Goal: Task Accomplishment & Management: Use online tool/utility

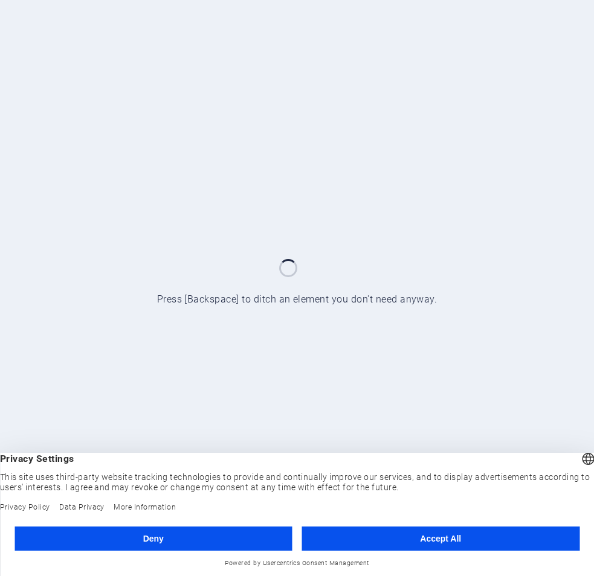
click at [441, 538] on button "Accept All" at bounding box center [441, 539] width 278 height 24
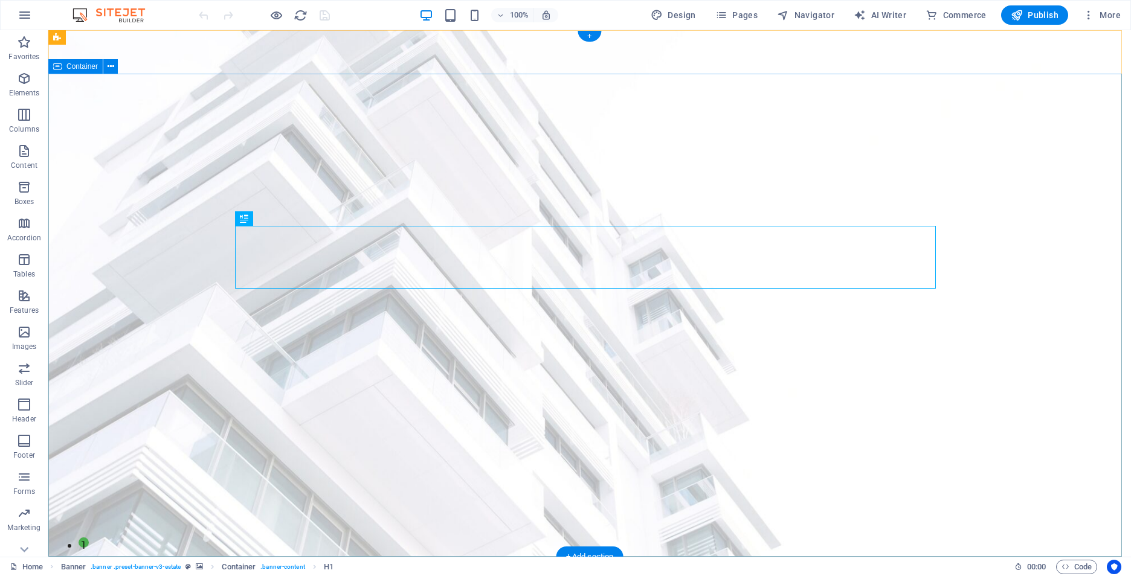
drag, startPoint x: 778, startPoint y: 155, endPoint x: 784, endPoint y: 153, distance: 6.2
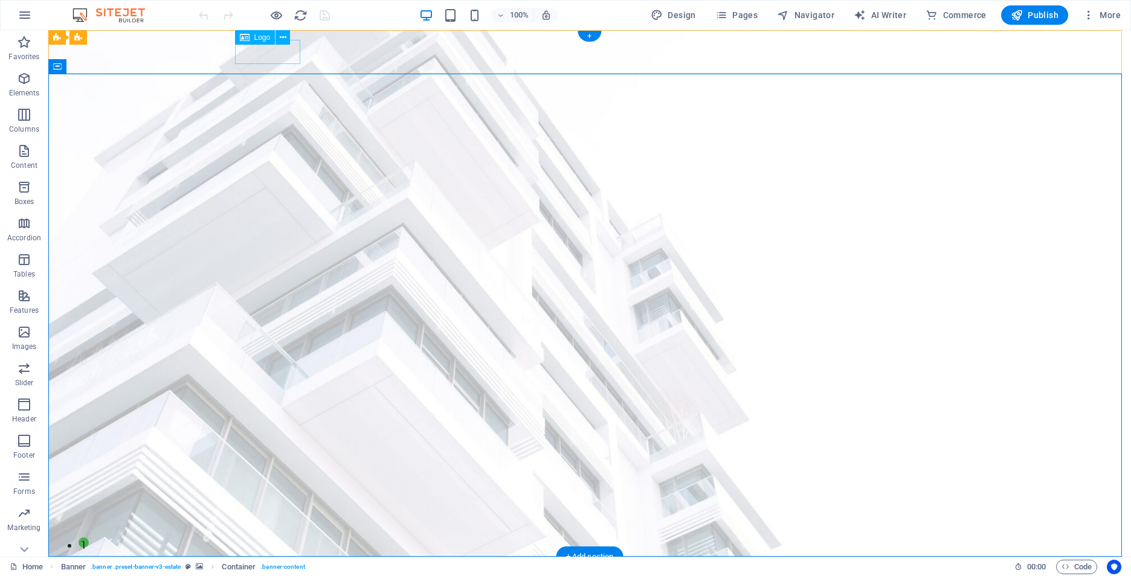
click at [271, 567] on div at bounding box center [589, 579] width 701 height 24
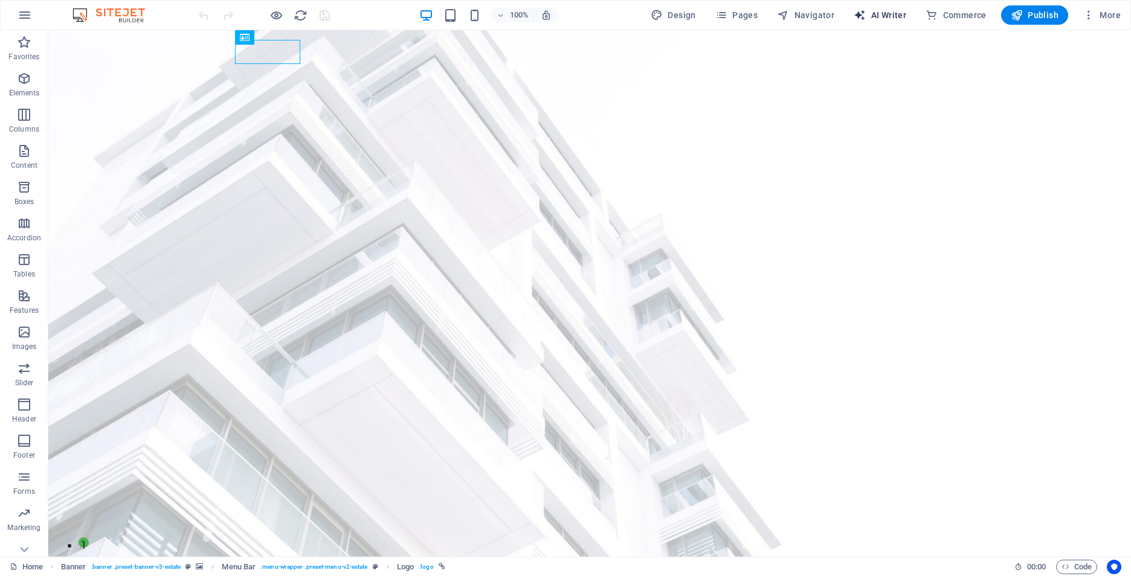
click at [593, 18] on span "AI Writer" at bounding box center [880, 15] width 53 height 12
select select "English"
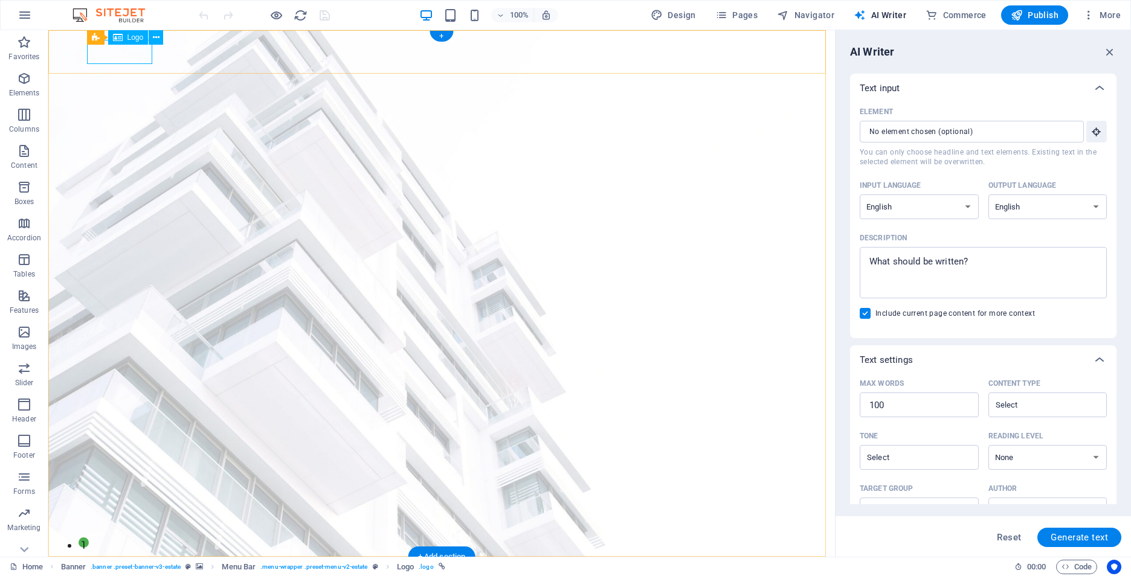
click at [124, 567] on div at bounding box center [441, 579] width 701 height 24
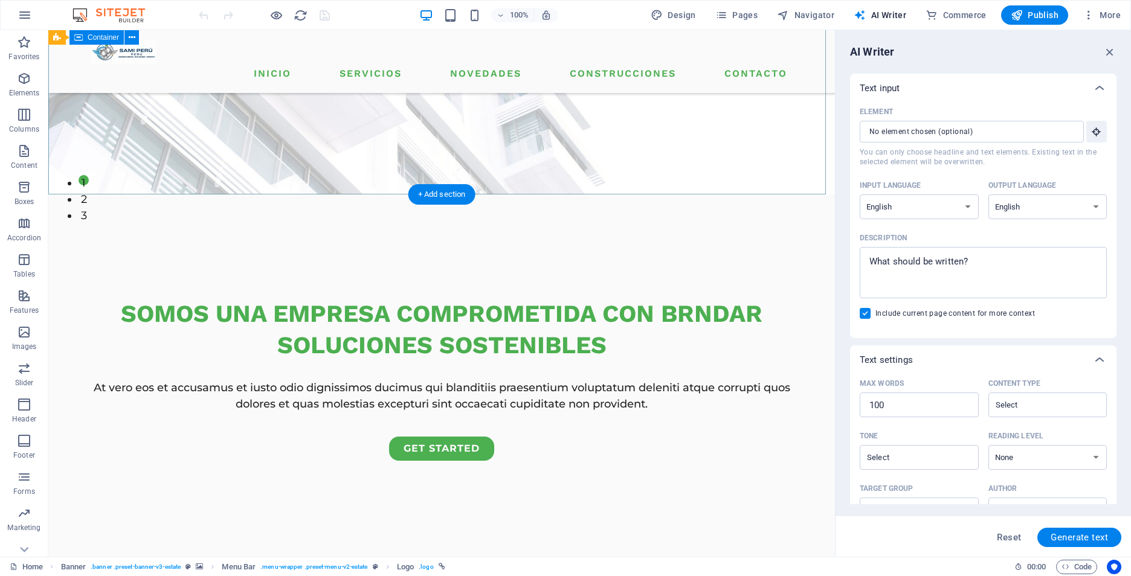
scroll to position [483, 0]
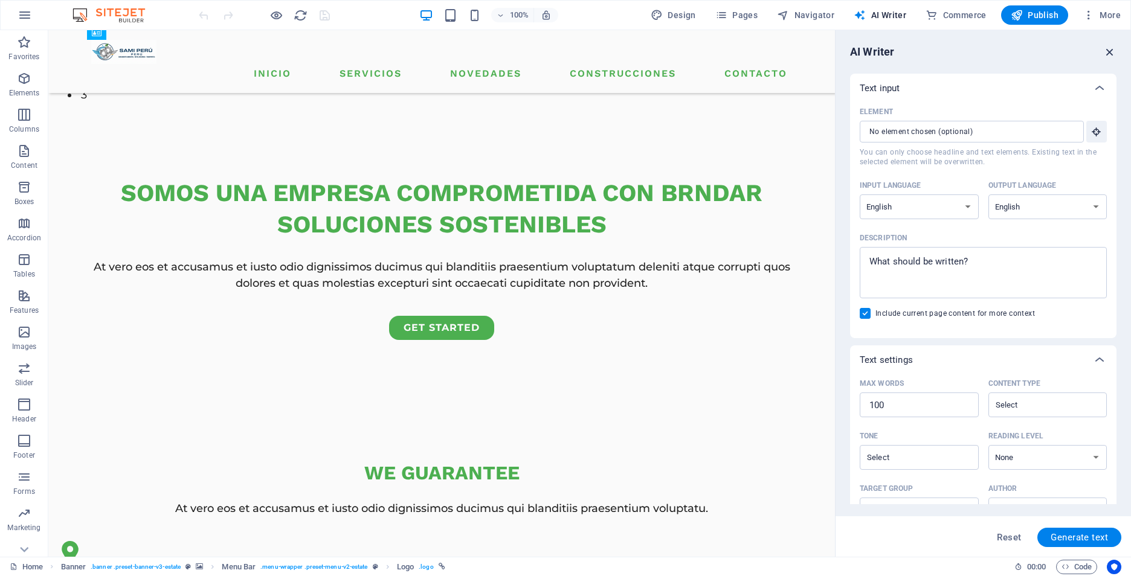
click at [593, 56] on icon "button" at bounding box center [1109, 51] width 13 height 13
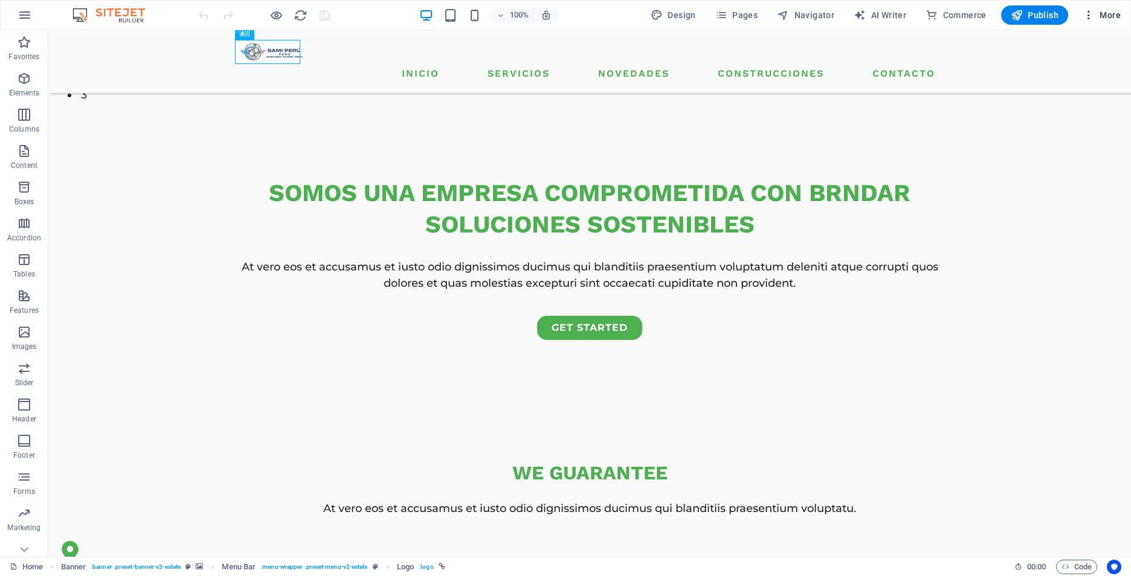
click at [593, 19] on span "More" at bounding box center [1102, 15] width 38 height 12
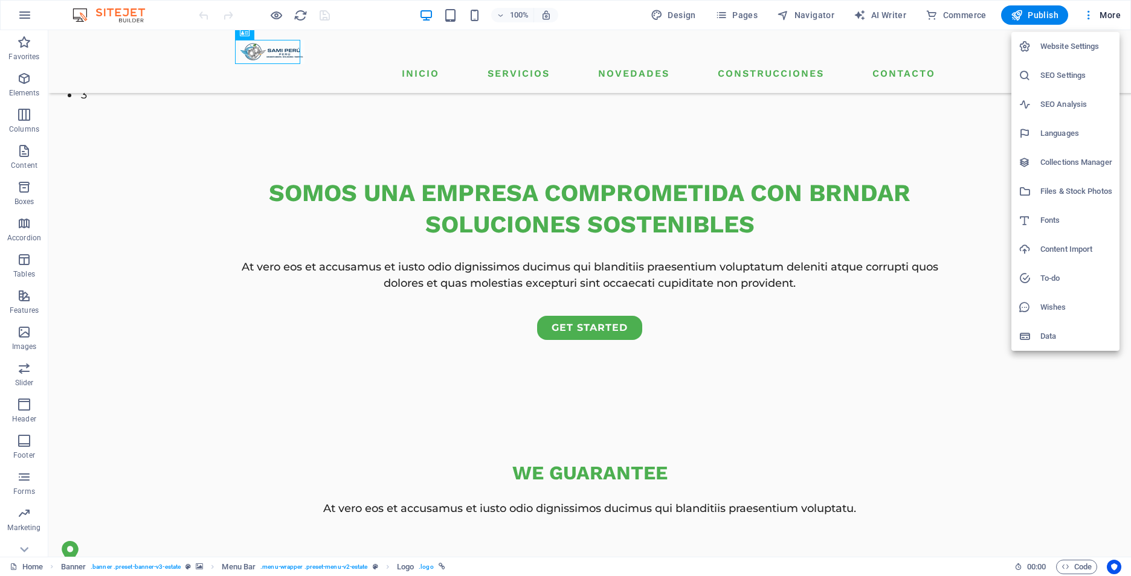
click at [593, 137] on h6 "Languages" at bounding box center [1076, 133] width 72 height 15
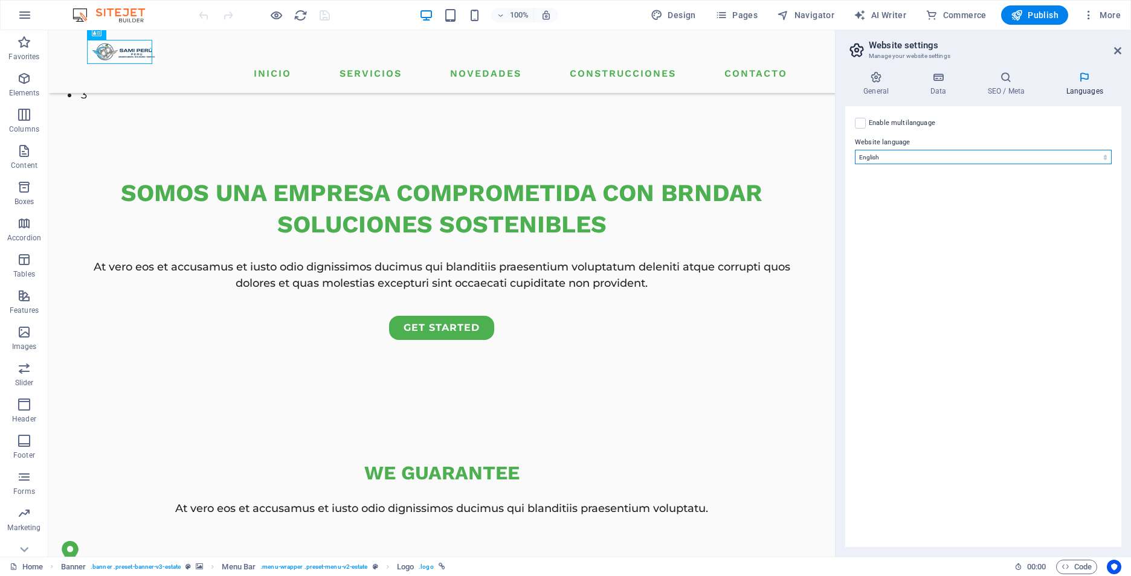
click at [593, 162] on select "Abkhazian Afar Afrikaans Akan Albanian Amharic Arabic Aragonese Armenian Assame…" at bounding box center [983, 157] width 257 height 15
select select "148"
click at [593, 150] on select "Abkhazian Afar Afrikaans Akan Albanian Amharic Arabic Aragonese Armenian Assame…" at bounding box center [983, 157] width 257 height 15
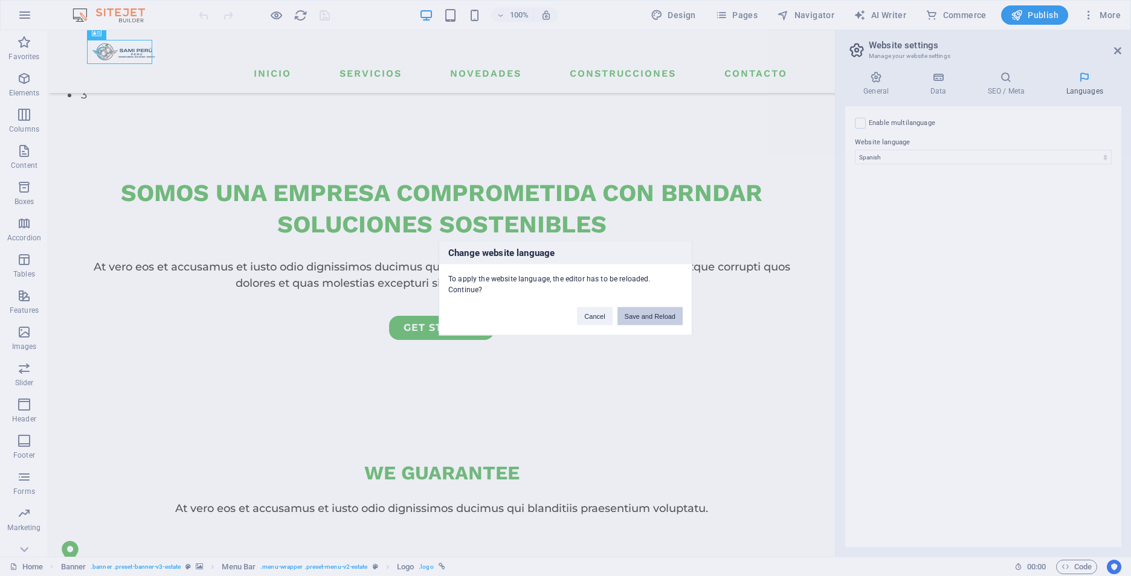
click at [593, 320] on button "Save and Reload" at bounding box center [649, 317] width 65 height 18
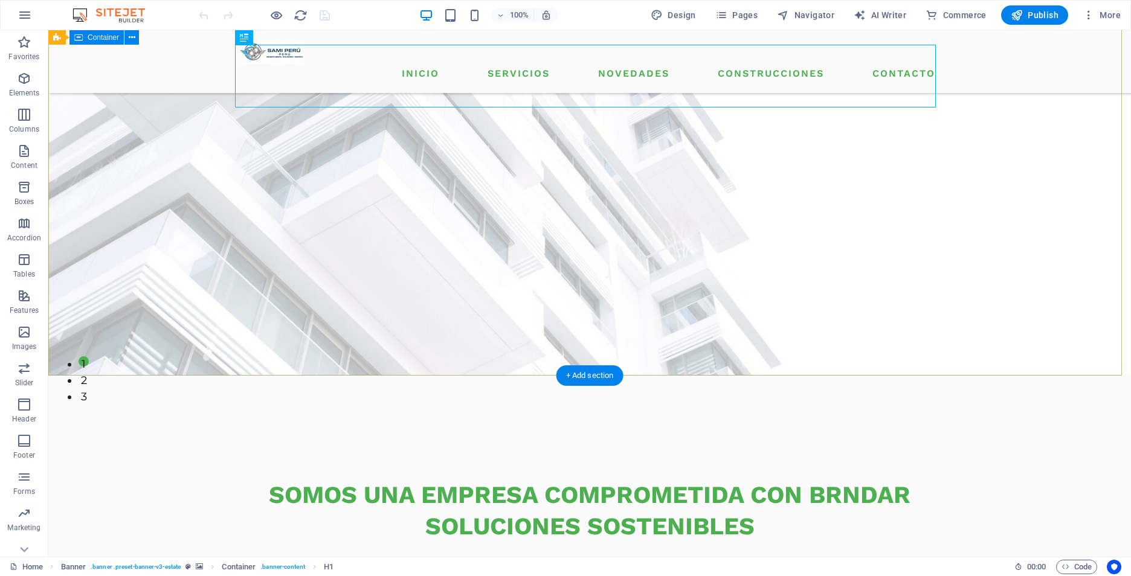
scroll to position [302, 0]
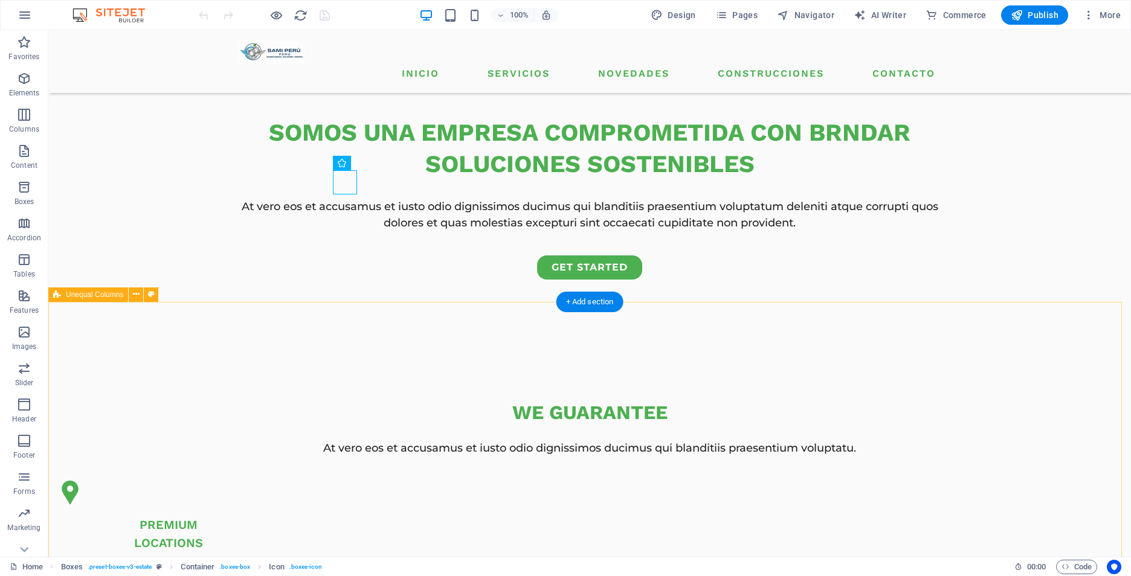
scroll to position [725, 0]
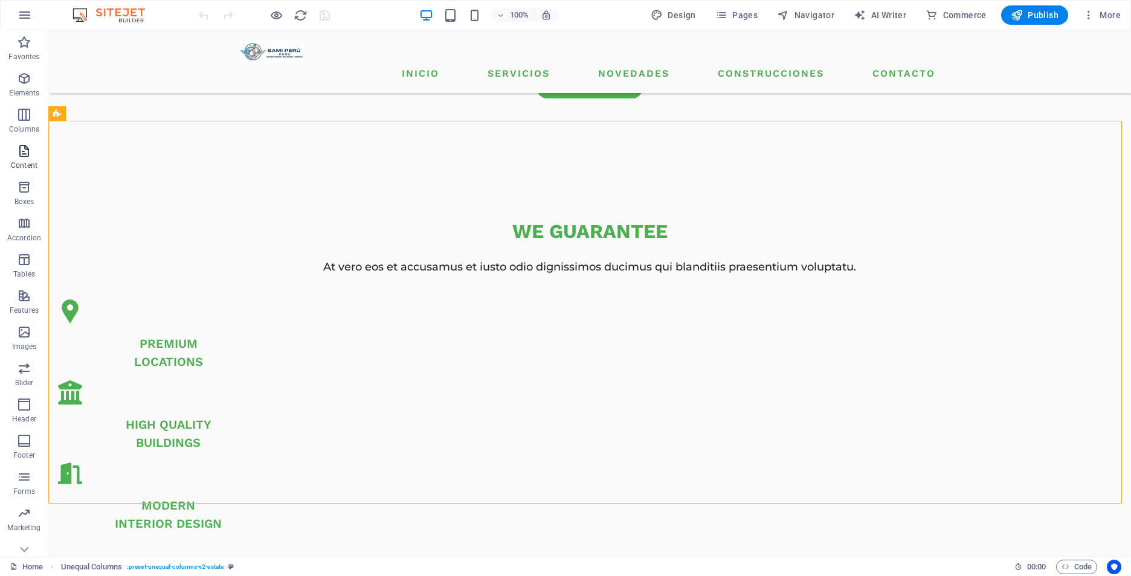
click at [26, 159] on span "Content" at bounding box center [24, 158] width 48 height 29
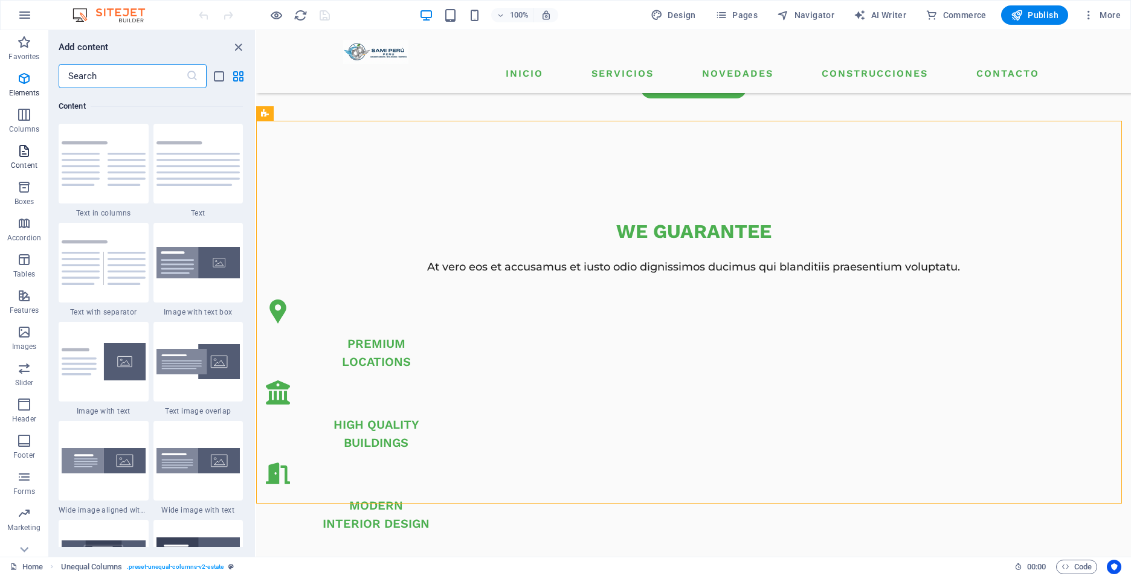
scroll to position [2114, 0]
click at [18, 79] on icon "button" at bounding box center [24, 78] width 15 height 15
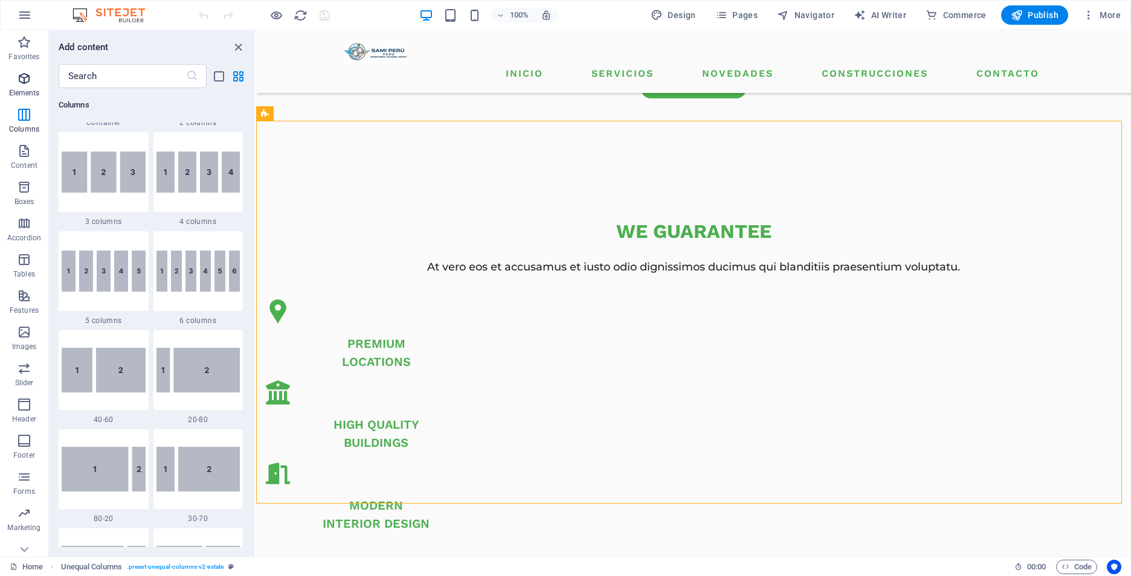
scroll to position [129, 0]
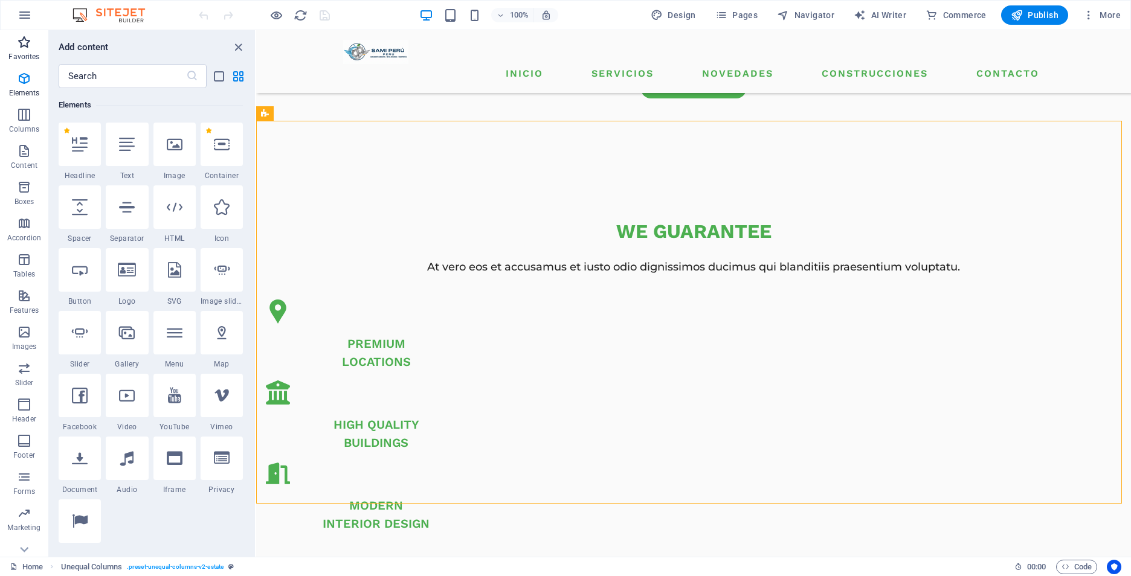
click at [25, 47] on icon "button" at bounding box center [24, 42] width 15 height 15
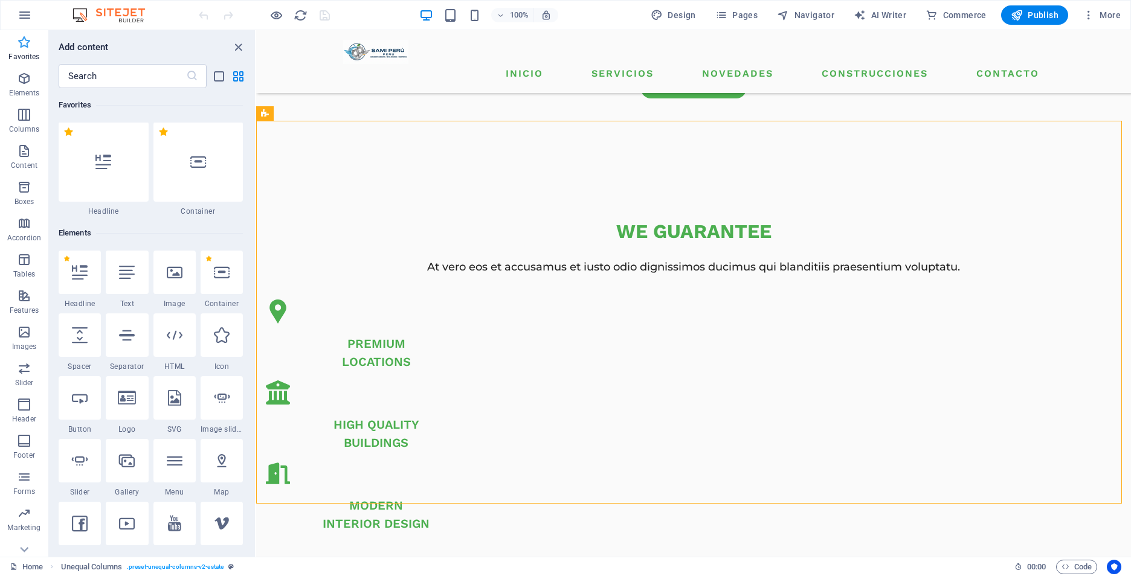
scroll to position [0, 0]
click at [30, 191] on icon "button" at bounding box center [24, 187] width 15 height 15
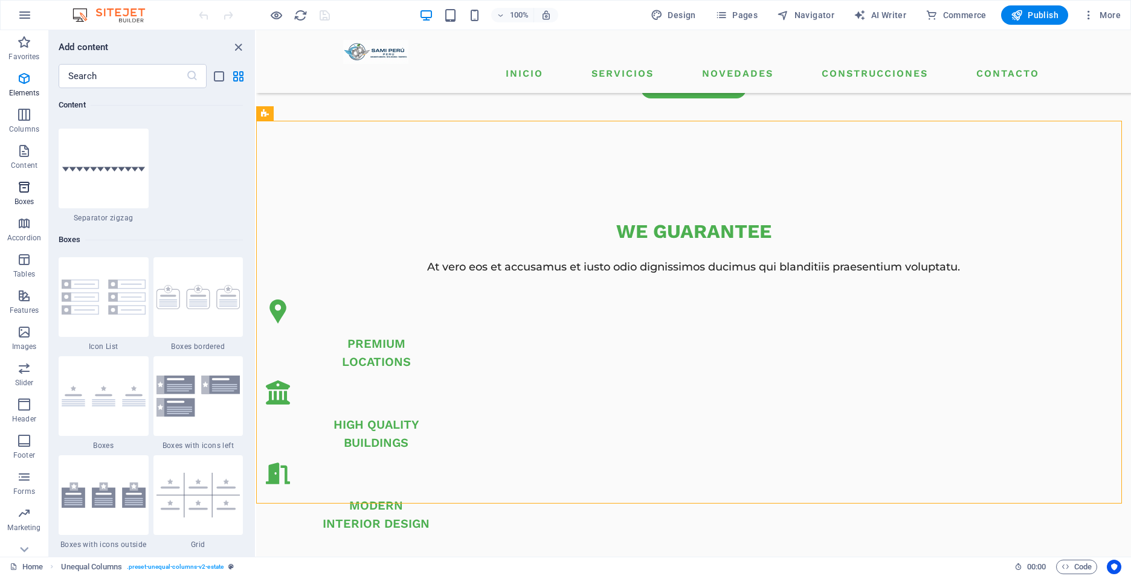
scroll to position [3333, 0]
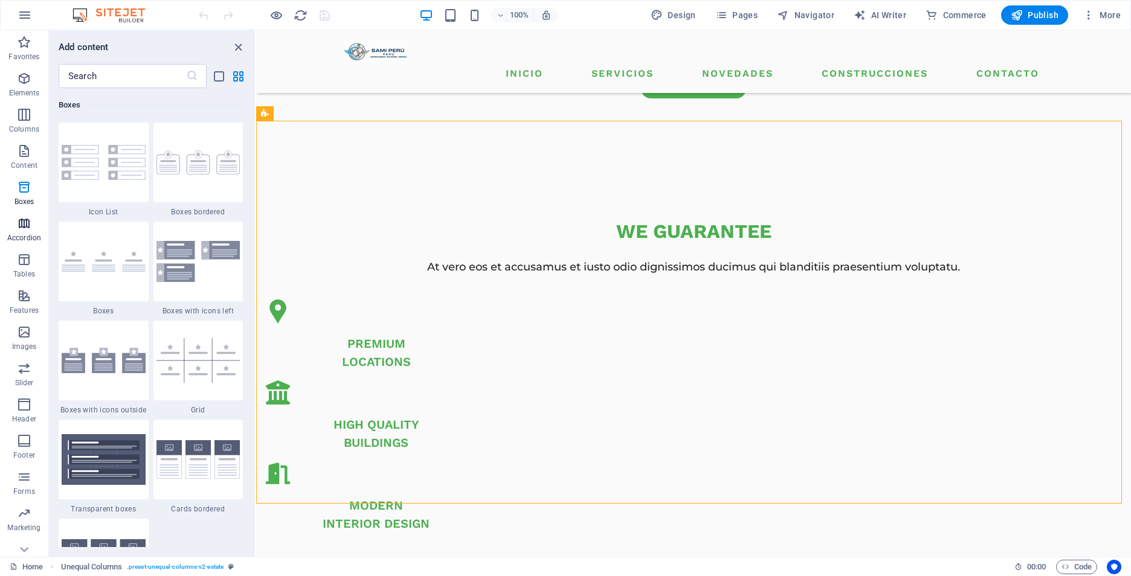
click at [25, 230] on icon "button" at bounding box center [24, 223] width 15 height 15
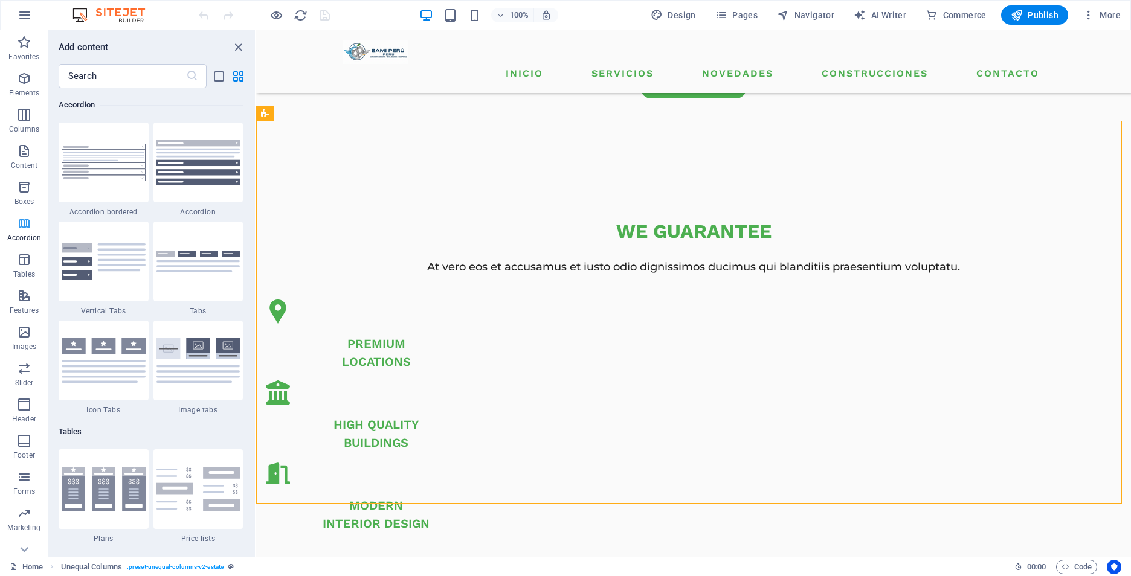
scroll to position [3858, 0]
click at [28, 269] on p "Tables" at bounding box center [24, 274] width 22 height 10
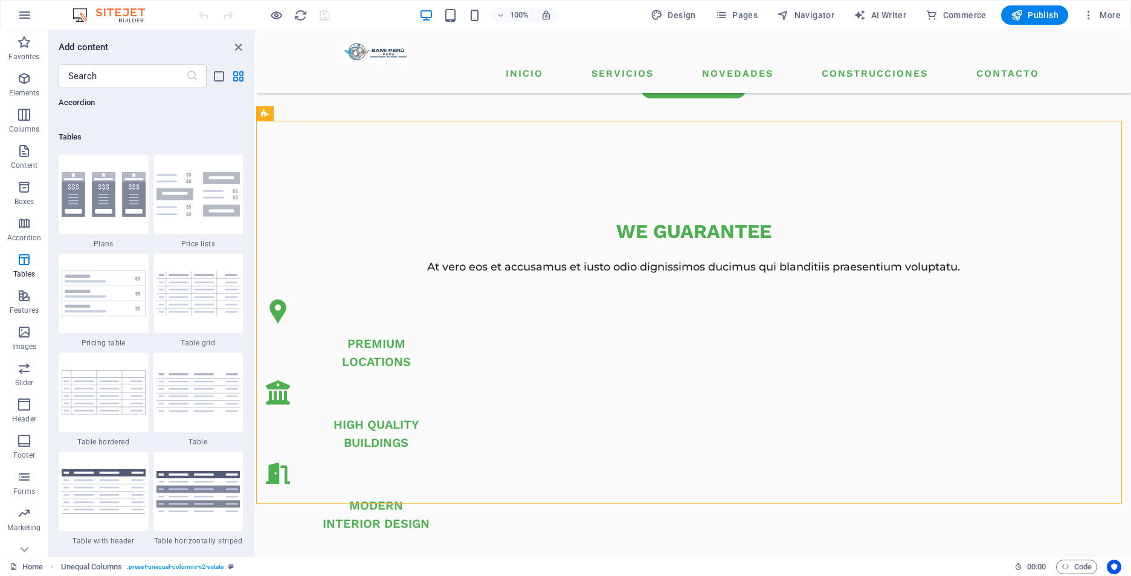
scroll to position [4185, 0]
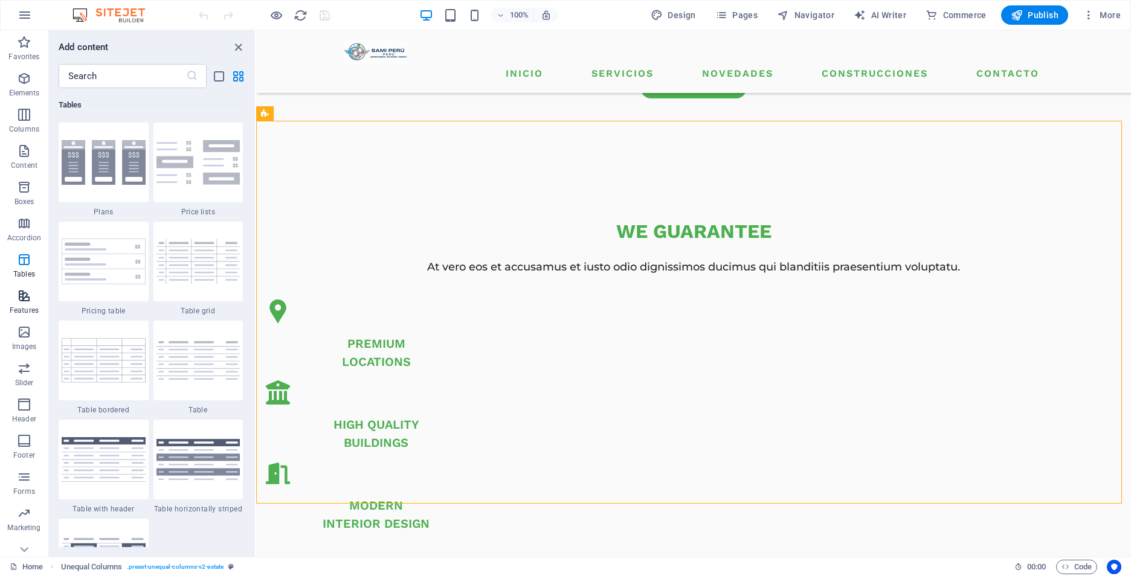
click at [25, 303] on icon "button" at bounding box center [24, 296] width 15 height 15
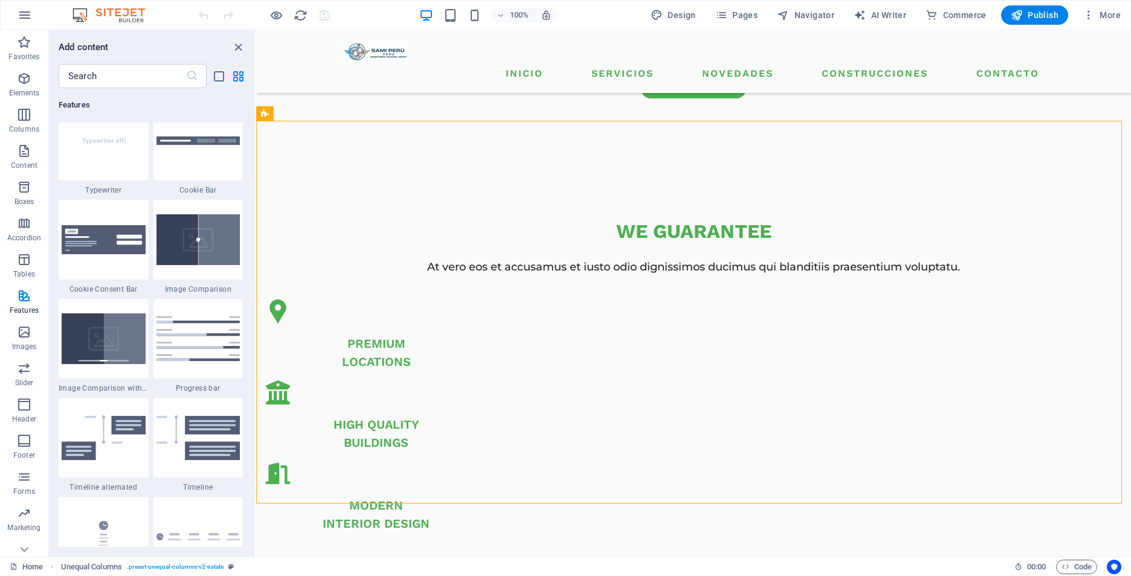
scroll to position [4951, 0]
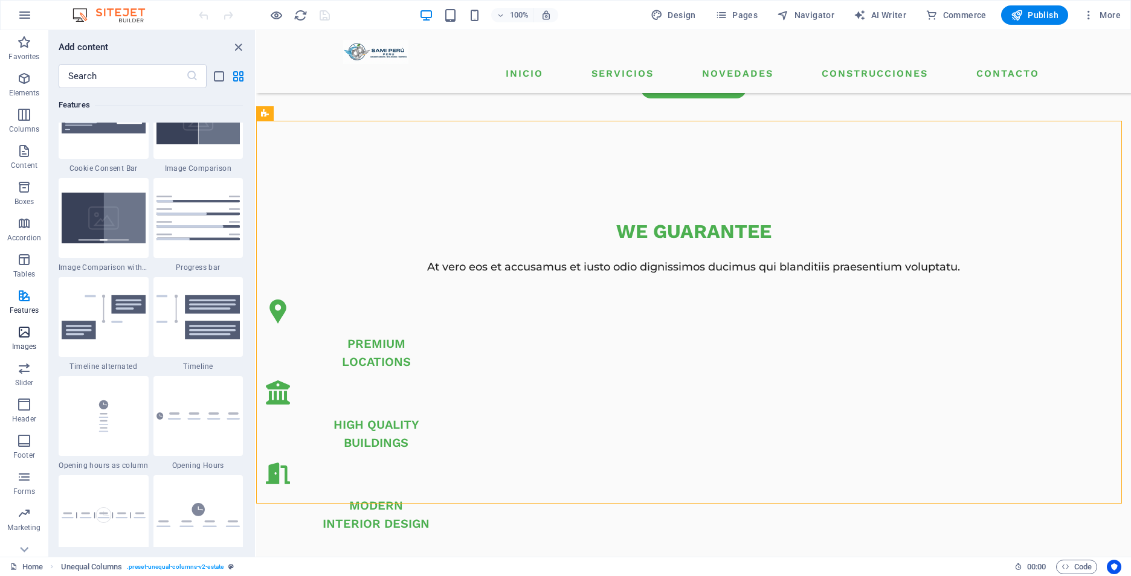
click at [15, 338] on span "Images" at bounding box center [24, 339] width 48 height 29
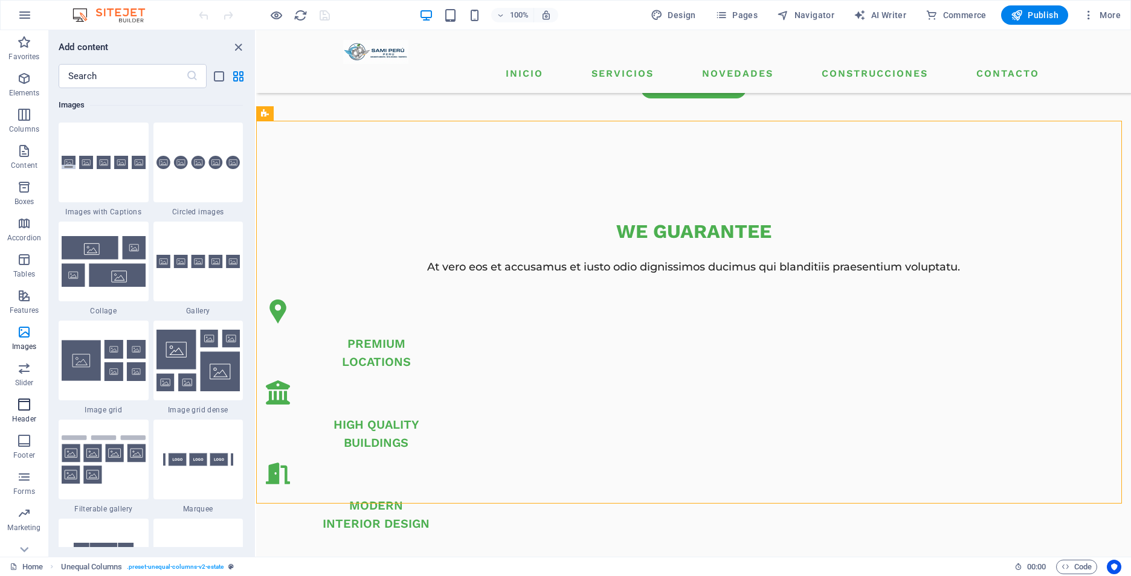
scroll to position [53, 0]
click at [19, 317] on icon "button" at bounding box center [24, 315] width 15 height 15
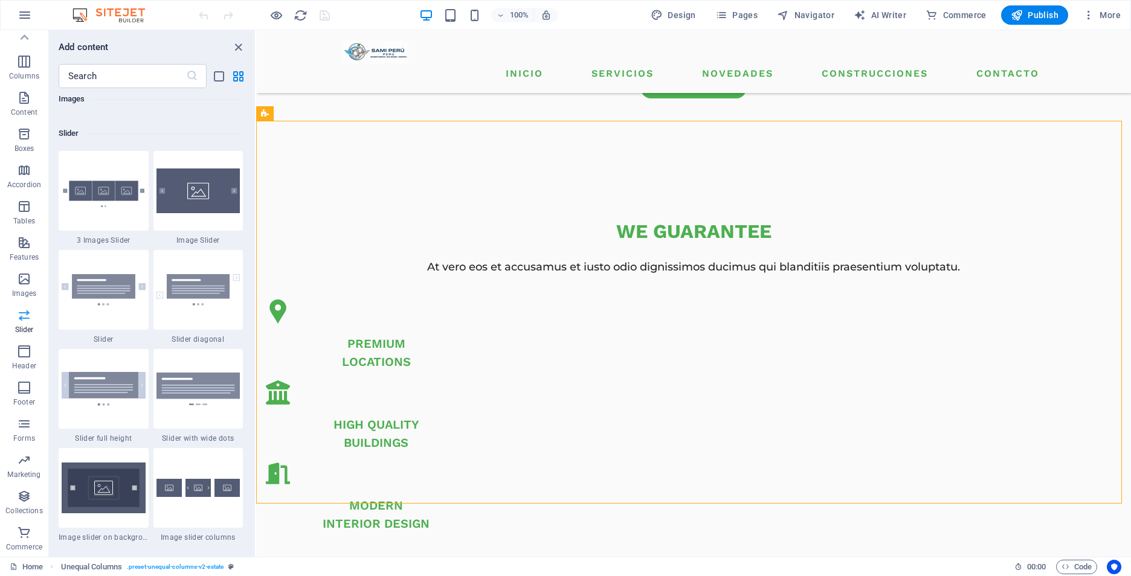
scroll to position [6850, 0]
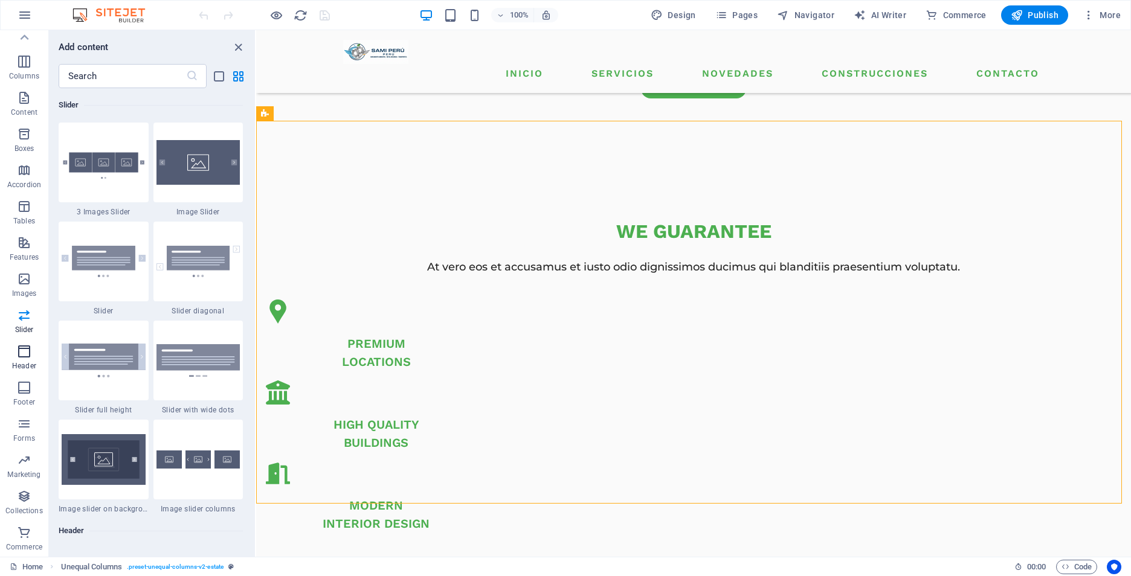
click at [25, 353] on icon "button" at bounding box center [24, 351] width 15 height 15
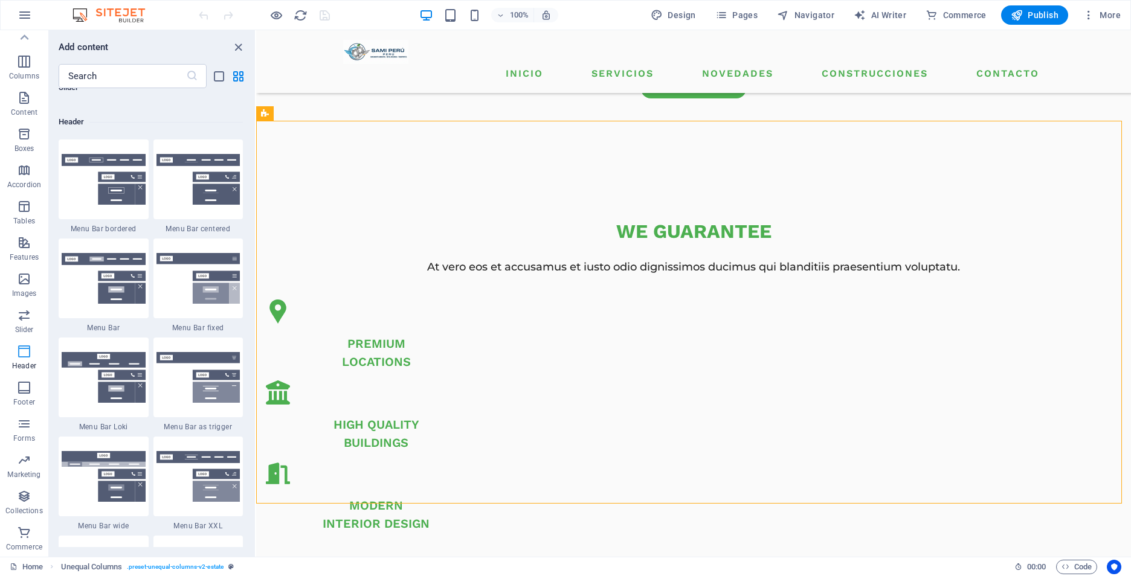
scroll to position [7276, 0]
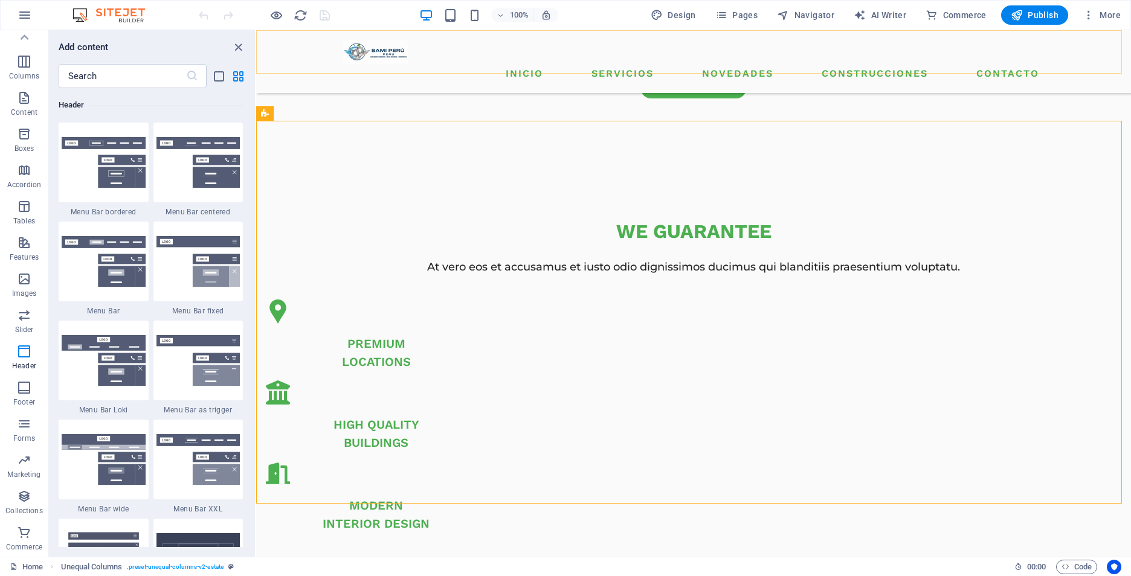
click at [404, 65] on div "INICIO SERVICIOS NOVEDADES CONSTRUCCIONES CONTACTO Menu" at bounding box center [693, 61] width 875 height 63
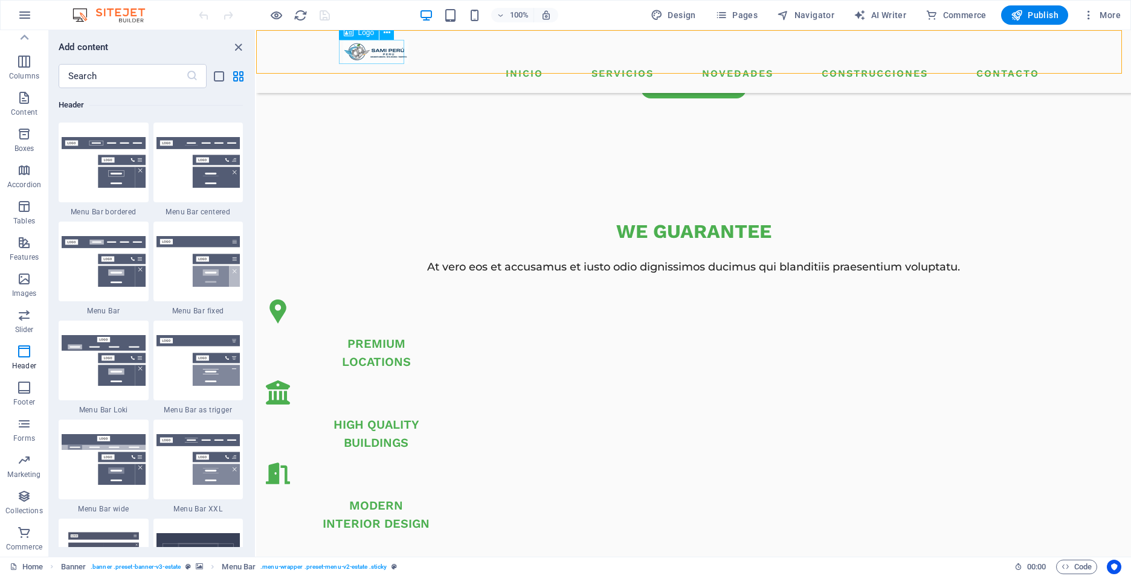
click at [369, 56] on div at bounding box center [693, 52] width 701 height 24
click at [358, 33] on span "Logo" at bounding box center [366, 32] width 16 height 7
click at [389, 37] on icon at bounding box center [387, 33] width 7 height 13
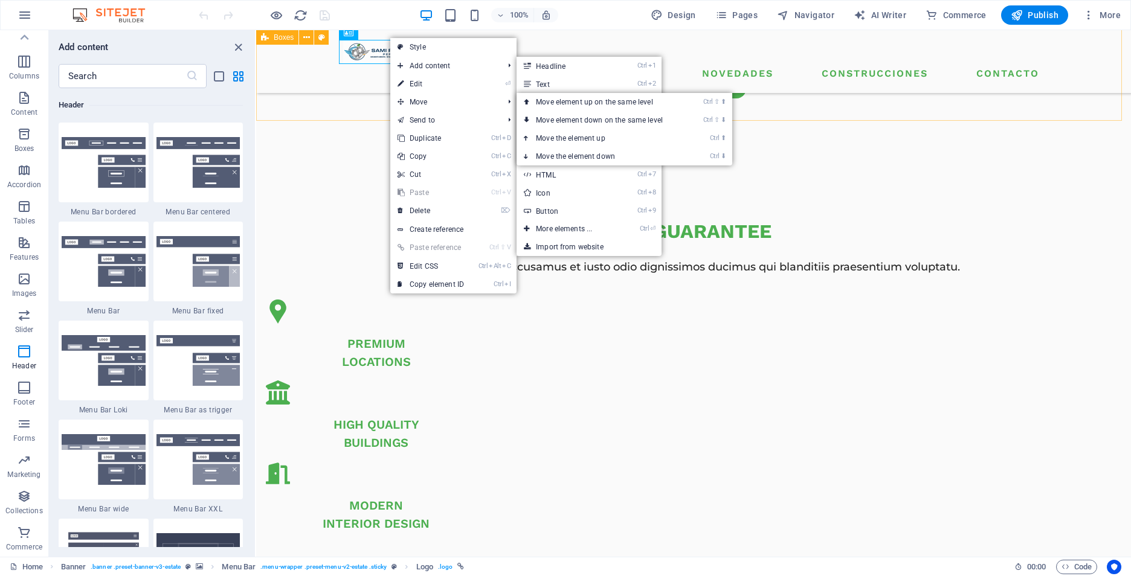
click at [338, 288] on div "premium locations high quality buildings modern interior design" at bounding box center [693, 441] width 875 height 306
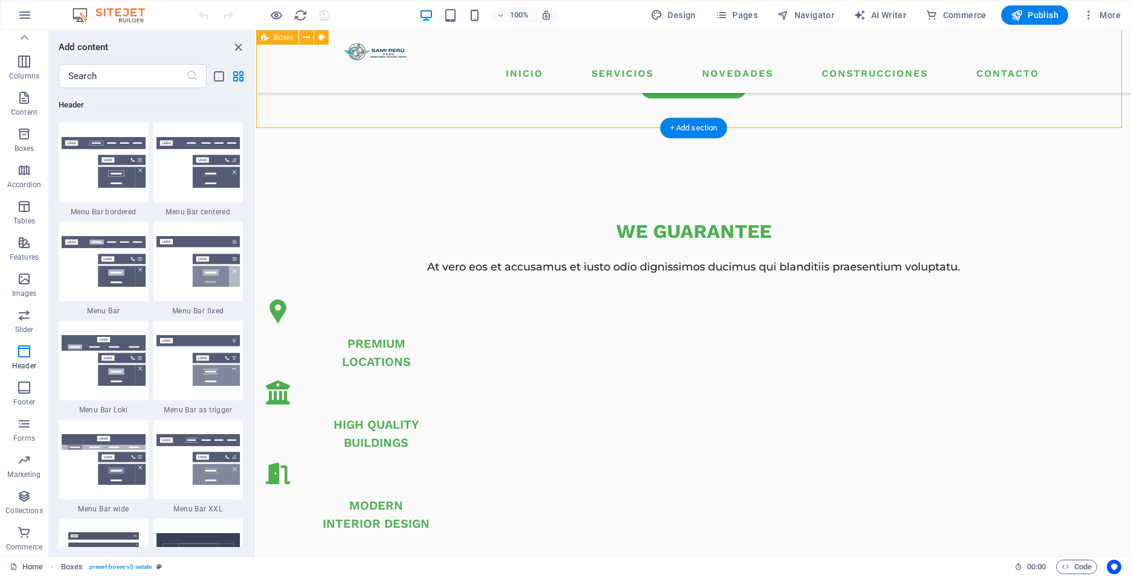
scroll to position [718, 0]
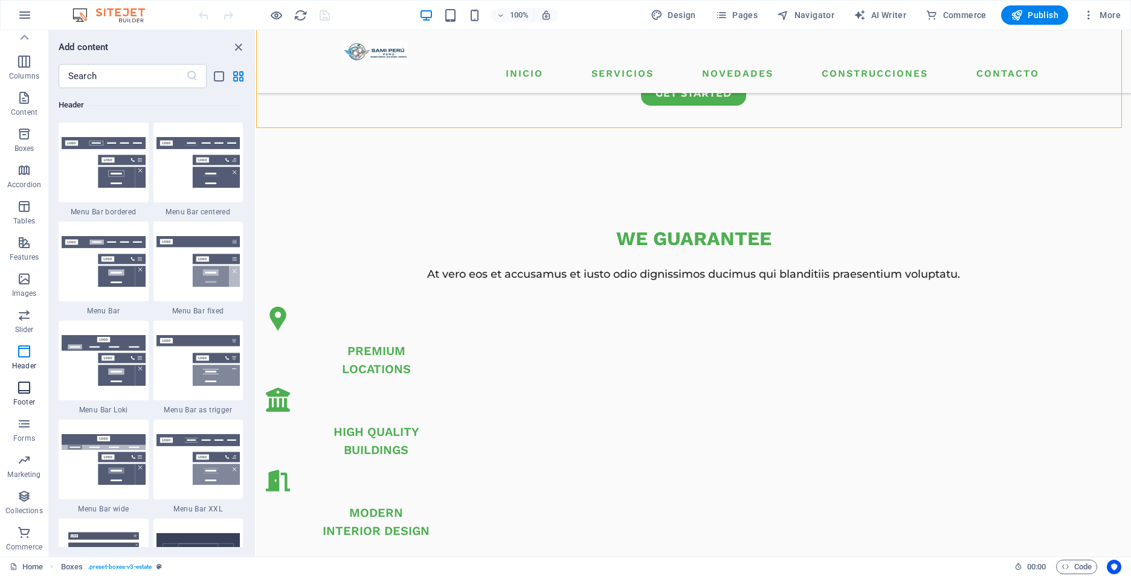
click at [13, 386] on span "Footer" at bounding box center [24, 395] width 48 height 29
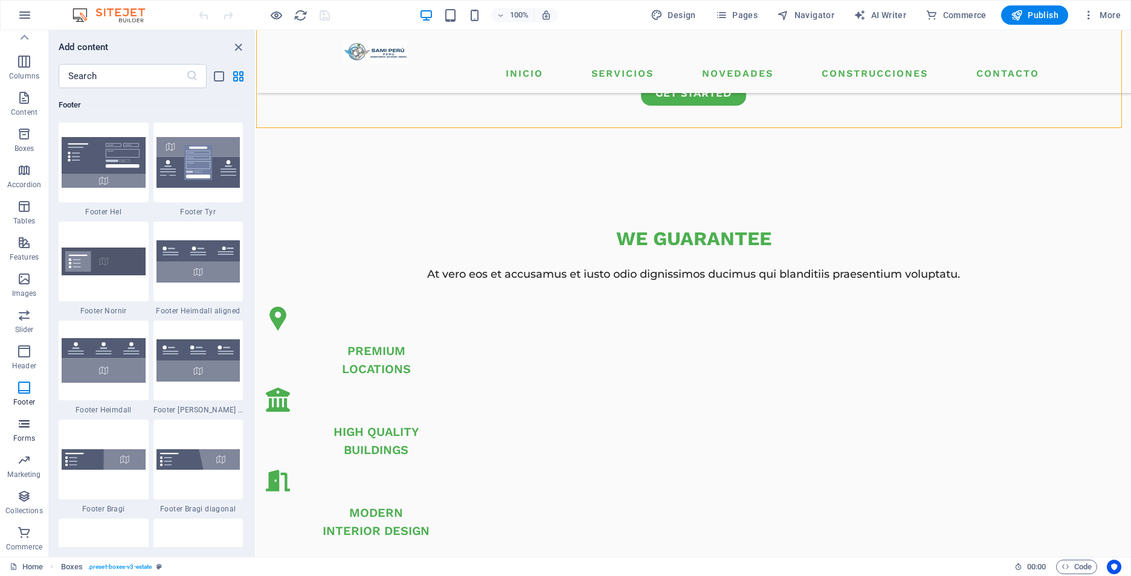
click at [15, 424] on span "Forms" at bounding box center [24, 431] width 48 height 29
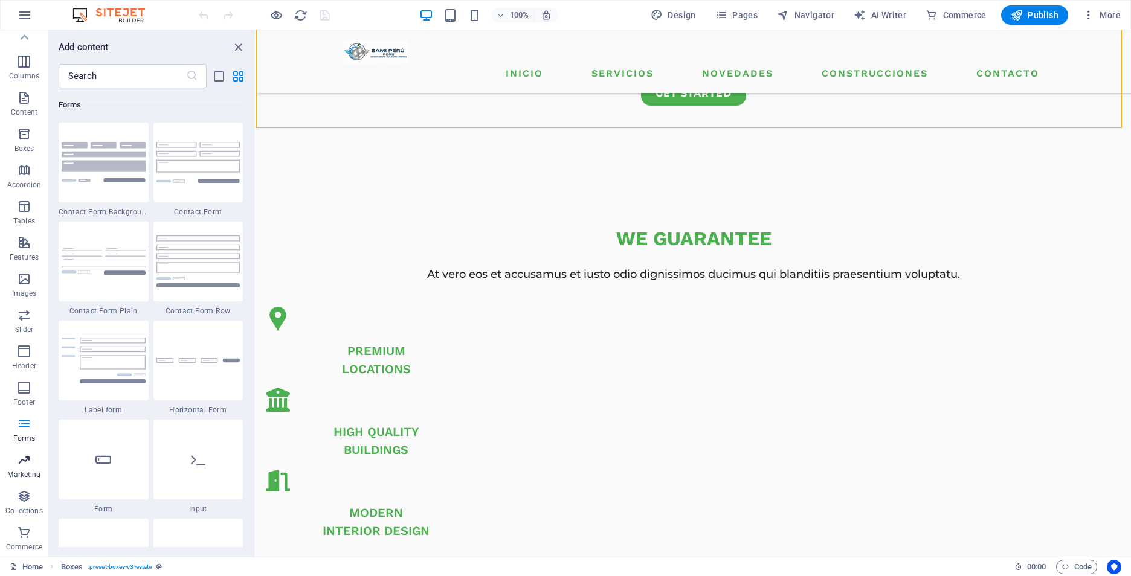
scroll to position [8821, 0]
click at [236, 47] on icon "close panel" at bounding box center [238, 47] width 14 height 14
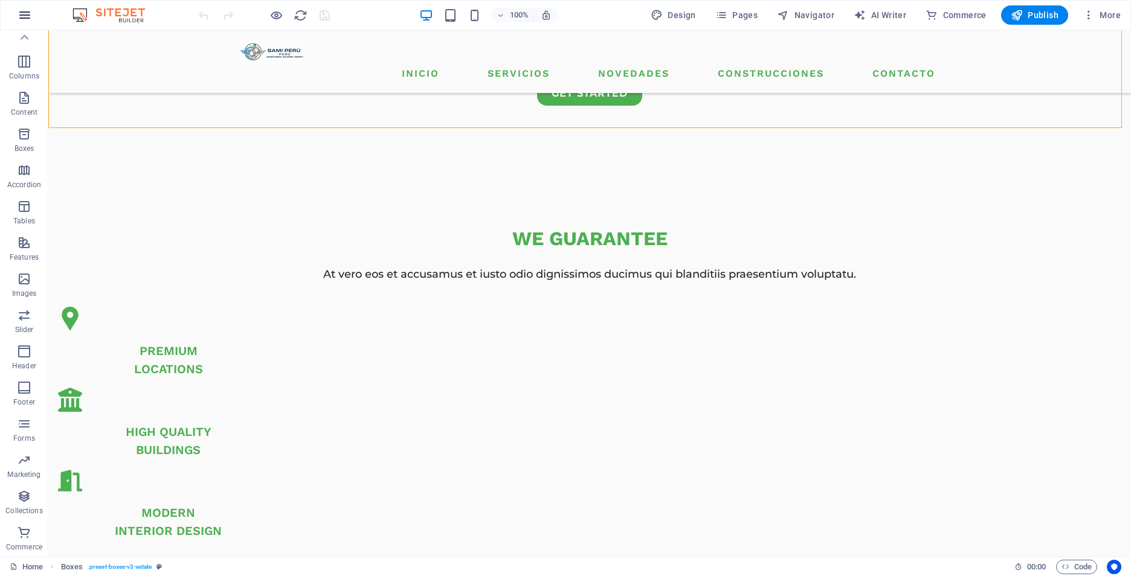
click at [30, 18] on icon "button" at bounding box center [25, 15] width 15 height 15
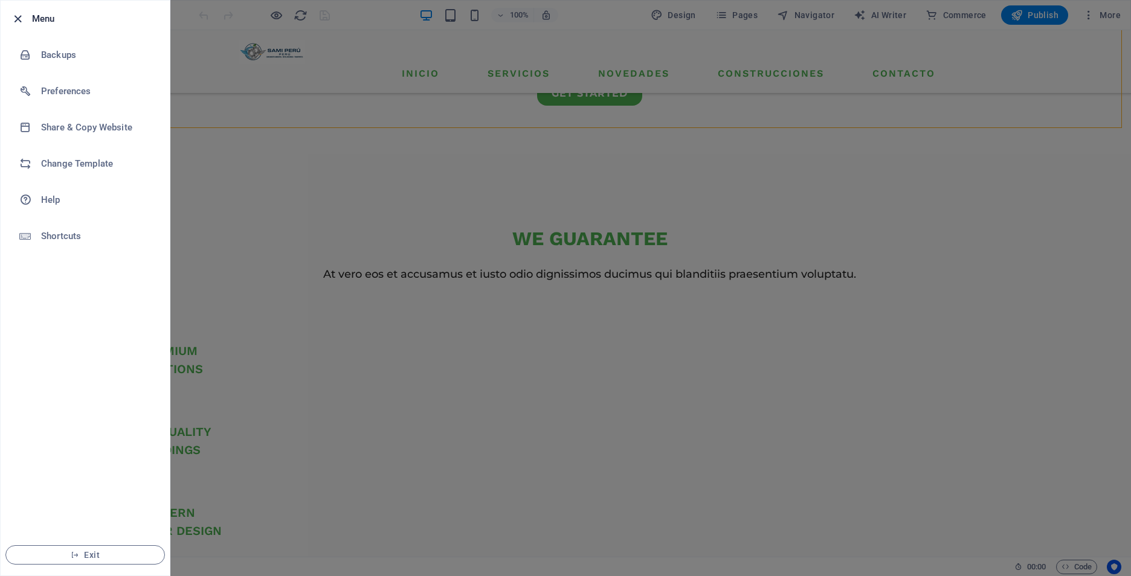
click at [12, 16] on icon "button" at bounding box center [18, 19] width 14 height 14
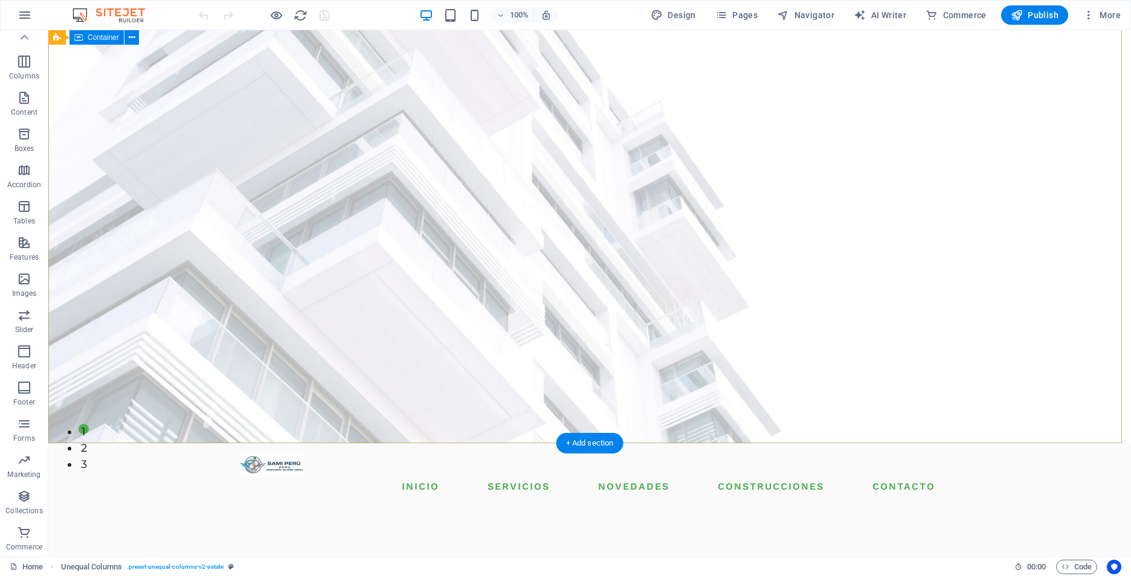
scroll to position [0, 0]
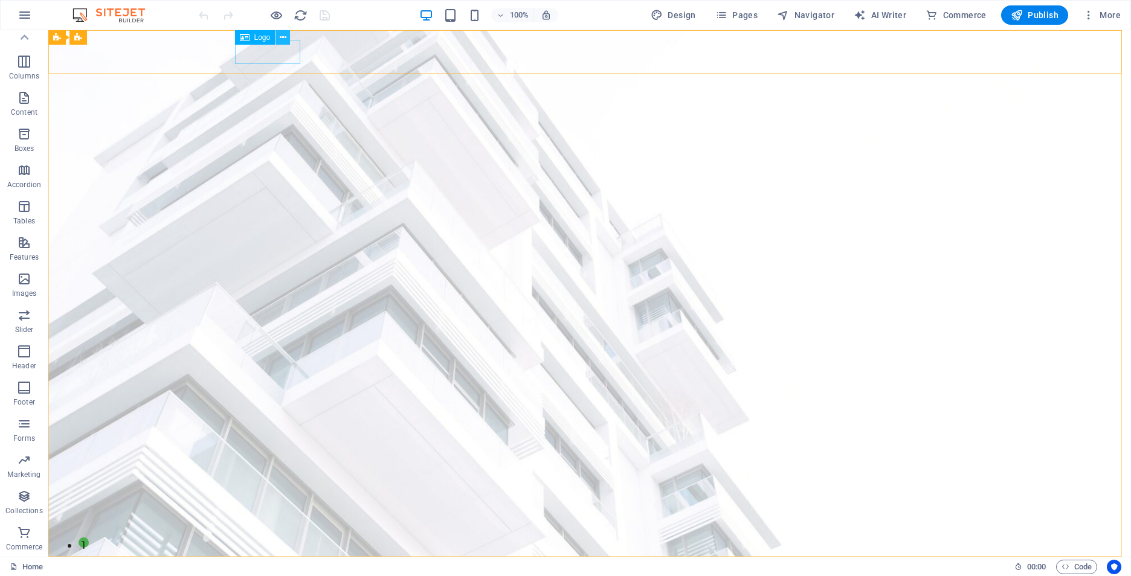
click at [282, 36] on icon at bounding box center [283, 37] width 7 height 13
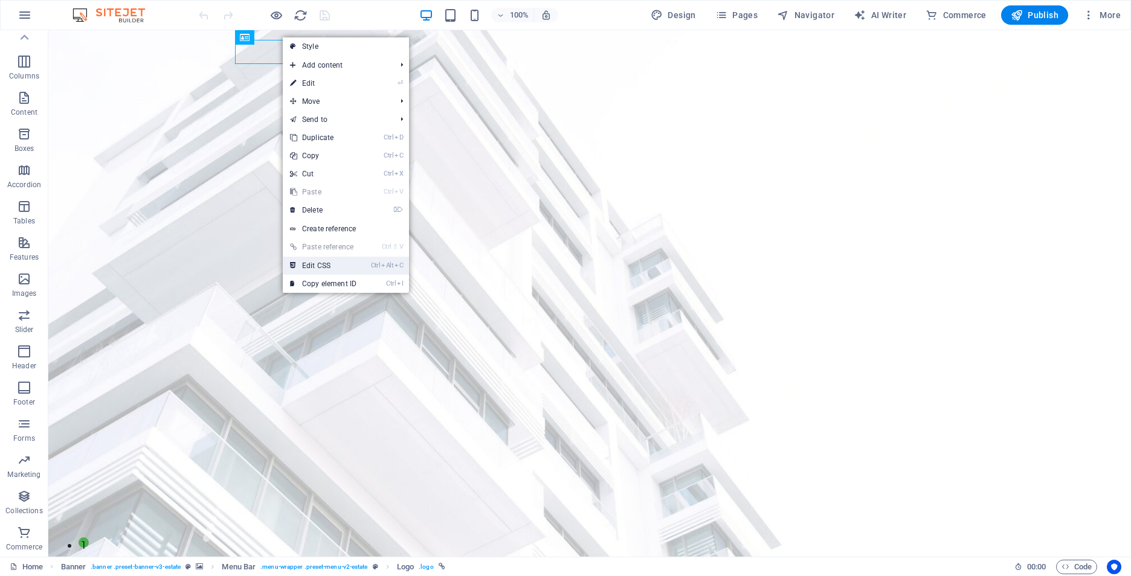
click at [361, 263] on link "Ctrl Alt C Edit CSS" at bounding box center [323, 266] width 81 height 18
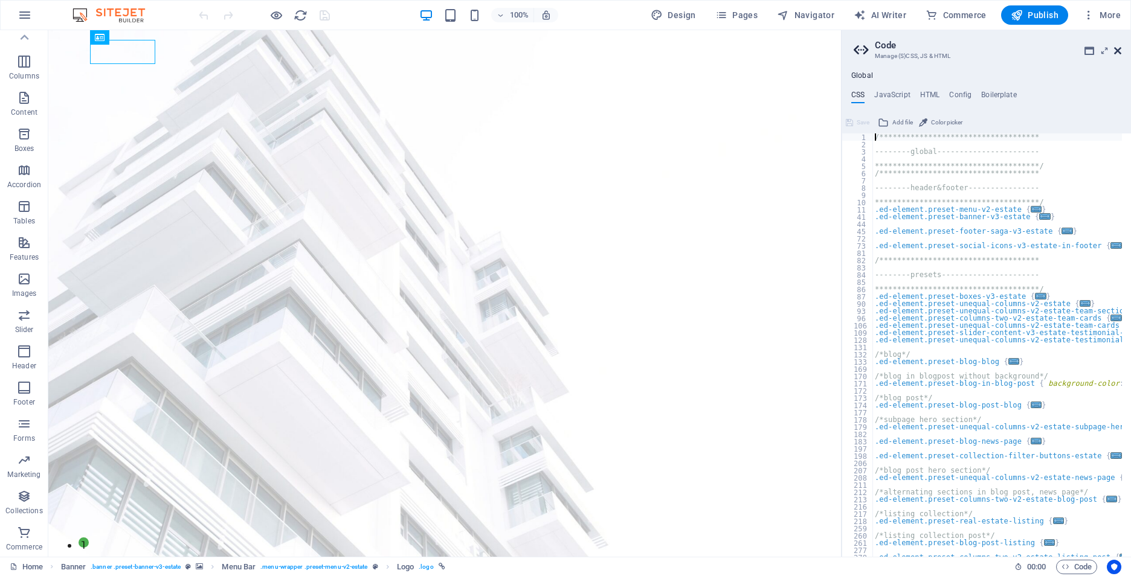
click at [1118, 47] on icon at bounding box center [1117, 51] width 7 height 10
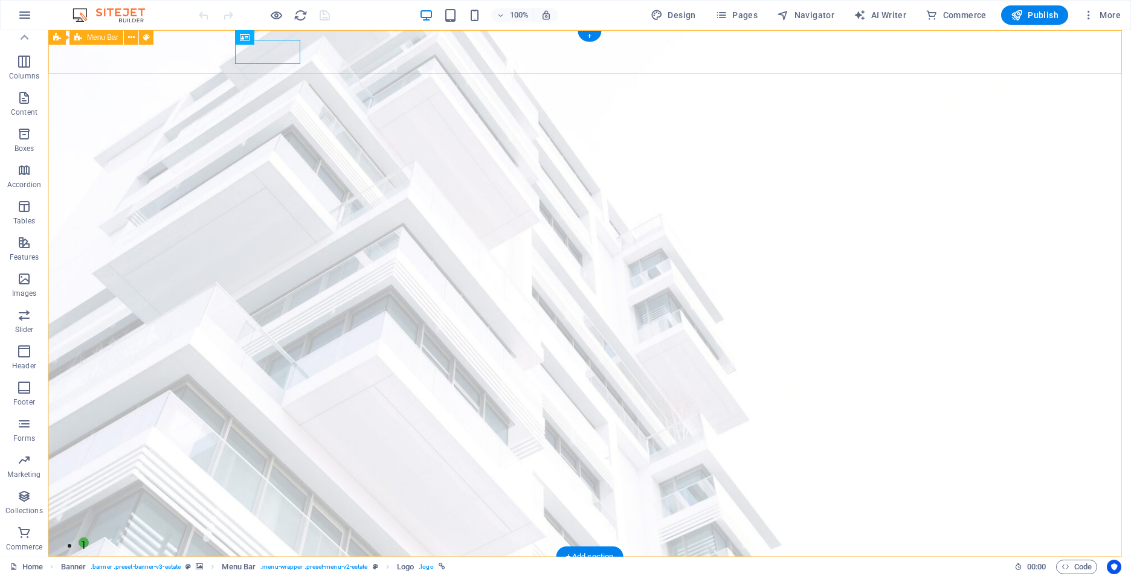
click at [262, 567] on div at bounding box center [589, 579] width 701 height 24
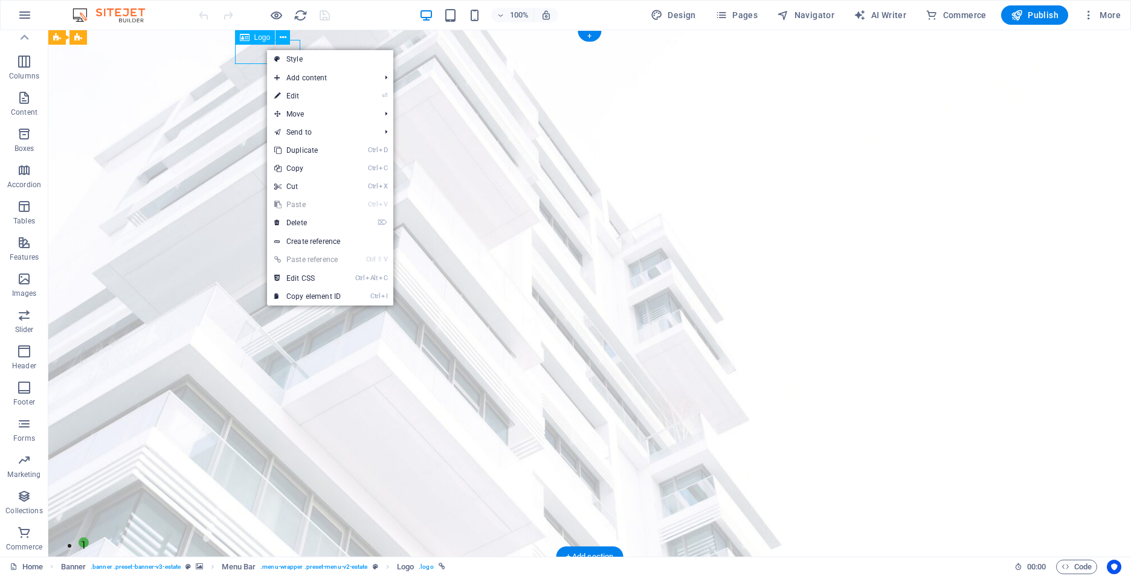
click at [247, 567] on div at bounding box center [589, 579] width 701 height 24
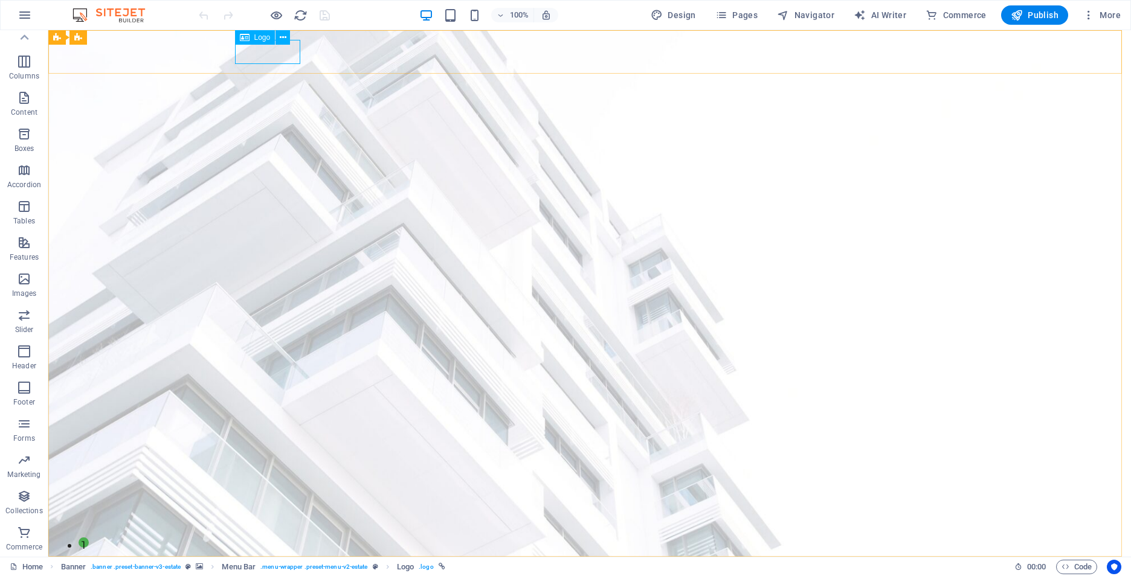
click at [260, 39] on span "Logo" at bounding box center [262, 37] width 16 height 7
drag, startPoint x: 261, startPoint y: 36, endPoint x: 251, endPoint y: 36, distance: 10.3
click at [251, 36] on div "Logo" at bounding box center [255, 37] width 40 height 15
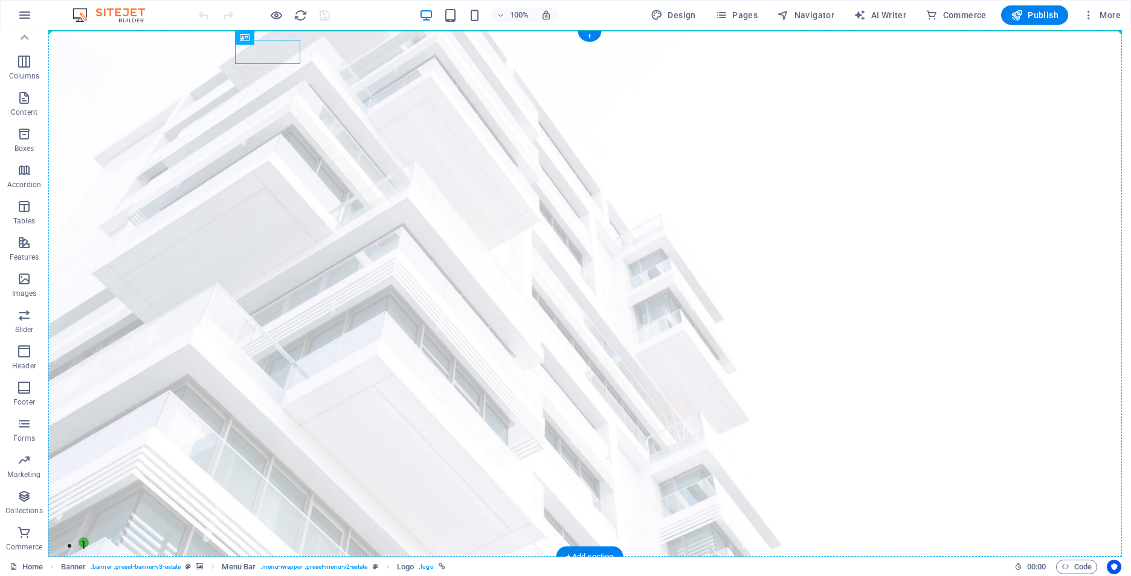
drag, startPoint x: 299, startPoint y: 66, endPoint x: 217, endPoint y: 39, distance: 86.7
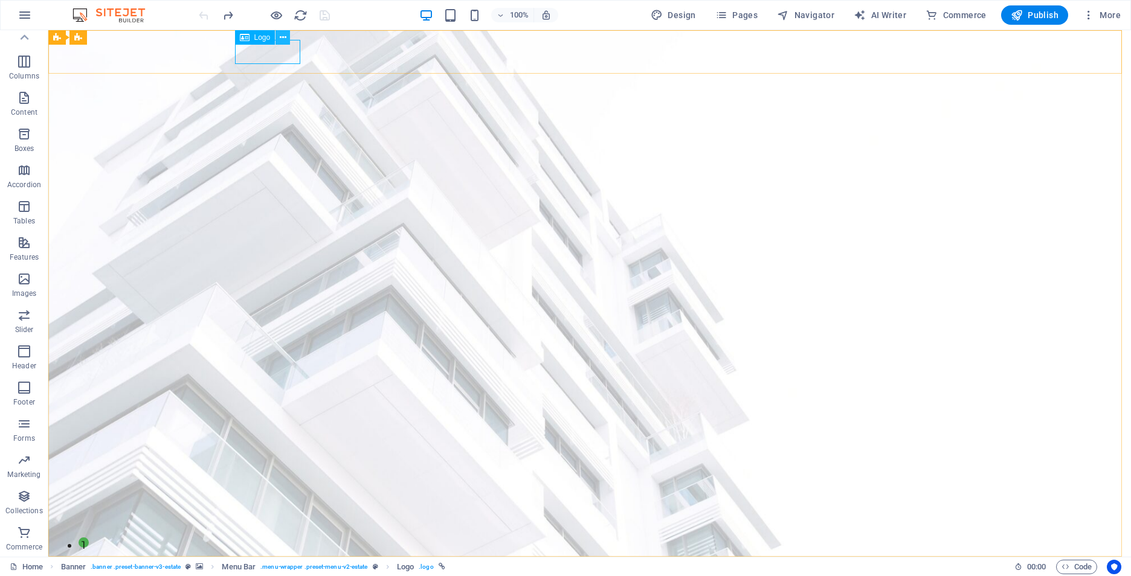
click at [277, 43] on button at bounding box center [283, 37] width 15 height 15
click at [277, 567] on div at bounding box center [589, 579] width 701 height 24
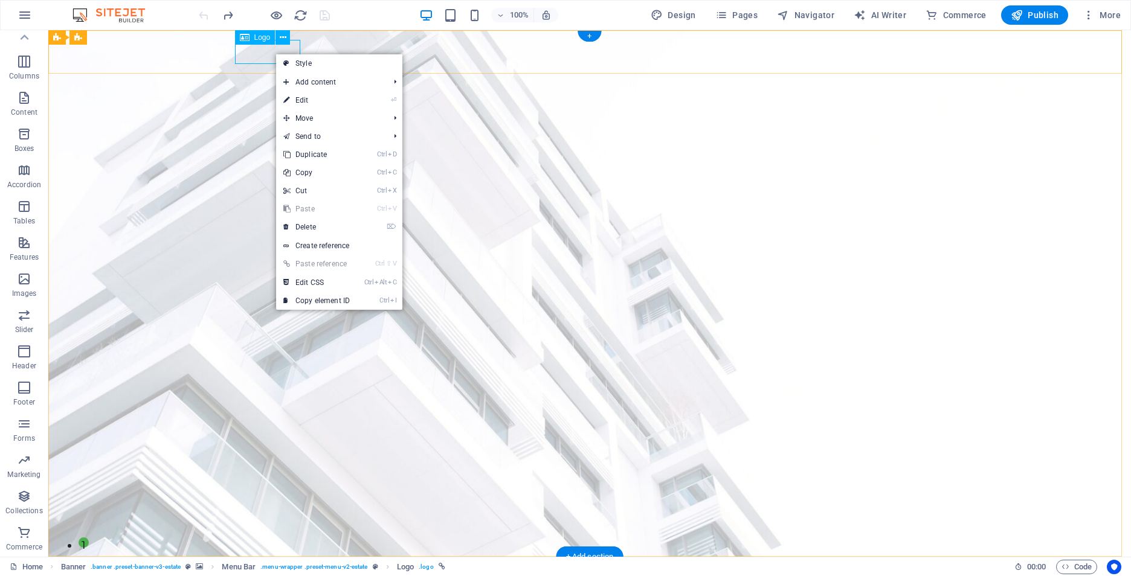
click at [268, 567] on div at bounding box center [589, 579] width 701 height 24
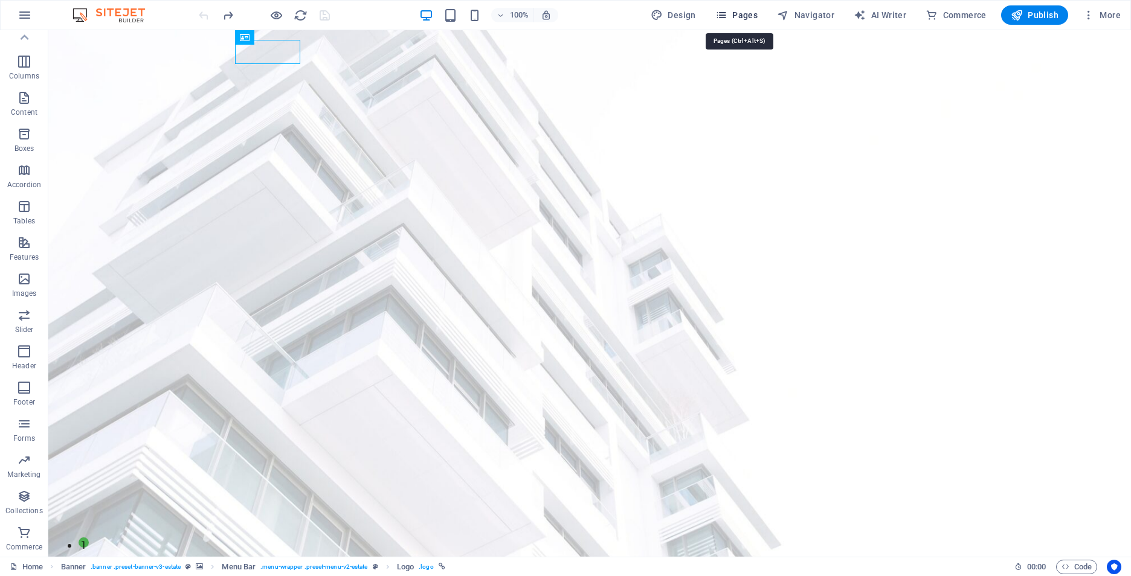
click at [744, 16] on span "Pages" at bounding box center [736, 15] width 42 height 12
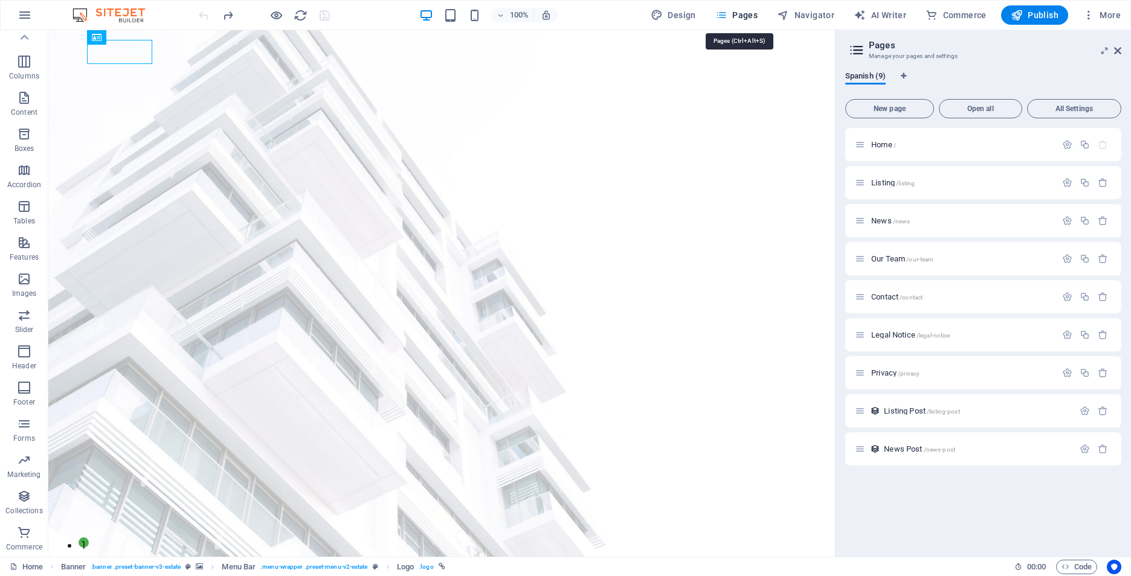
click at [744, 16] on span "Pages" at bounding box center [736, 15] width 42 height 12
click at [1066, 144] on icon "button" at bounding box center [1067, 145] width 10 height 10
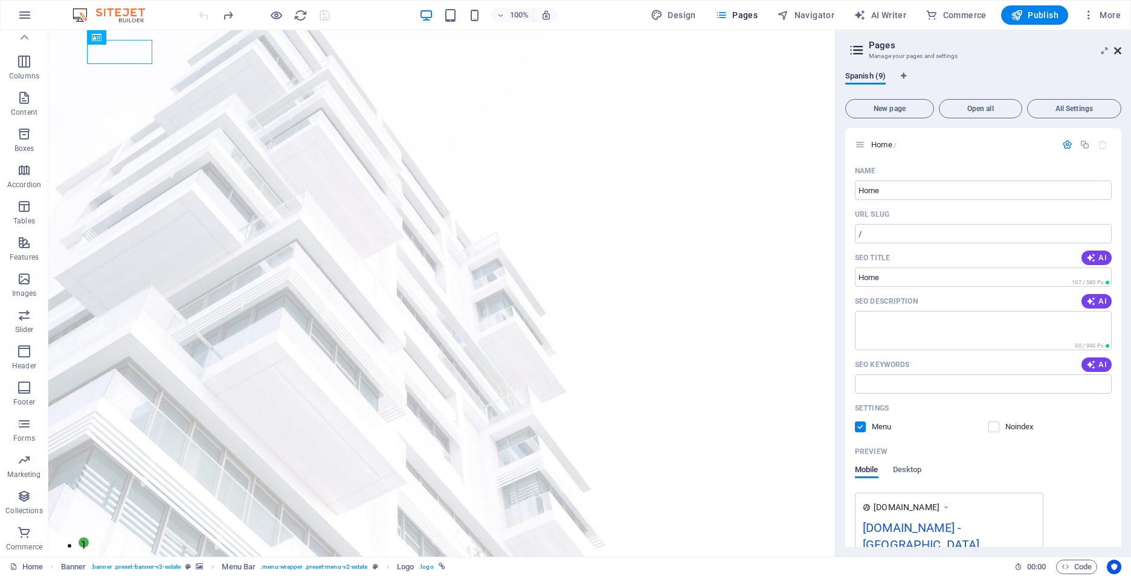
click at [1116, 53] on icon at bounding box center [1117, 51] width 7 height 10
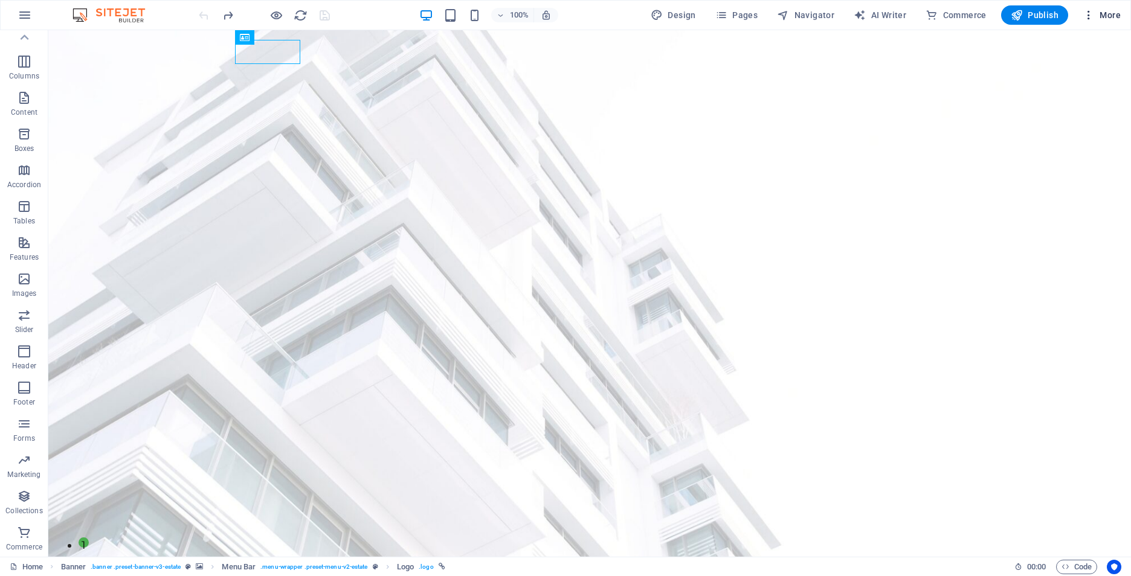
click at [1109, 11] on span "More" at bounding box center [1102, 15] width 38 height 12
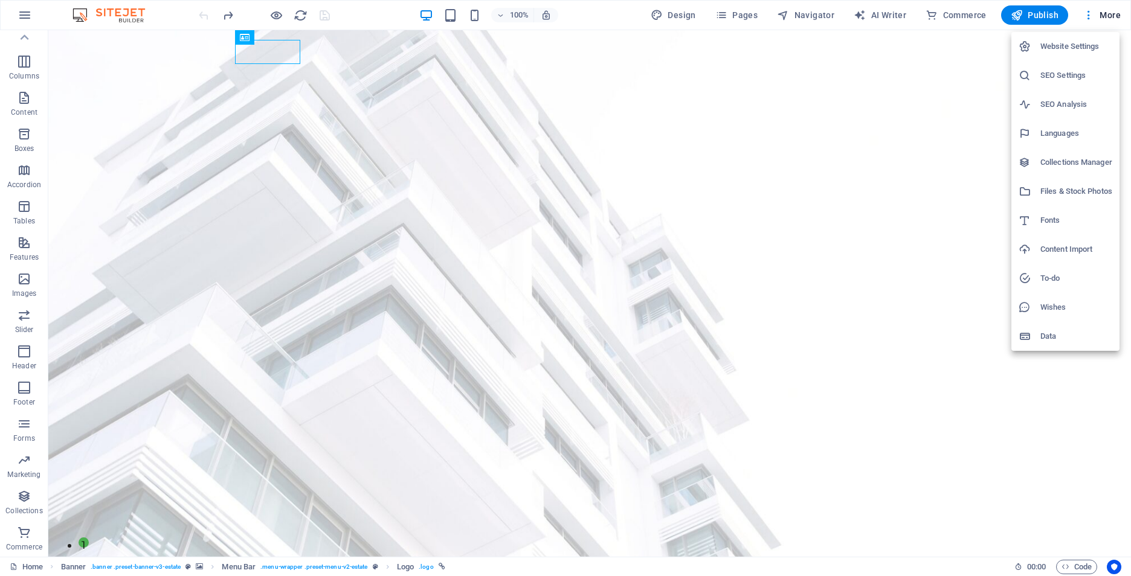
click at [1066, 341] on h6 "Data" at bounding box center [1076, 336] width 72 height 15
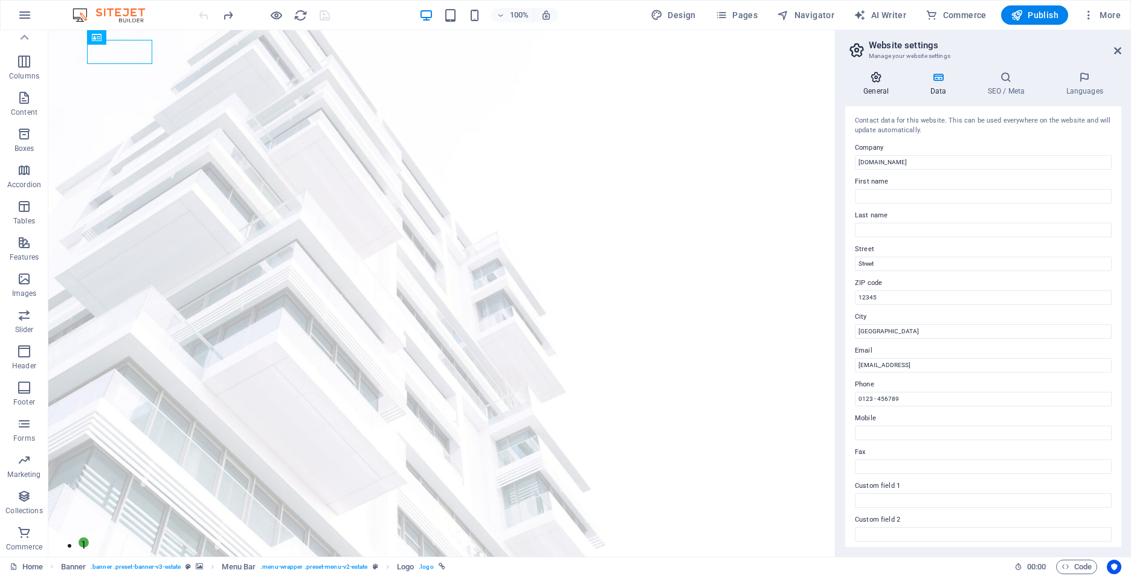
click at [894, 79] on icon at bounding box center [876, 77] width 62 height 12
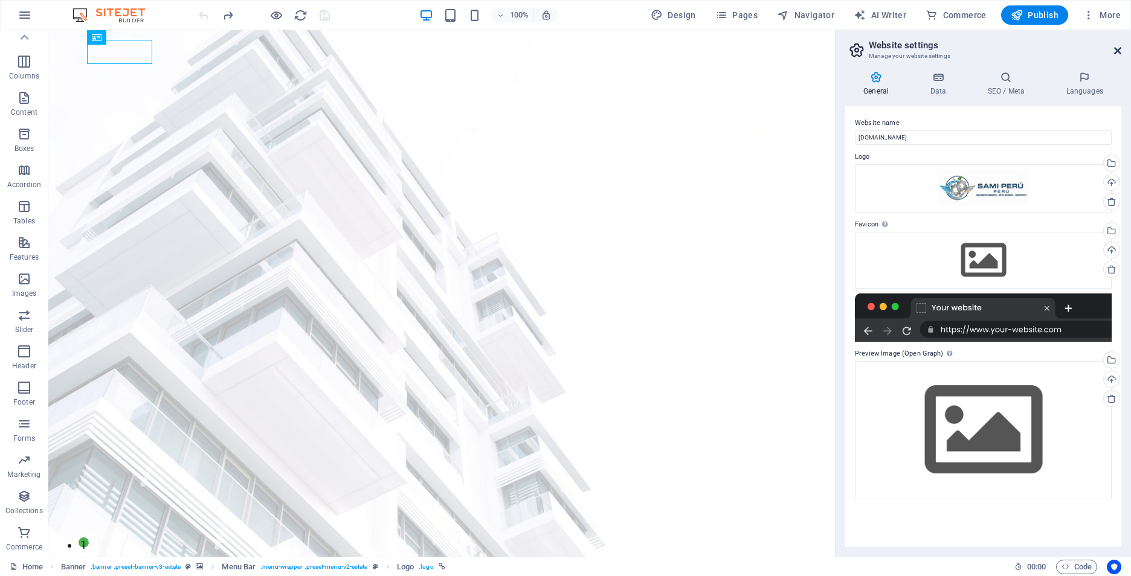
click at [1117, 47] on icon at bounding box center [1117, 51] width 7 height 10
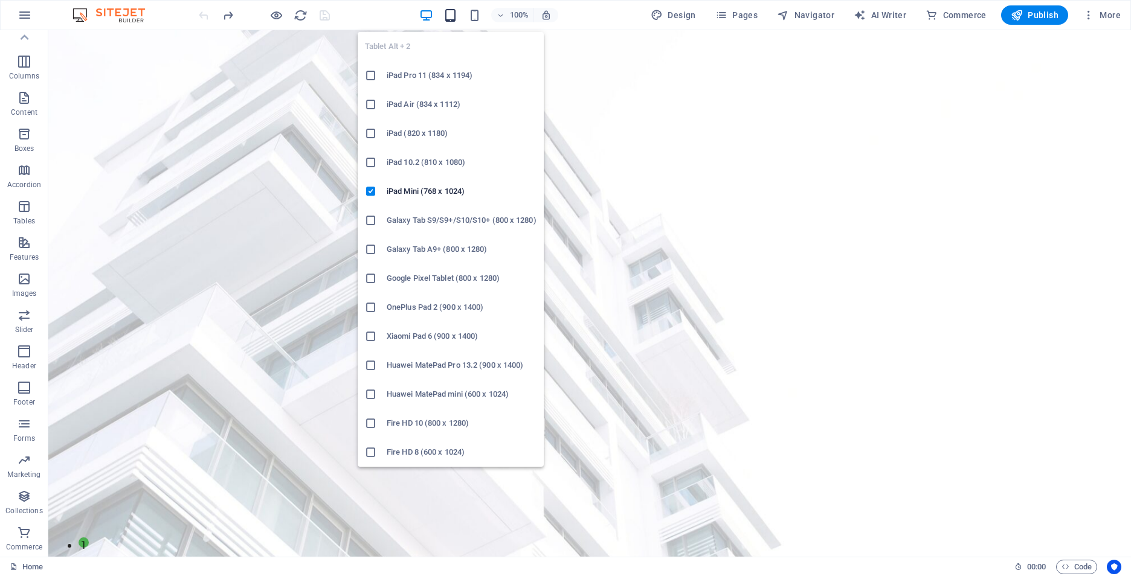
click at [451, 17] on icon "button" at bounding box center [450, 15] width 14 height 14
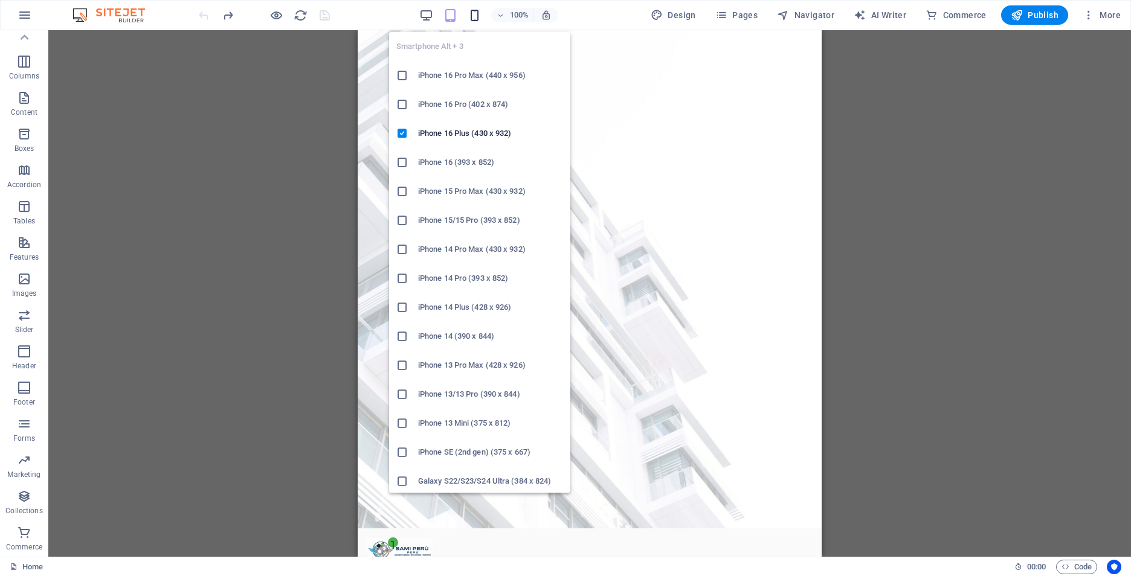
click at [471, 18] on icon "button" at bounding box center [475, 15] width 14 height 14
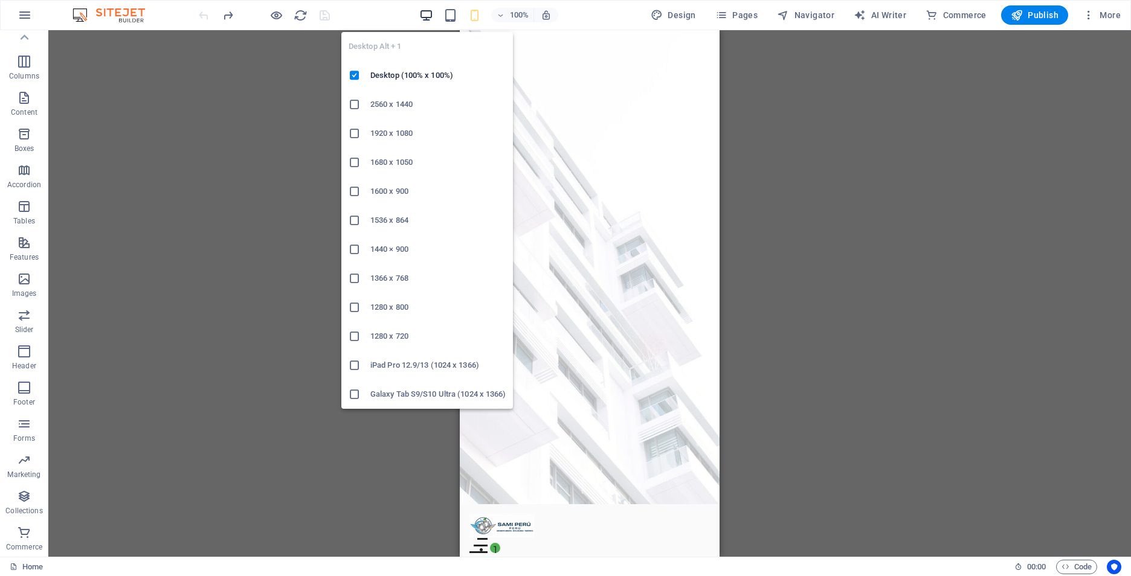
click at [430, 16] on icon "button" at bounding box center [426, 15] width 14 height 14
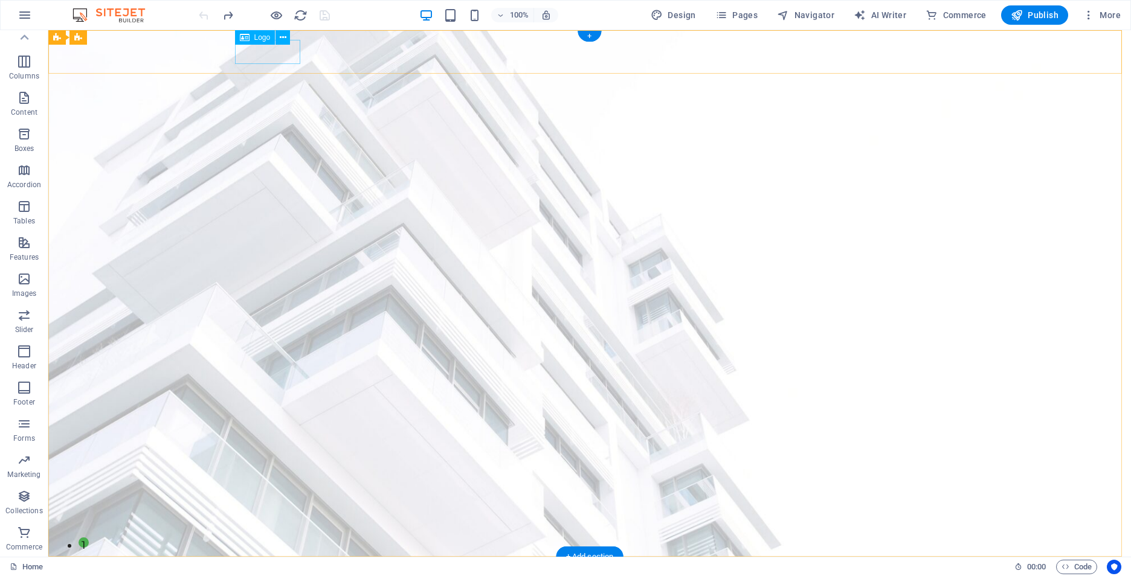
click at [280, 567] on div at bounding box center [589, 579] width 701 height 24
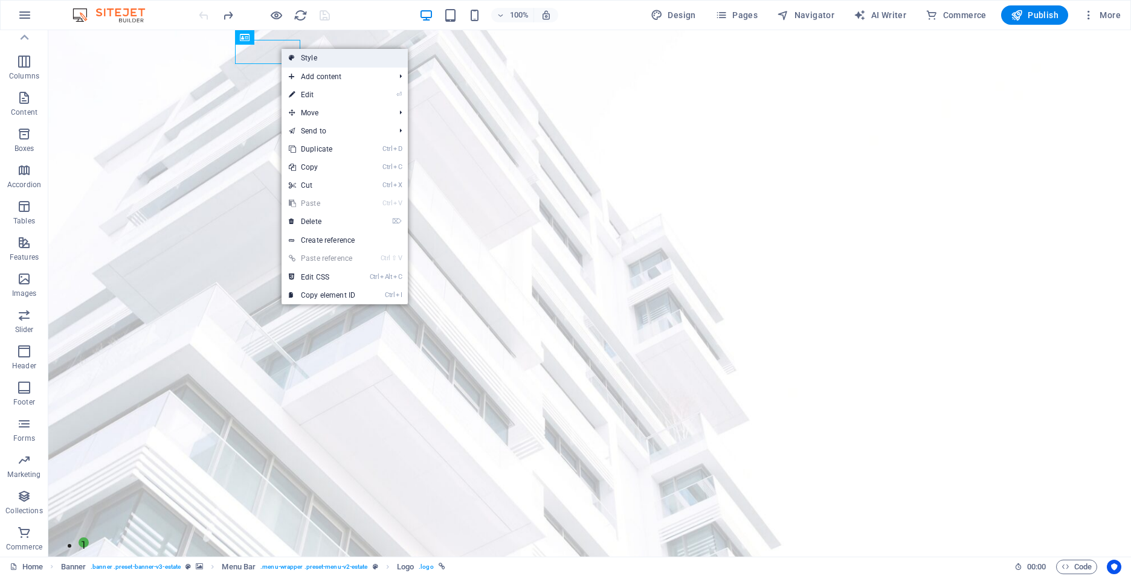
drag, startPoint x: 292, startPoint y: 51, endPoint x: 114, endPoint y: 24, distance: 180.8
click at [292, 51] on icon at bounding box center [292, 58] width 6 height 18
select select "rem"
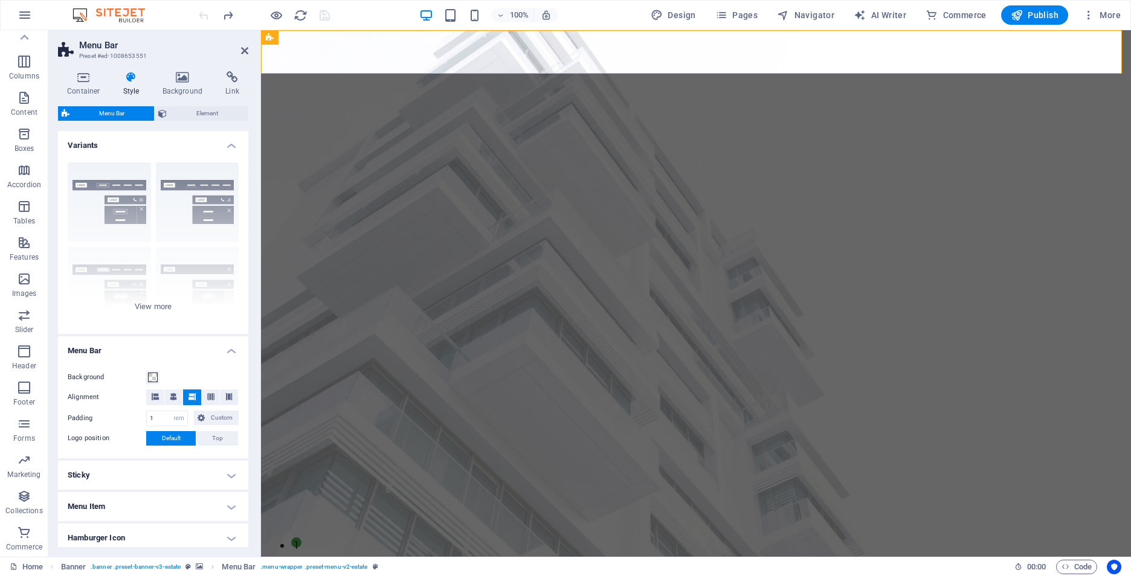
drag, startPoint x: 253, startPoint y: 42, endPoint x: 247, endPoint y: 45, distance: 6.5
click at [253, 41] on aside "Menu Bar Preset #ed-1008653551 Container Style Background Link Size Height Defa…" at bounding box center [154, 293] width 213 height 527
click at [243, 50] on icon at bounding box center [244, 51] width 7 height 10
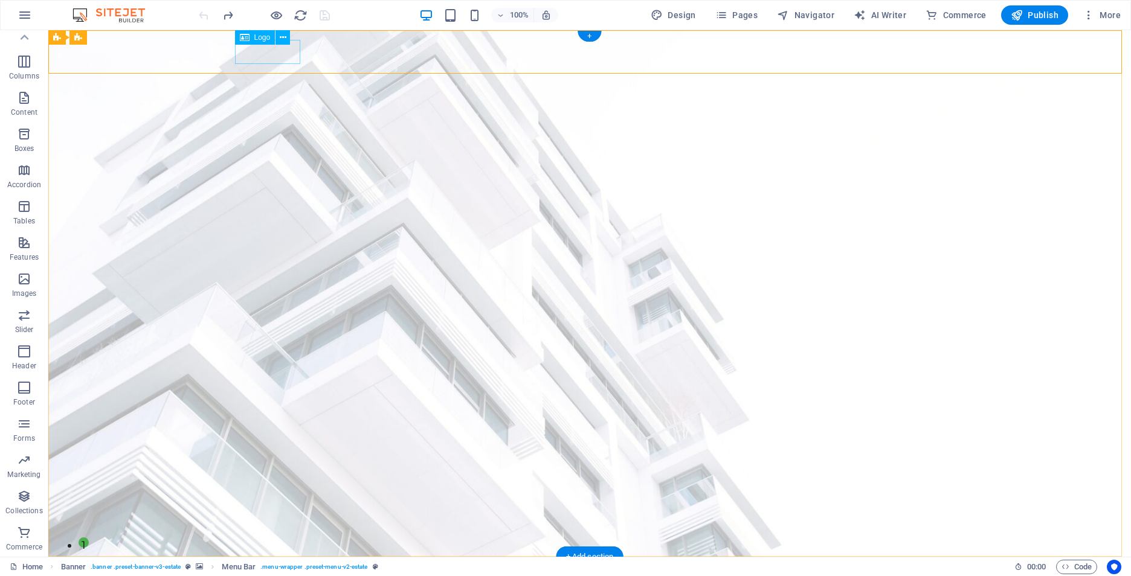
click at [283, 567] on div at bounding box center [589, 579] width 701 height 24
click at [279, 38] on button at bounding box center [283, 37] width 15 height 15
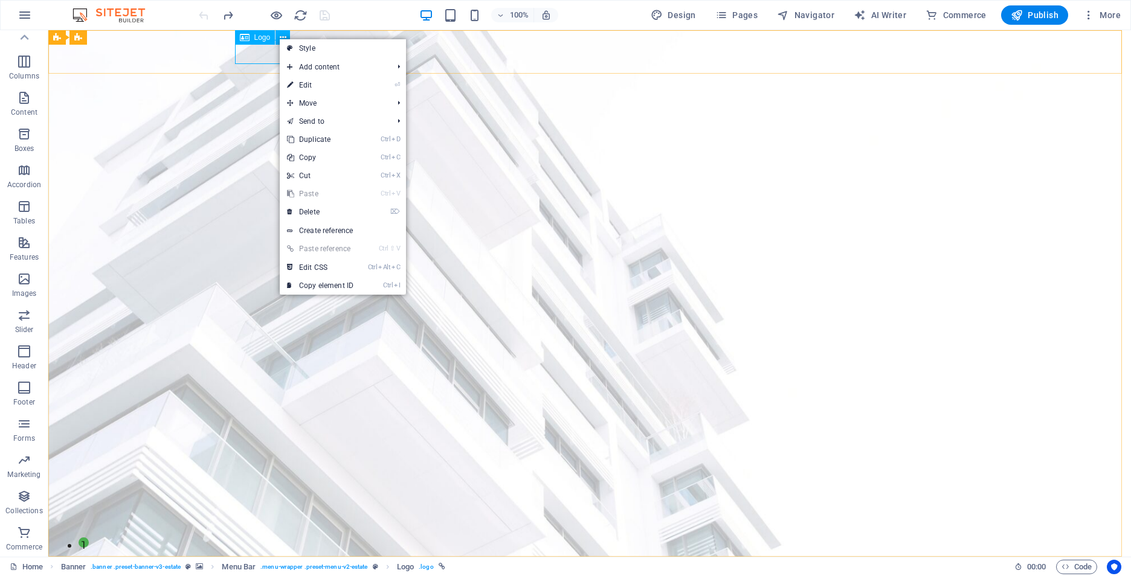
click at [256, 36] on span "Logo" at bounding box center [262, 37] width 16 height 7
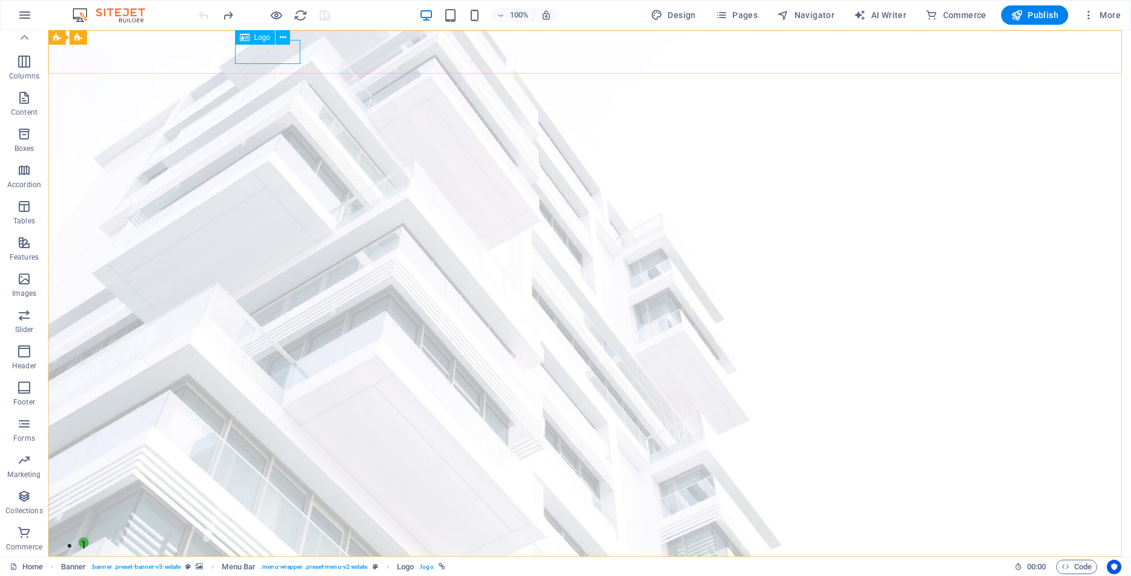
click at [250, 40] on div "Logo" at bounding box center [255, 37] width 40 height 15
click at [260, 567] on div at bounding box center [589, 579] width 701 height 24
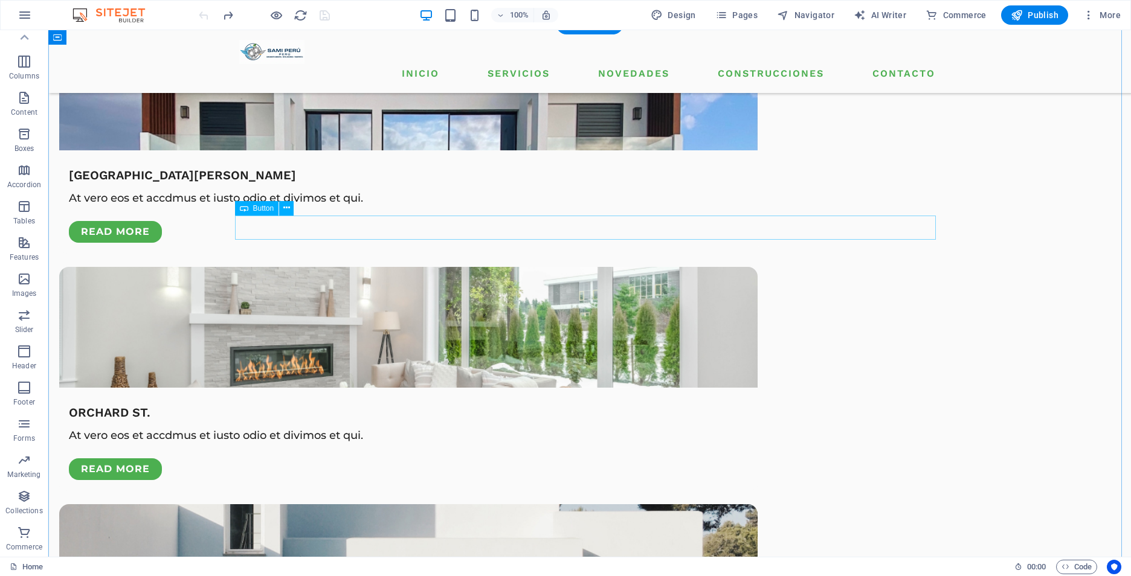
scroll to position [3142, 0]
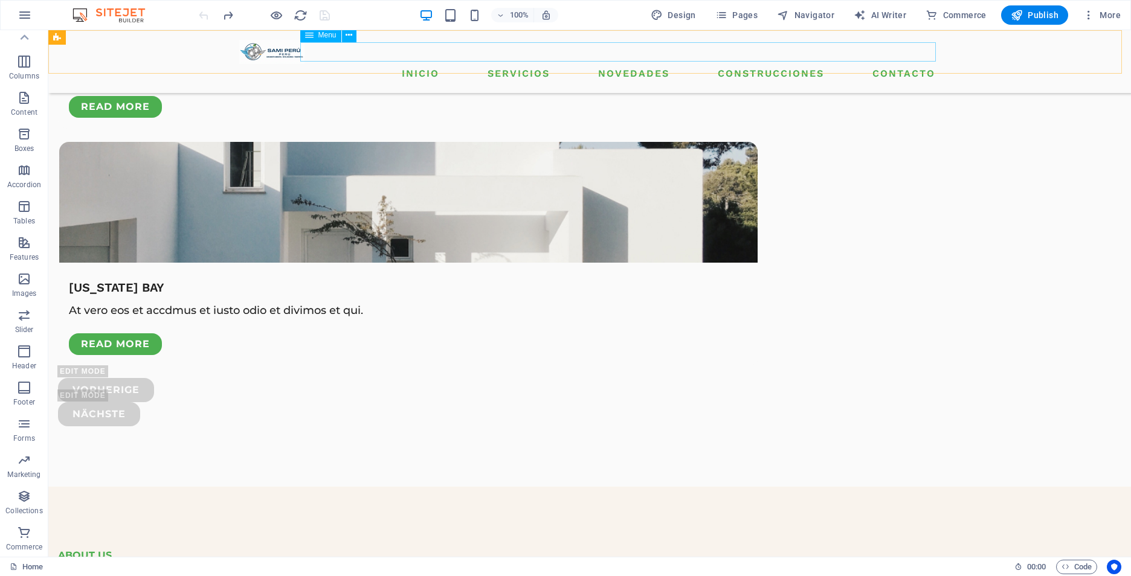
click at [635, 64] on nav "INICIO SERVICIOS NOVEDADES CONSTRUCCIONES CONTACTO" at bounding box center [589, 73] width 701 height 19
click at [416, 64] on nav "INICIO SERVICIOS NOVEDADES CONSTRUCCIONES CONTACTO" at bounding box center [589, 73] width 701 height 19
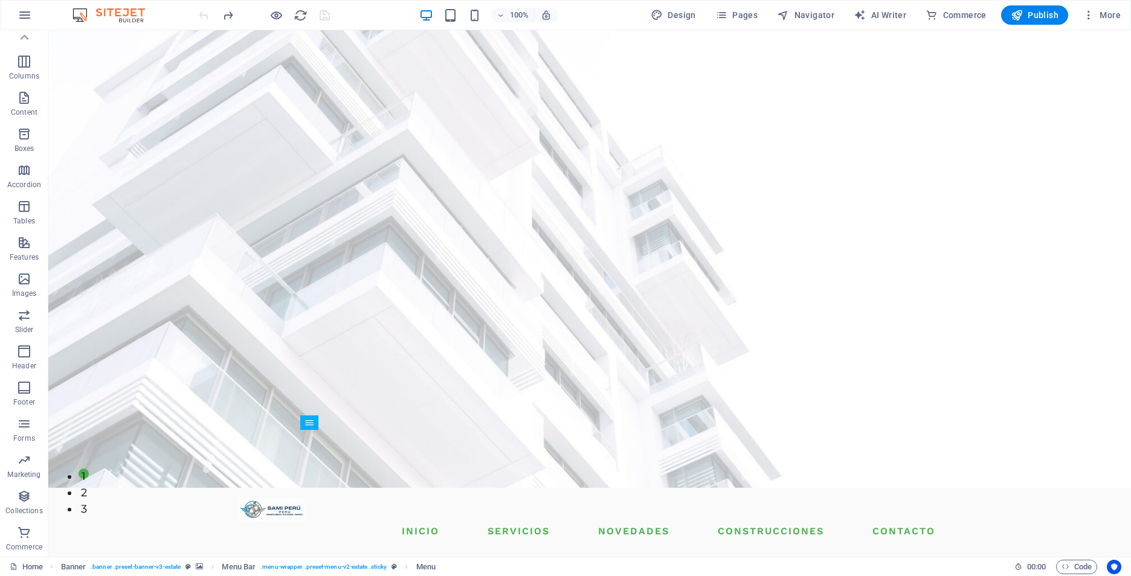
scroll to position [0, 0]
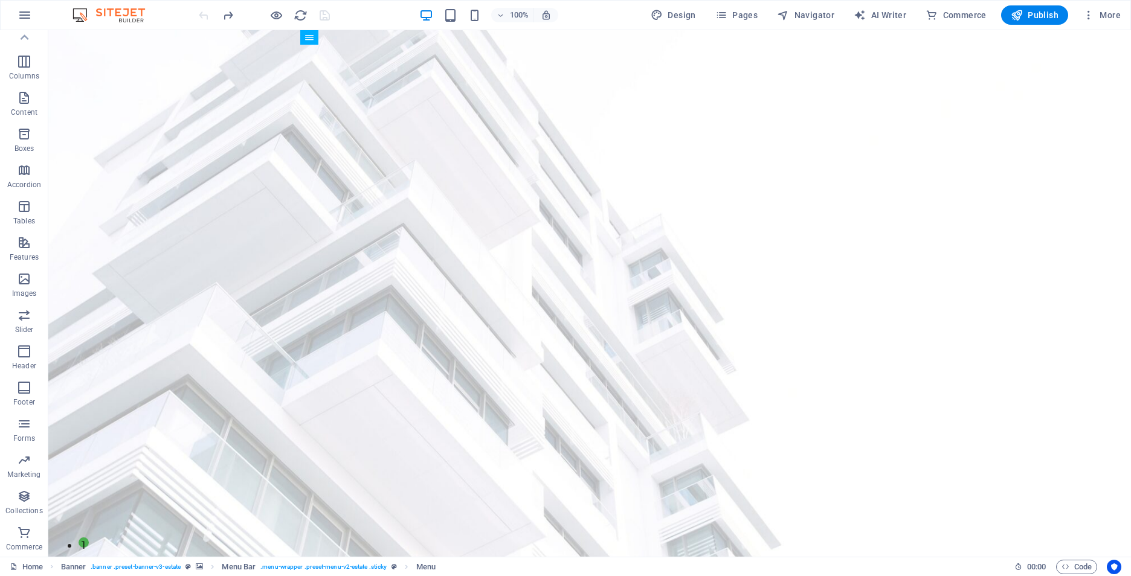
drag, startPoint x: 1129, startPoint y: 329, endPoint x: 828, endPoint y: 59, distance: 404.7
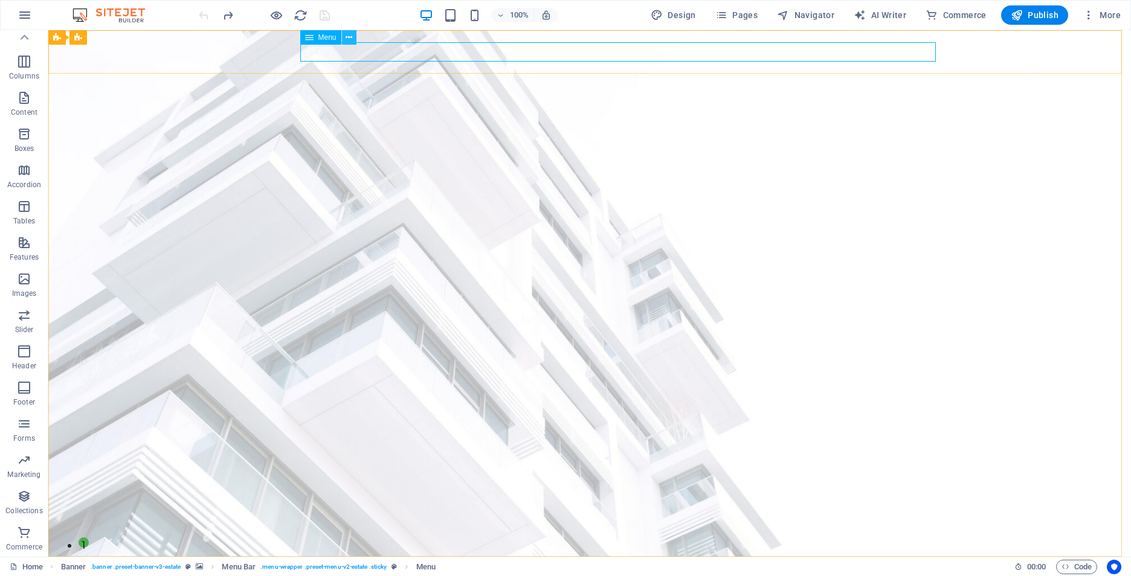
click at [353, 36] on button at bounding box center [349, 37] width 15 height 15
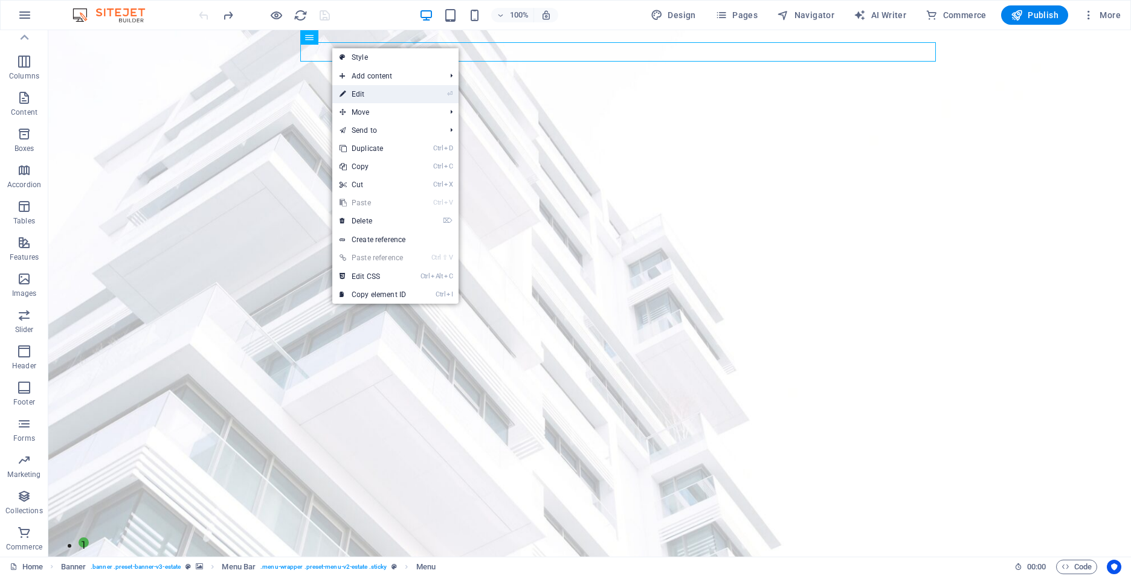
click at [402, 98] on link "⏎ Edit" at bounding box center [372, 94] width 81 height 18
select select
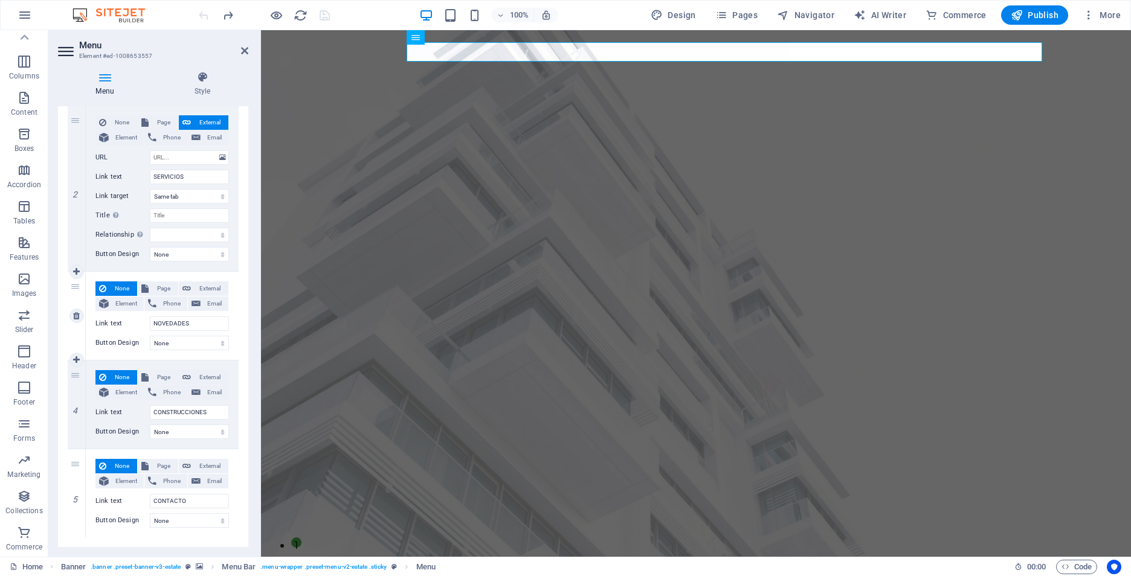
scroll to position [23, 0]
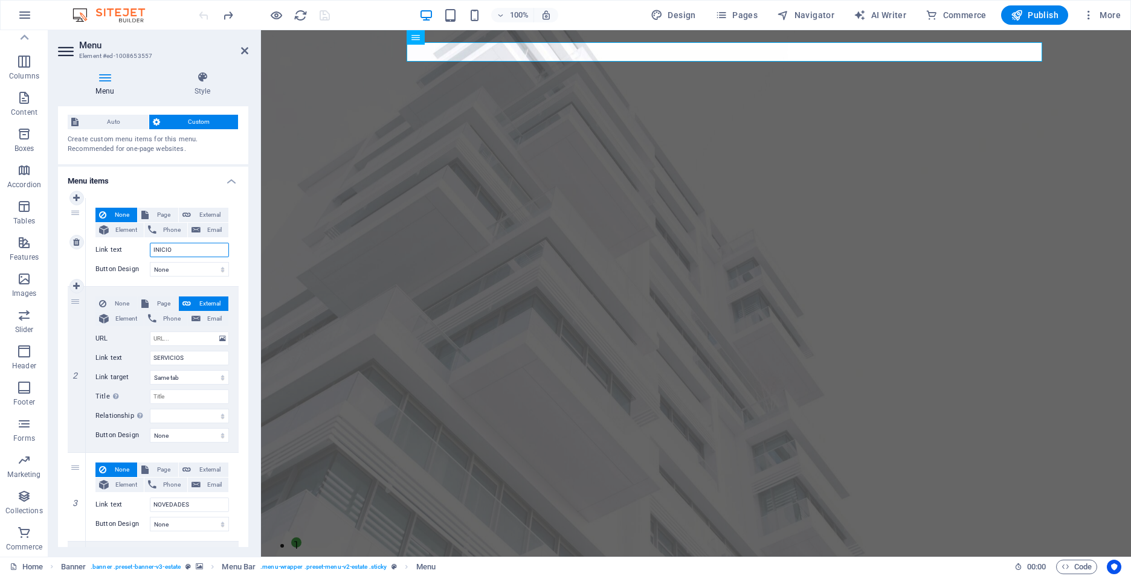
click at [189, 251] on input "INICIO" at bounding box center [189, 250] width 79 height 15
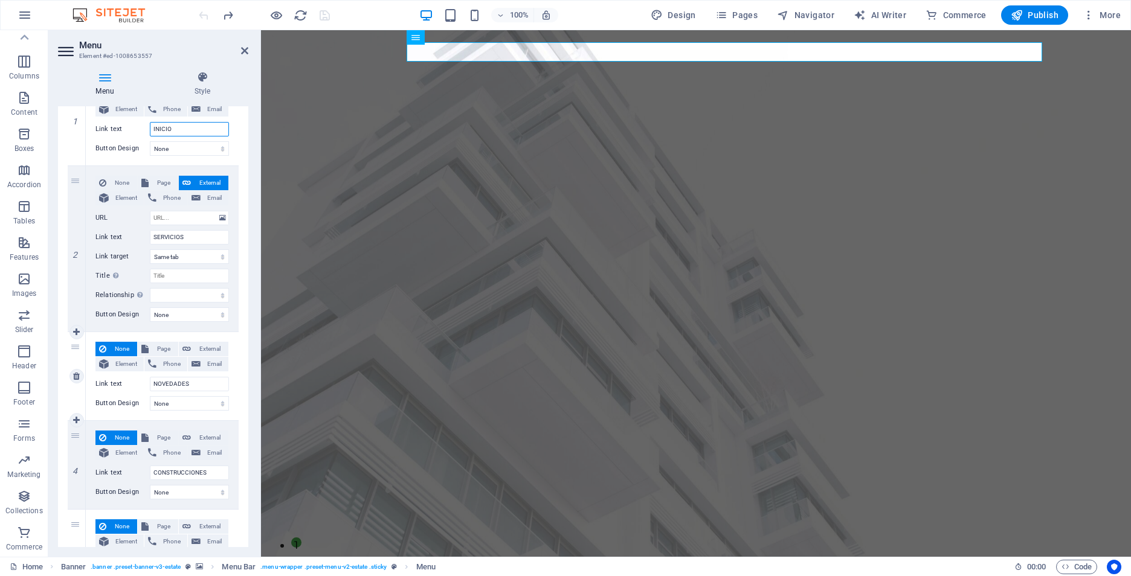
scroll to position [204, 0]
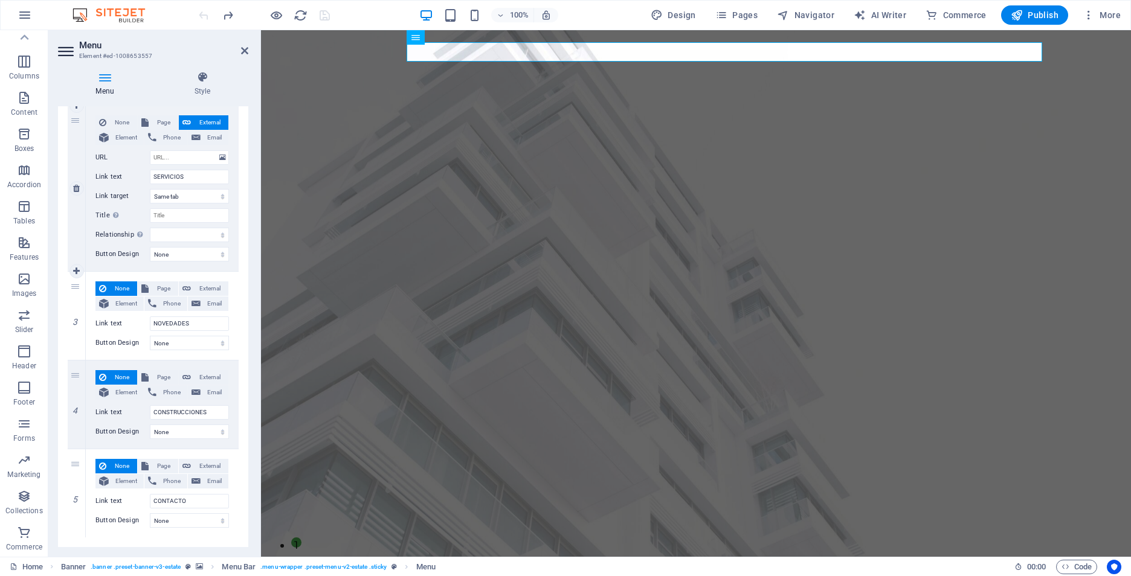
click at [0, 0] on icon at bounding box center [0, 0] width 0 height 0
select select
type input "CONSTRUCCIONES"
type input "CONTACTO"
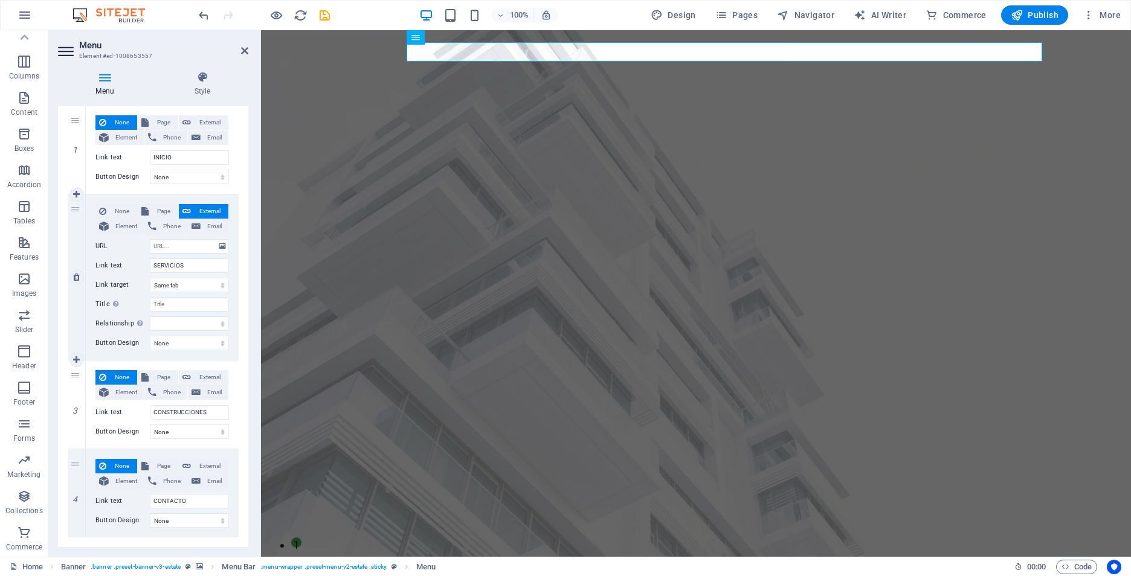
scroll to position [115, 0]
click at [157, 122] on span "Page" at bounding box center [163, 122] width 22 height 15
select select
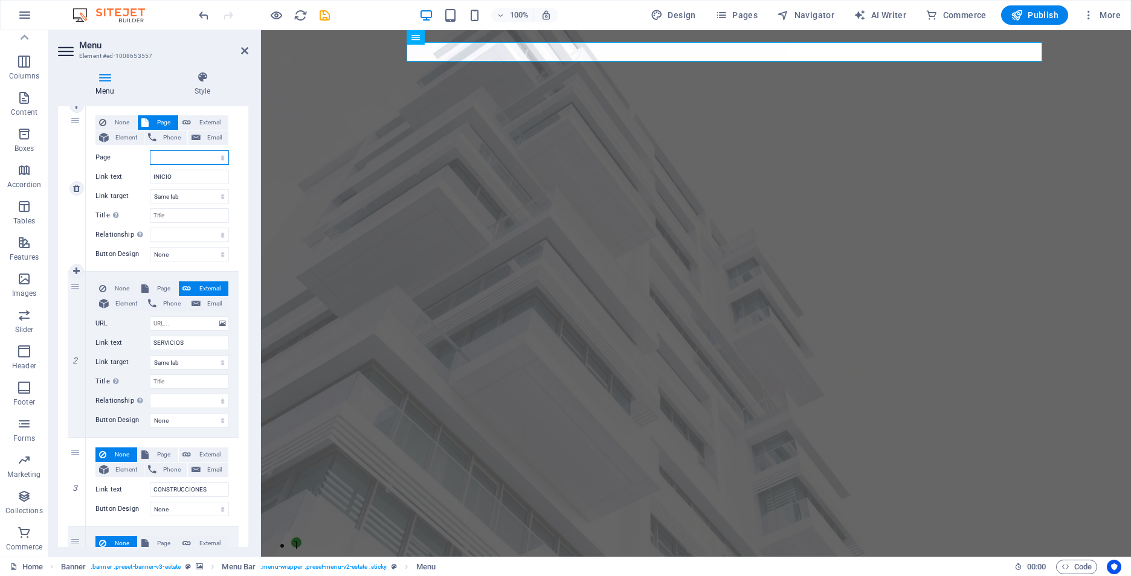
scroll to position [0, 0]
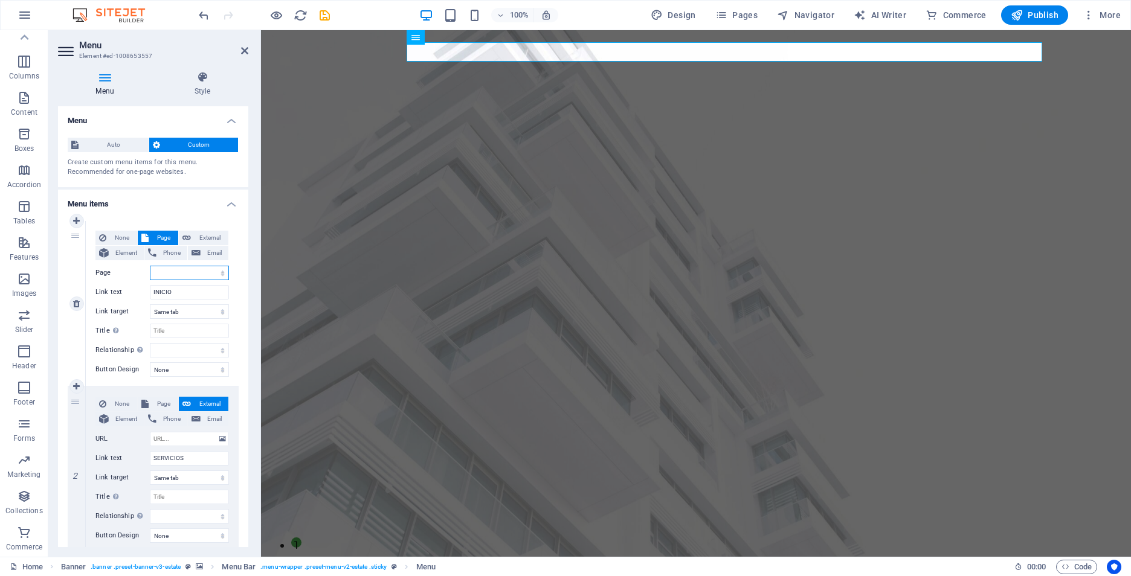
click at [196, 273] on select "Home Listing News Our Team Contact Legal Notice Privacy" at bounding box center [189, 273] width 79 height 15
select select "0"
click at [150, 266] on select "Home Listing News Our Team Contact Legal Notice Privacy" at bounding box center [189, 273] width 79 height 15
select select
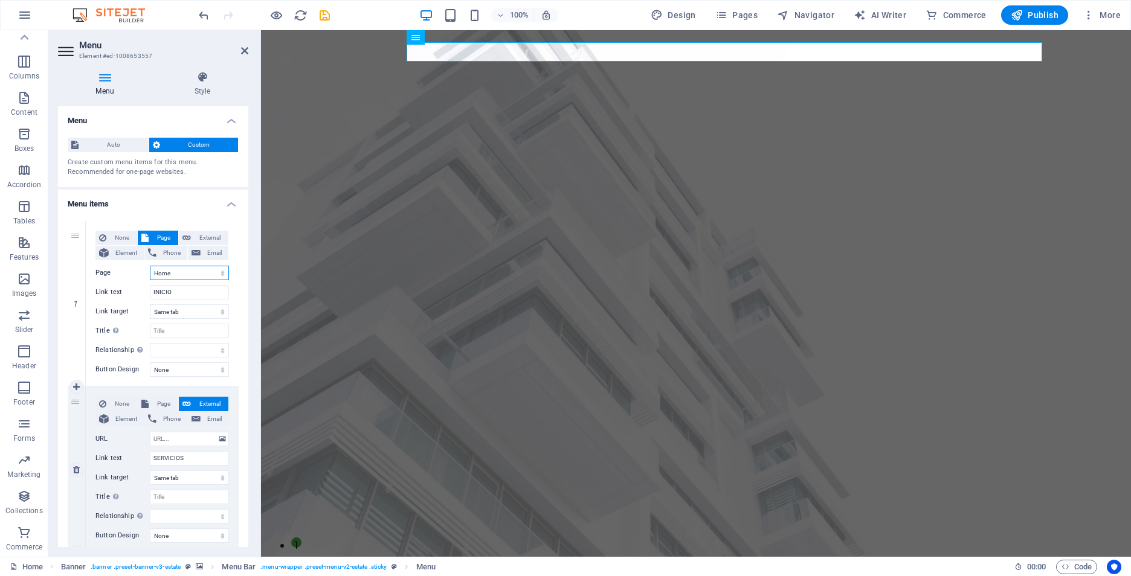
scroll to position [121, 0]
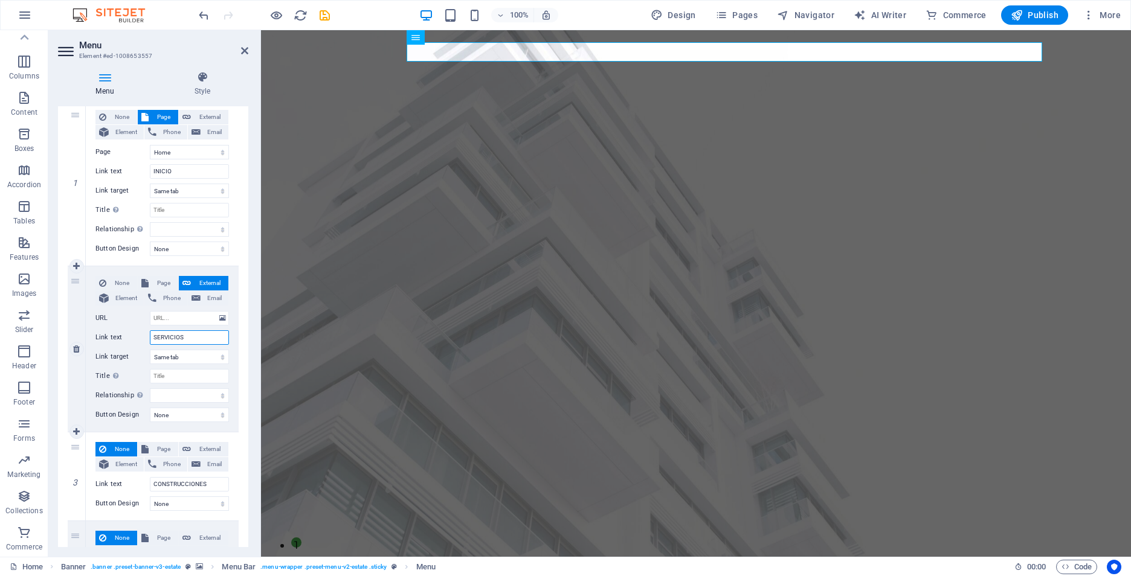
click at [190, 334] on input "SERVICIOS" at bounding box center [189, 337] width 79 height 15
click at [186, 317] on input "URL" at bounding box center [189, 318] width 79 height 15
click at [160, 283] on span "Page" at bounding box center [163, 283] width 22 height 15
select select
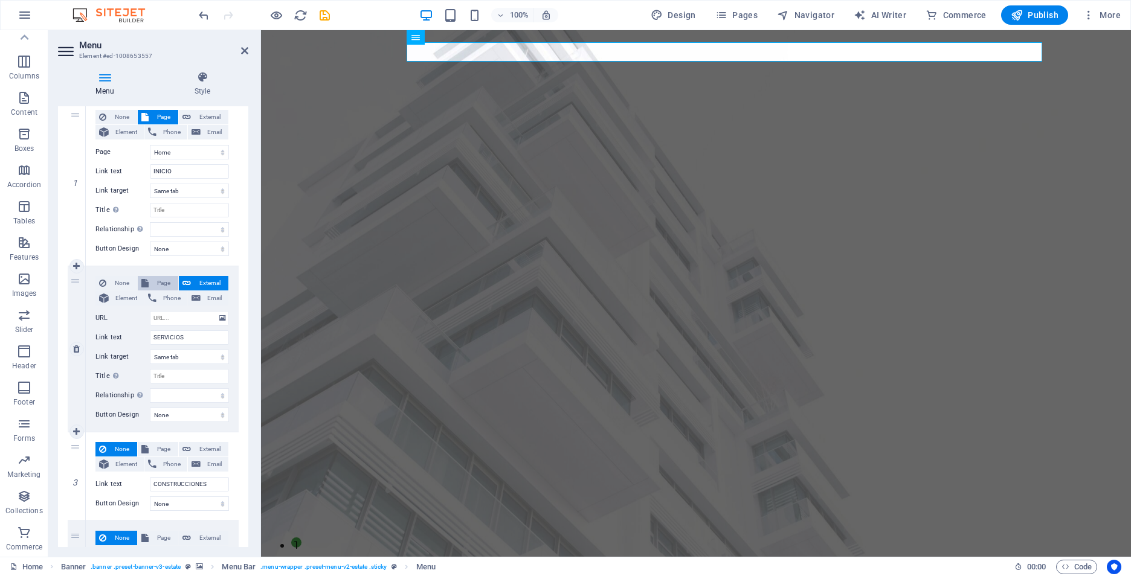
select select
click at [219, 318] on select "Home Listing News Our Team Contact Legal Notice Privacy" at bounding box center [189, 318] width 79 height 15
select select "1"
click at [150, 311] on select "Home Listing News Our Team Contact Legal Notice Privacy" at bounding box center [189, 318] width 79 height 15
select select
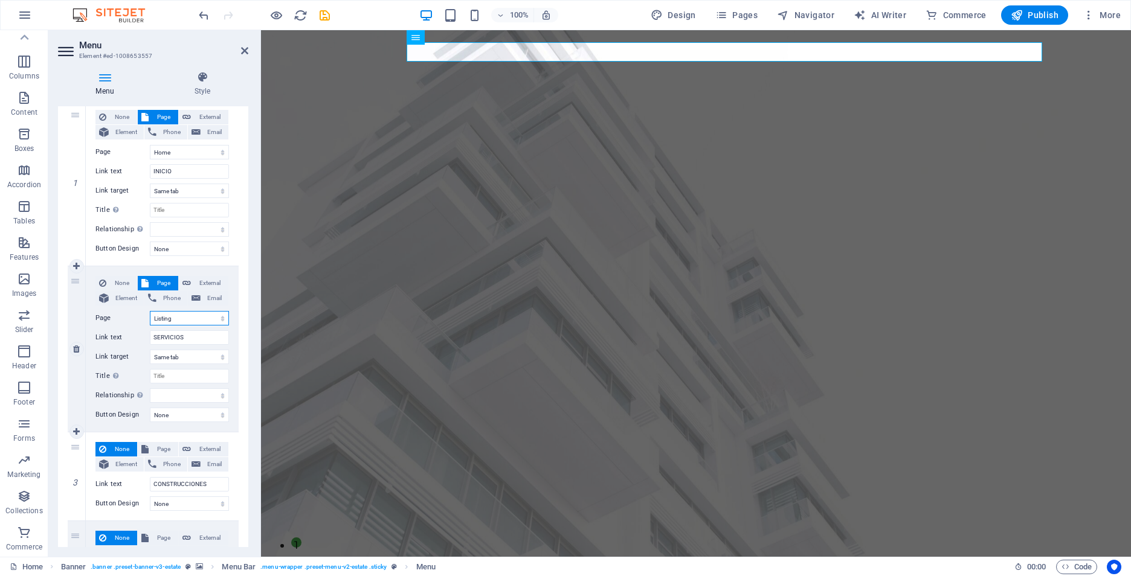
select select
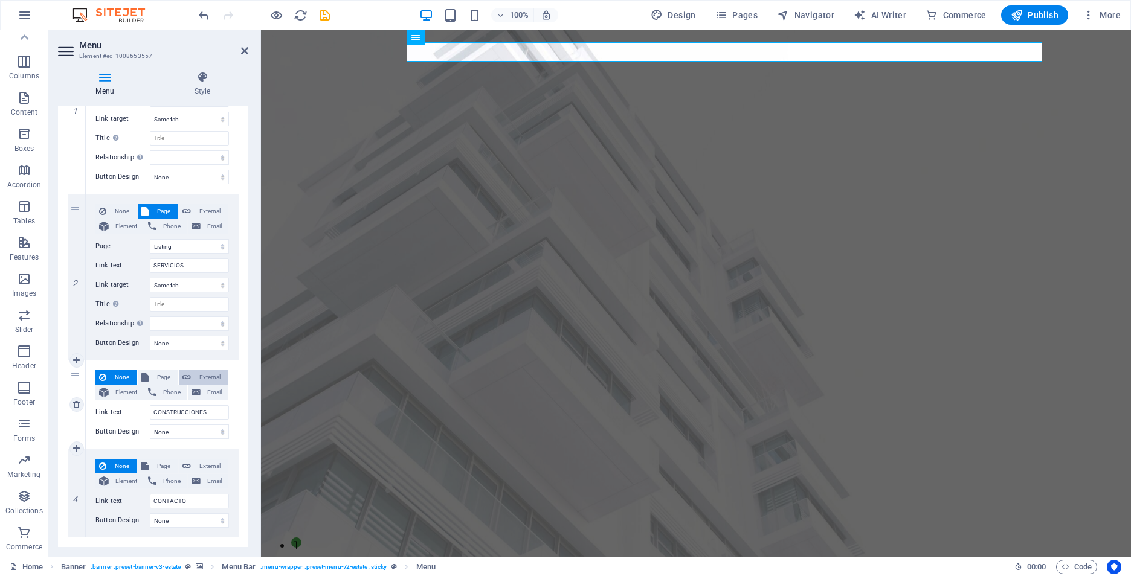
click at [195, 379] on span "External" at bounding box center [210, 377] width 30 height 15
select select
select select "blank"
select select
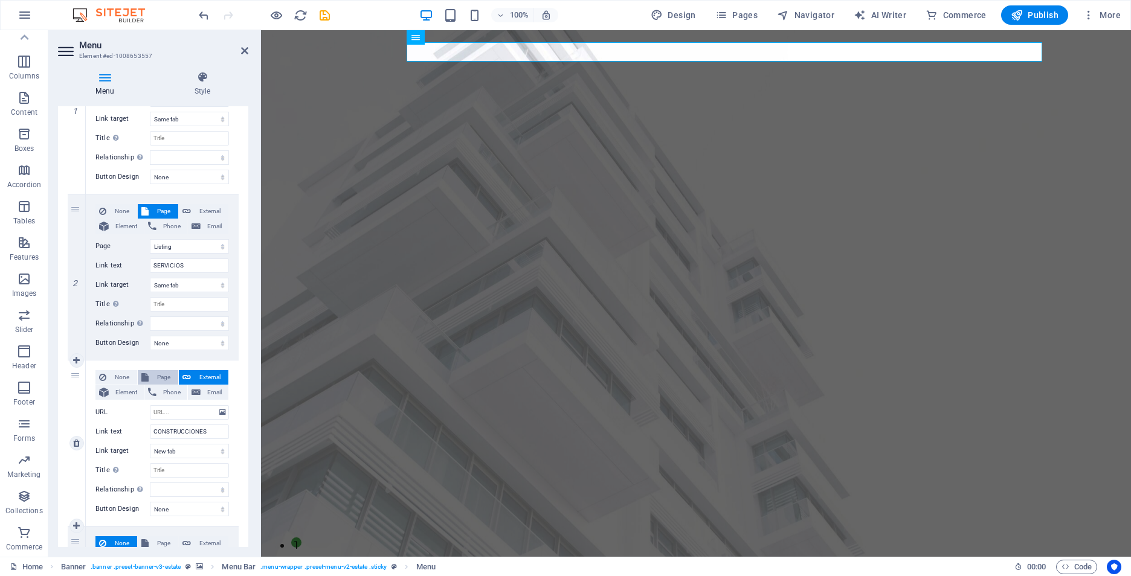
click at [157, 376] on span "Page" at bounding box center [163, 377] width 22 height 15
select select
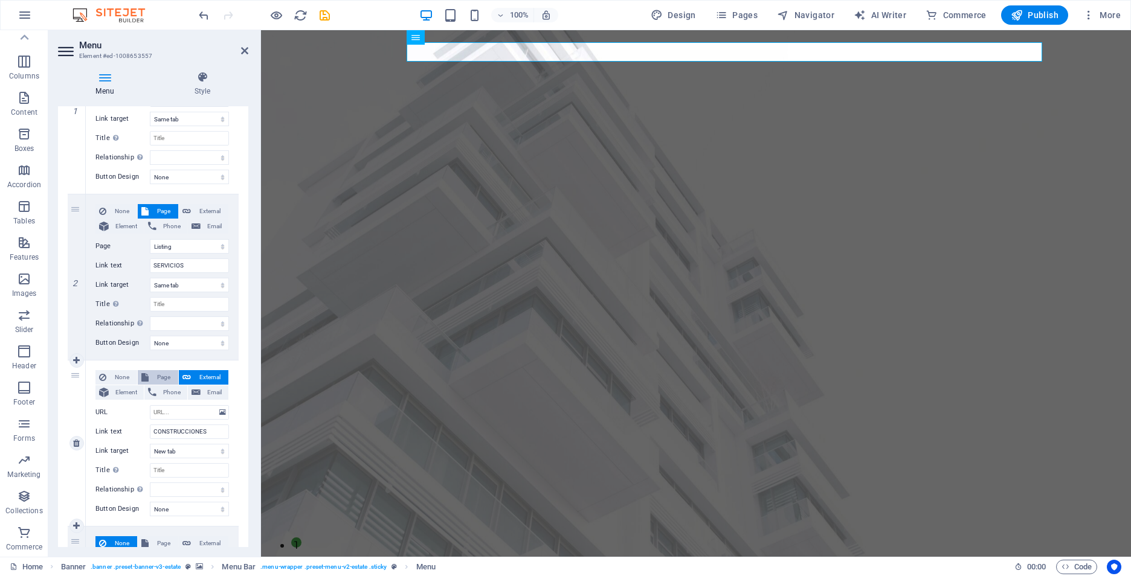
select select
click at [209, 411] on select "Home Listing News Our Team Contact Legal Notice Privacy" at bounding box center [189, 412] width 79 height 15
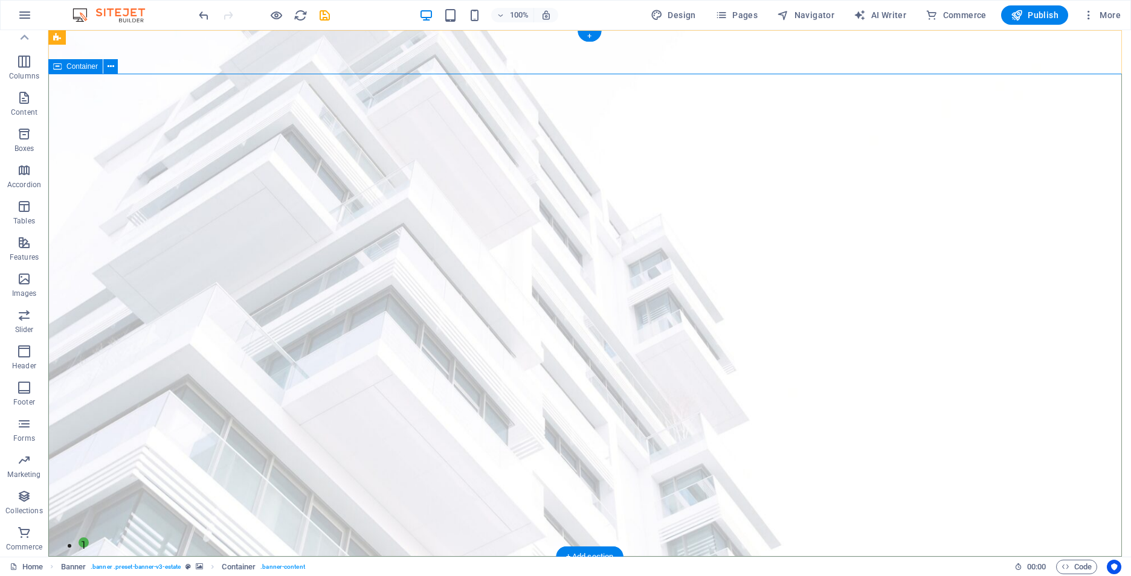
click at [329, 18] on icon "save" at bounding box center [325, 15] width 14 height 14
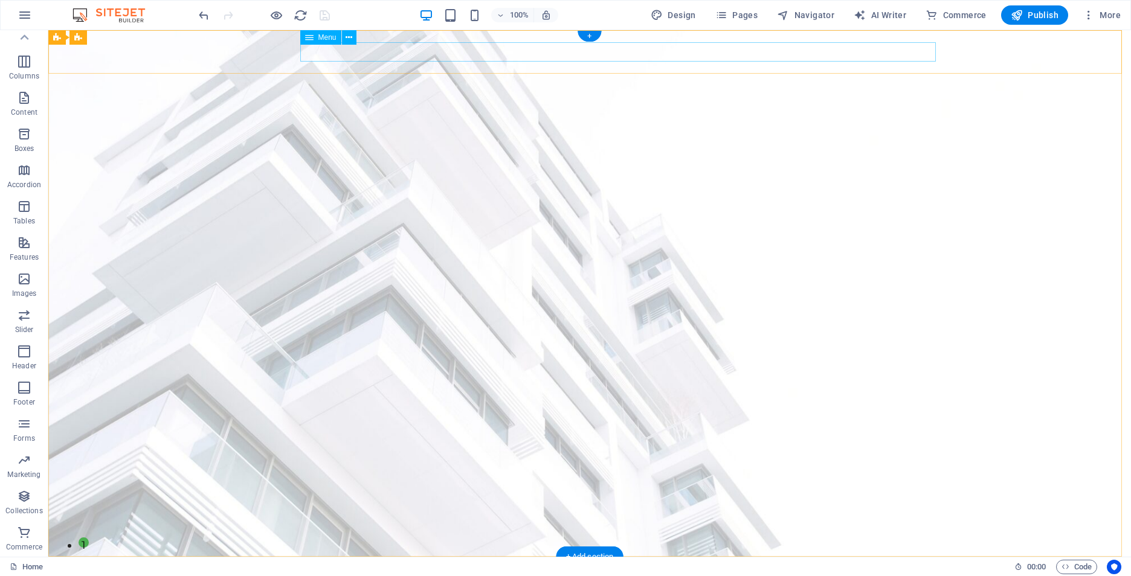
click at [344, 40] on button at bounding box center [349, 37] width 15 height 15
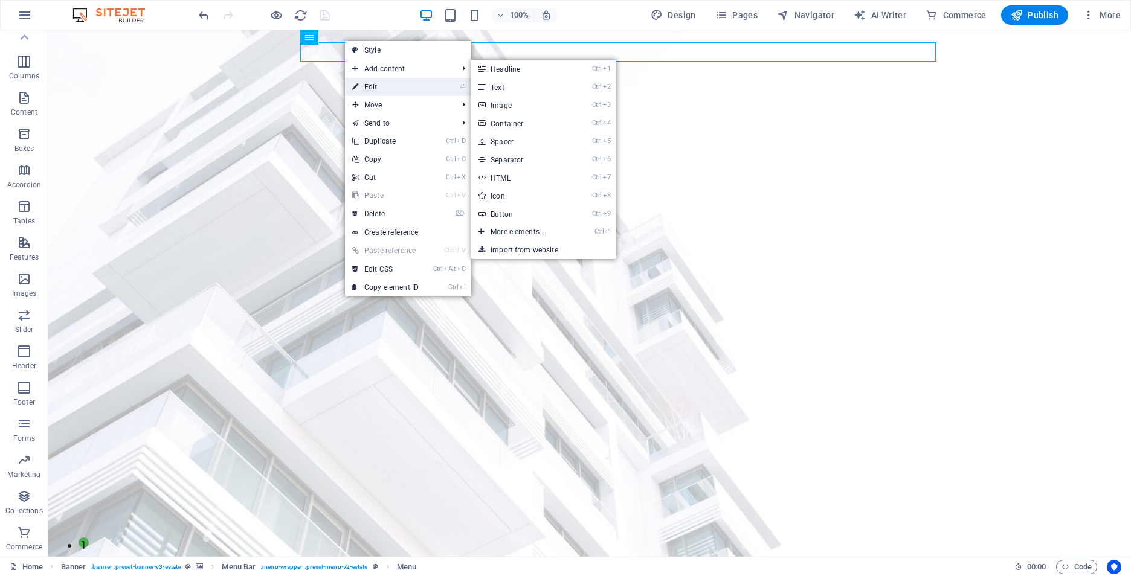
click at [372, 85] on link "⏎ Edit" at bounding box center [385, 87] width 81 height 18
select select
select select "1"
select select
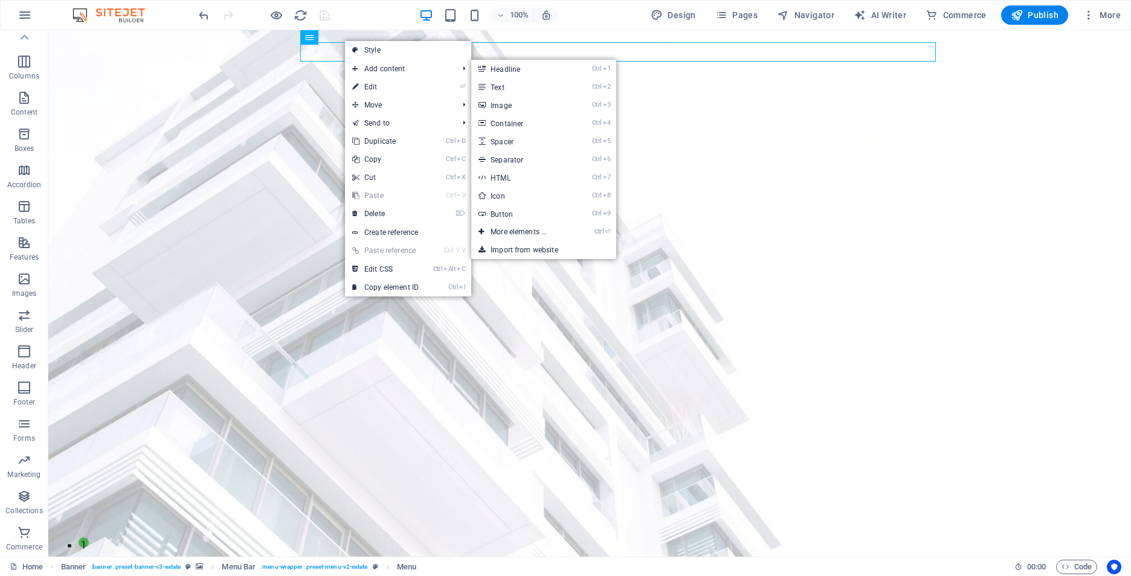
select select
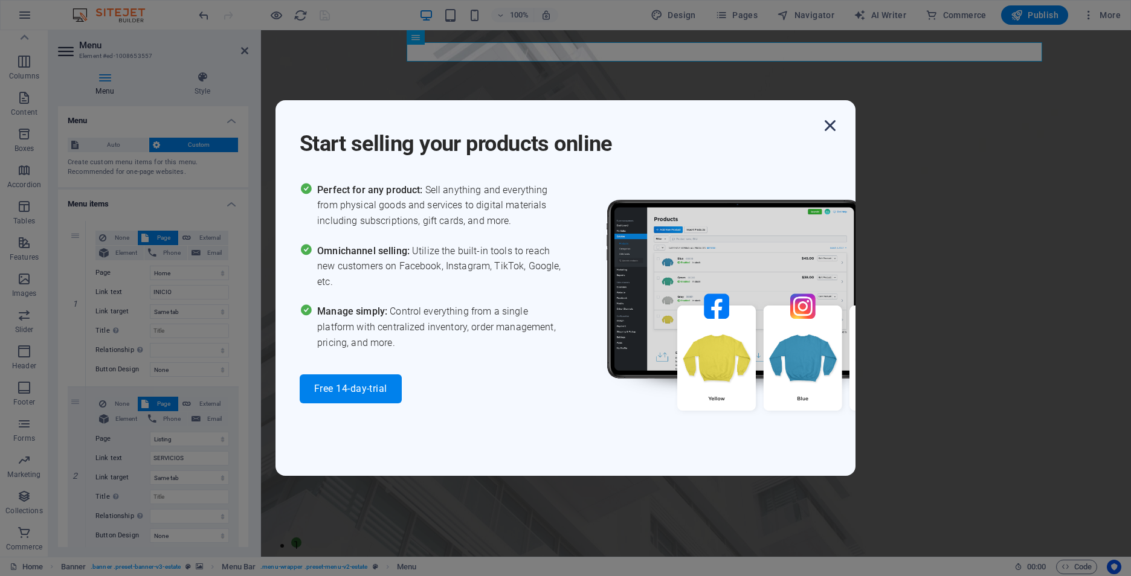
click at [828, 126] on icon "button" at bounding box center [830, 126] width 22 height 22
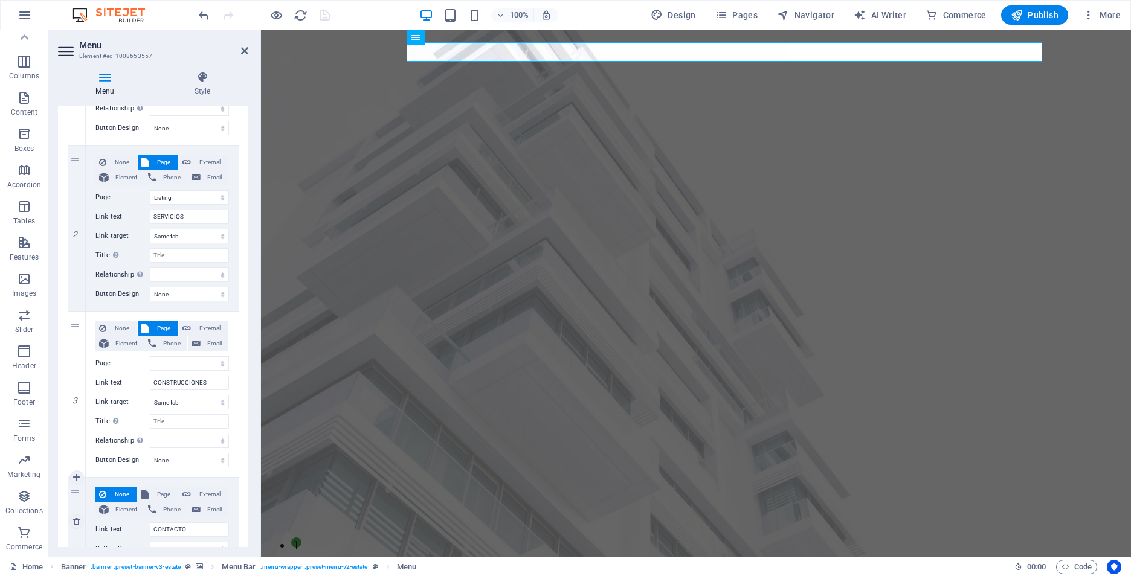
scroll to position [270, 0]
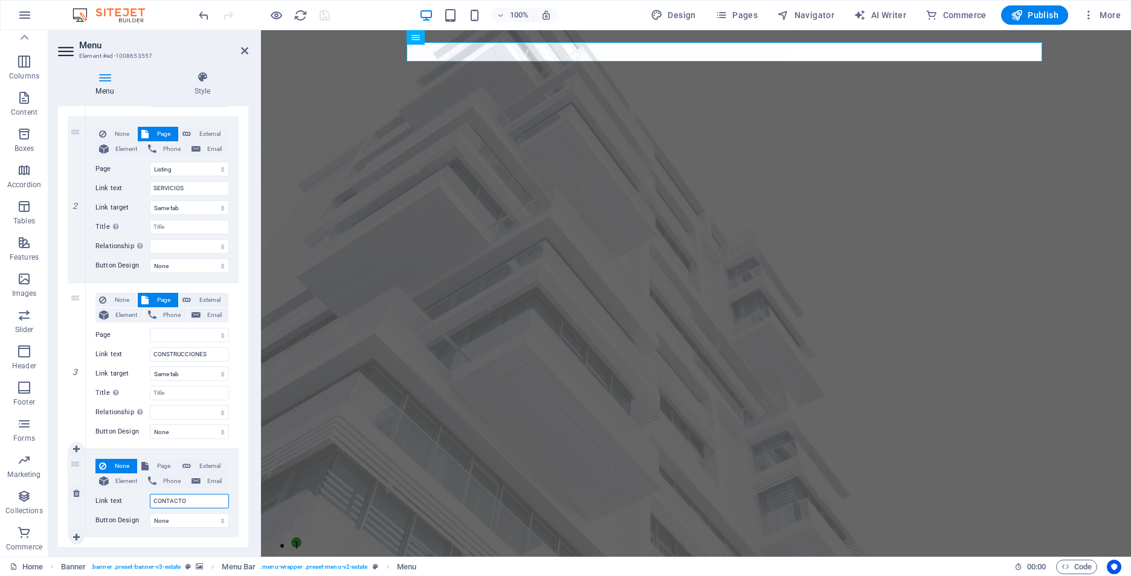
click at [203, 495] on input "CONTACTO" at bounding box center [189, 501] width 79 height 15
click at [162, 463] on span "Page" at bounding box center [163, 466] width 22 height 15
select select
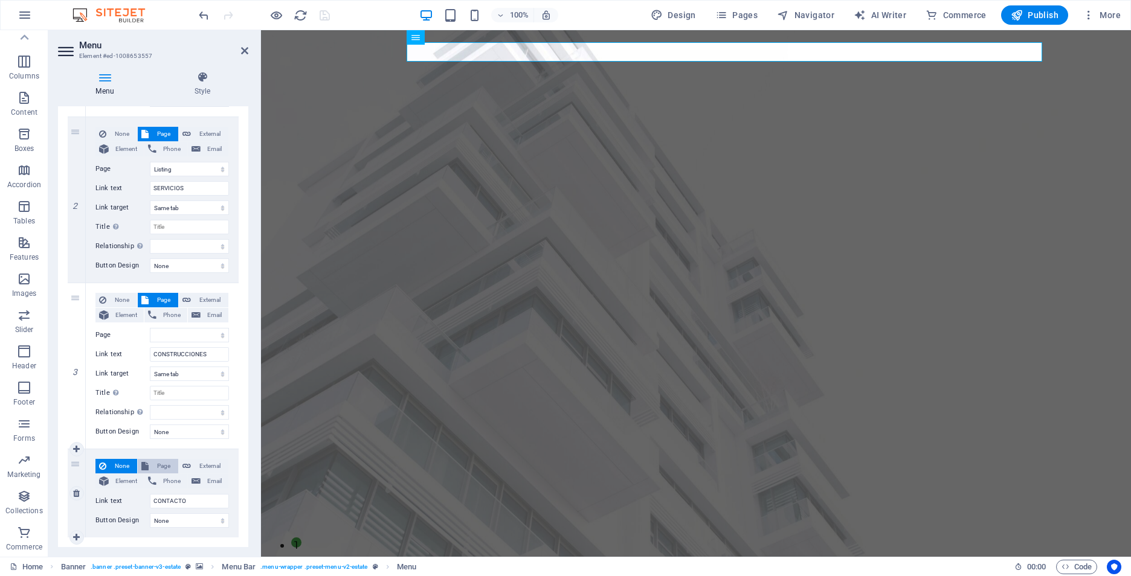
select select
click at [222, 503] on select "Home Listing News Our Team Contact Legal Notice Privacy" at bounding box center [189, 501] width 79 height 15
select select "4"
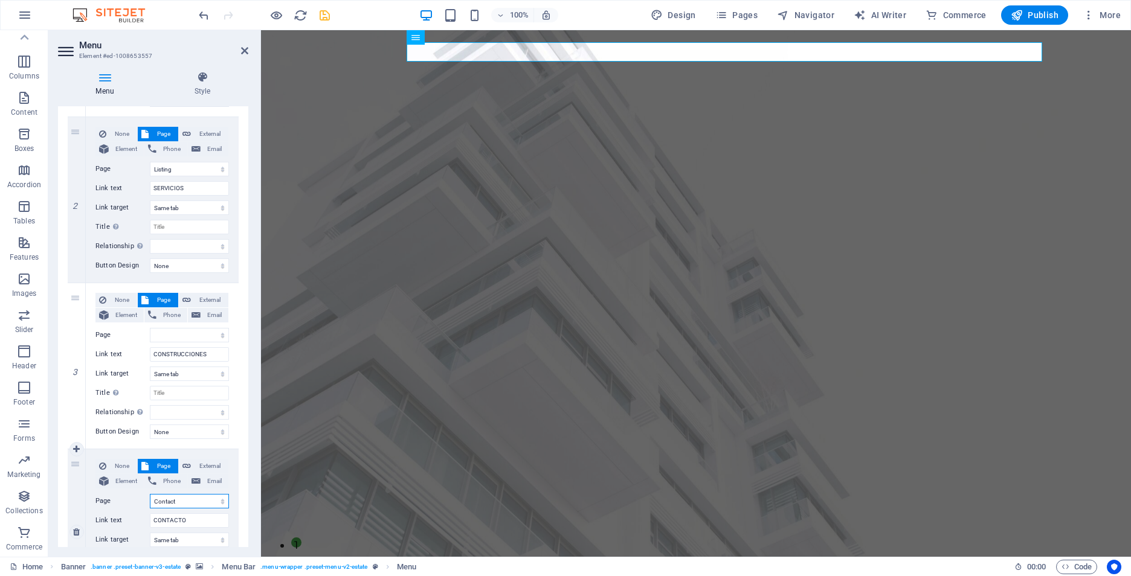
click at [150, 494] on select "Home Listing News Our Team Contact Legal Notice Privacy" at bounding box center [189, 501] width 79 height 15
select select
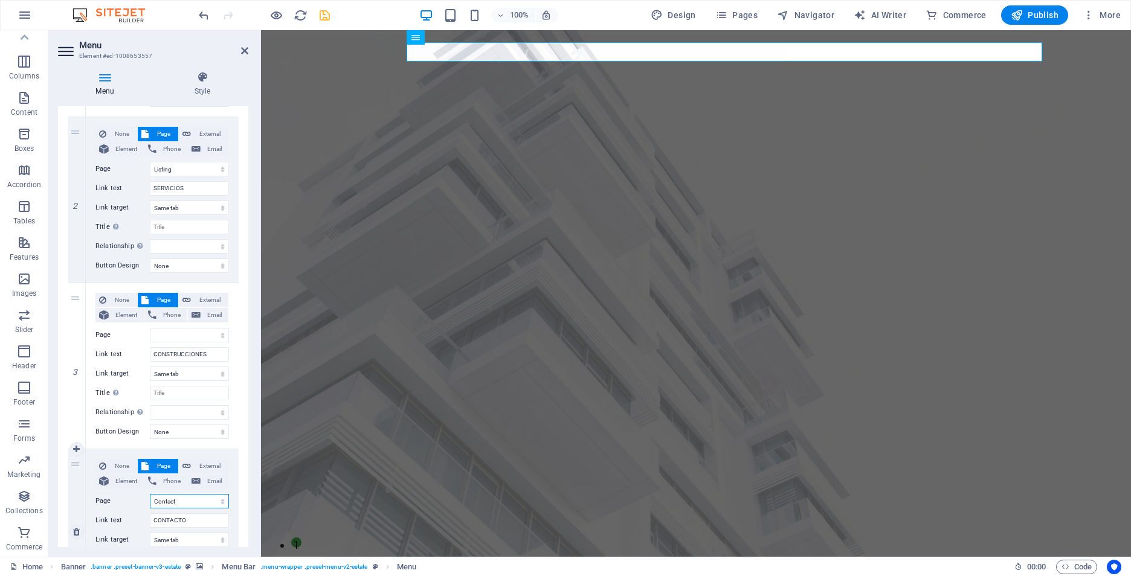
select select
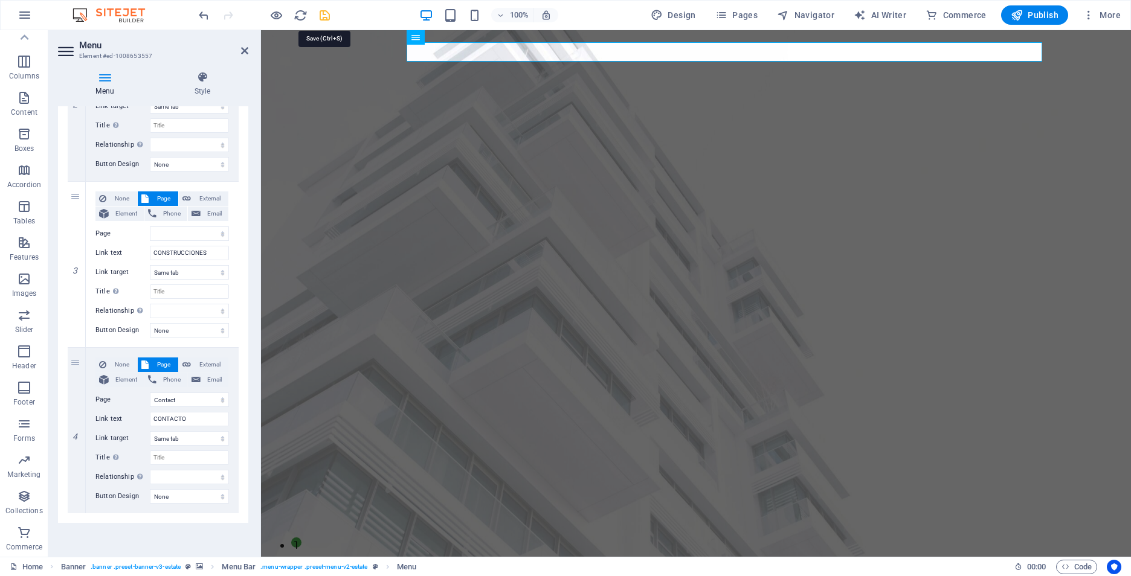
click at [326, 9] on icon "save" at bounding box center [325, 15] width 14 height 14
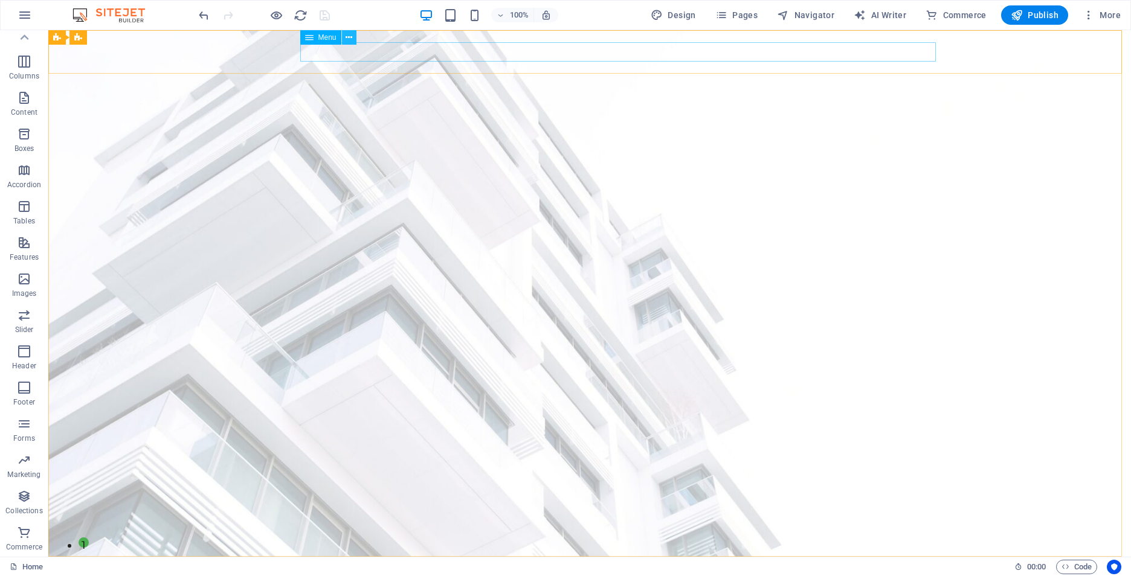
click at [346, 34] on icon at bounding box center [349, 37] width 7 height 13
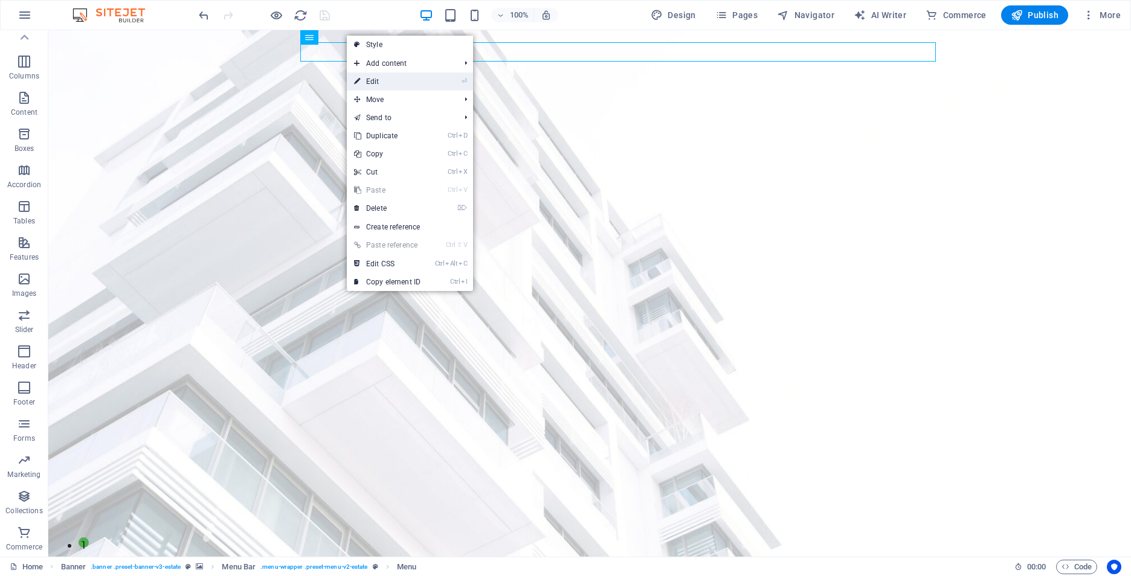
click at [379, 80] on link "⏎ Edit" at bounding box center [387, 82] width 81 height 18
select select
select select "1"
select select
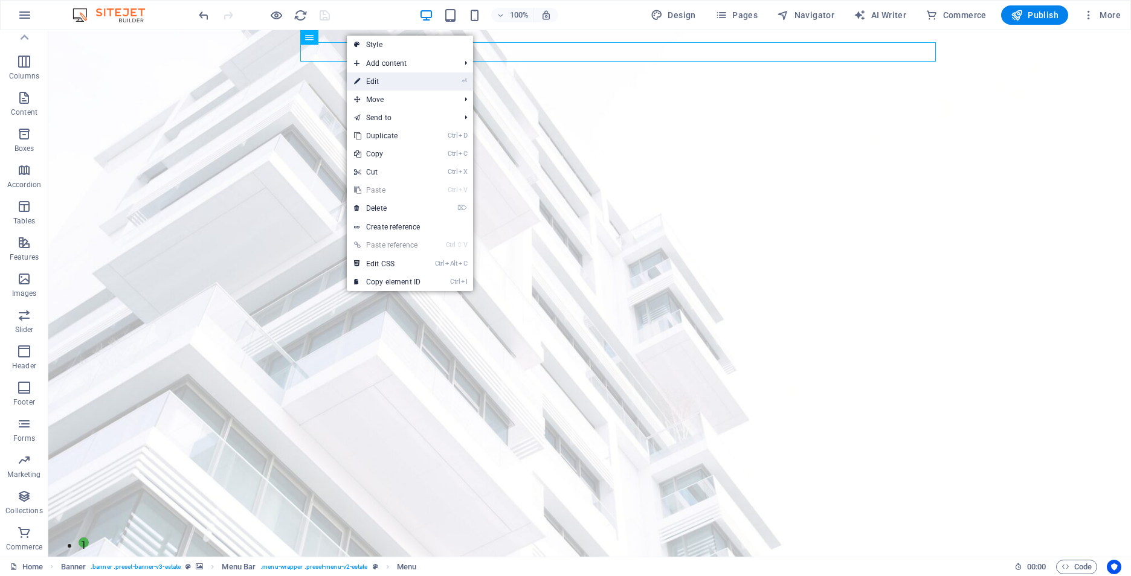
select select
select select "4"
select select
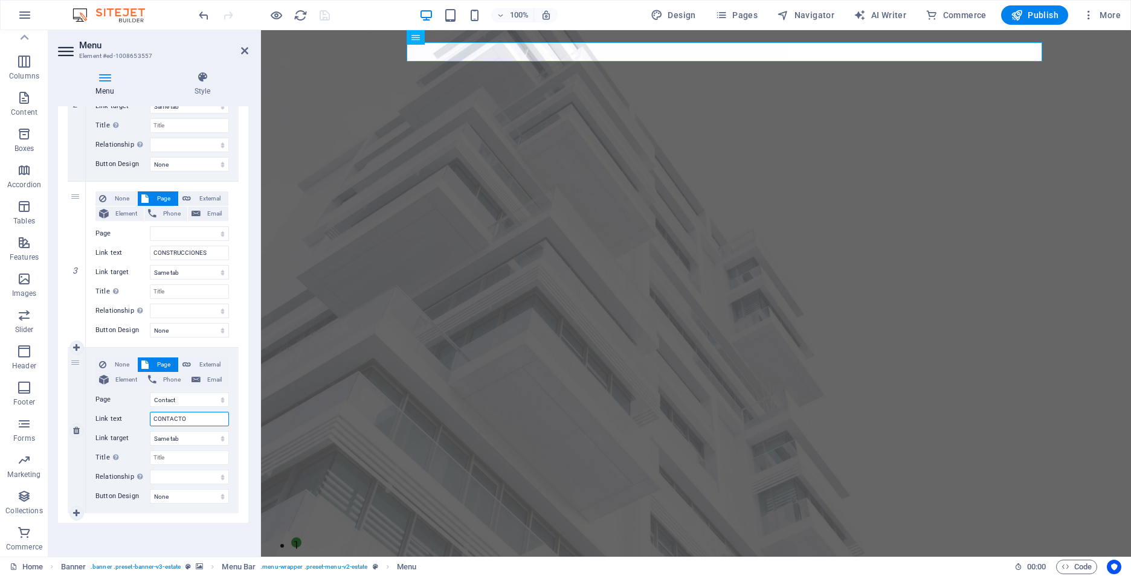
click at [198, 419] on input "CONTACTO" at bounding box center [189, 419] width 79 height 15
click at [163, 360] on span "Page" at bounding box center [163, 365] width 22 height 15
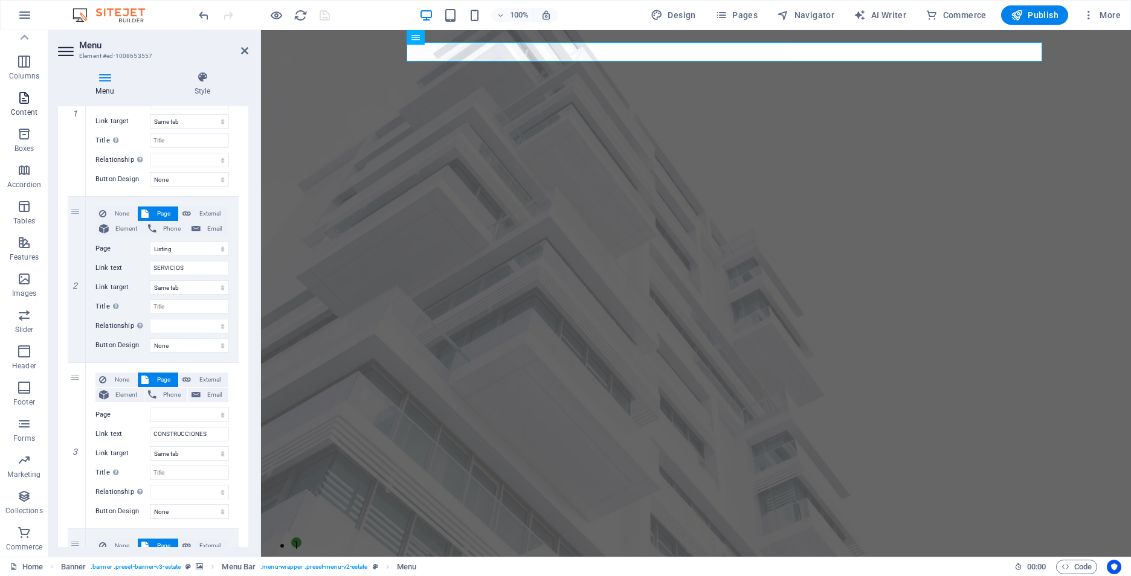
click at [20, 98] on icon "button" at bounding box center [24, 98] width 15 height 15
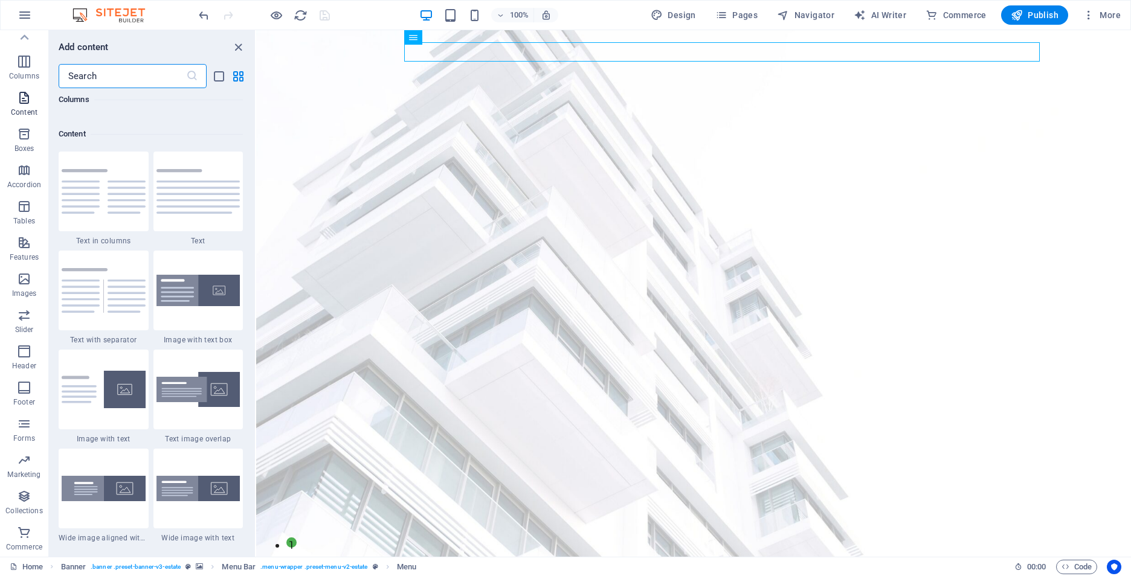
scroll to position [2114, 0]
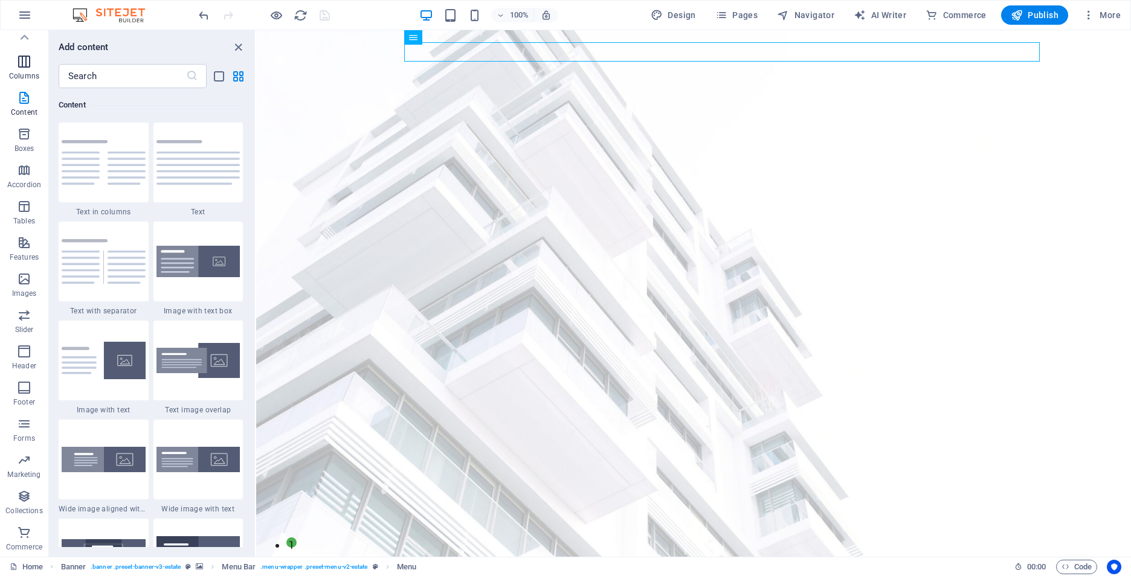
click at [27, 62] on icon "button" at bounding box center [24, 61] width 15 height 15
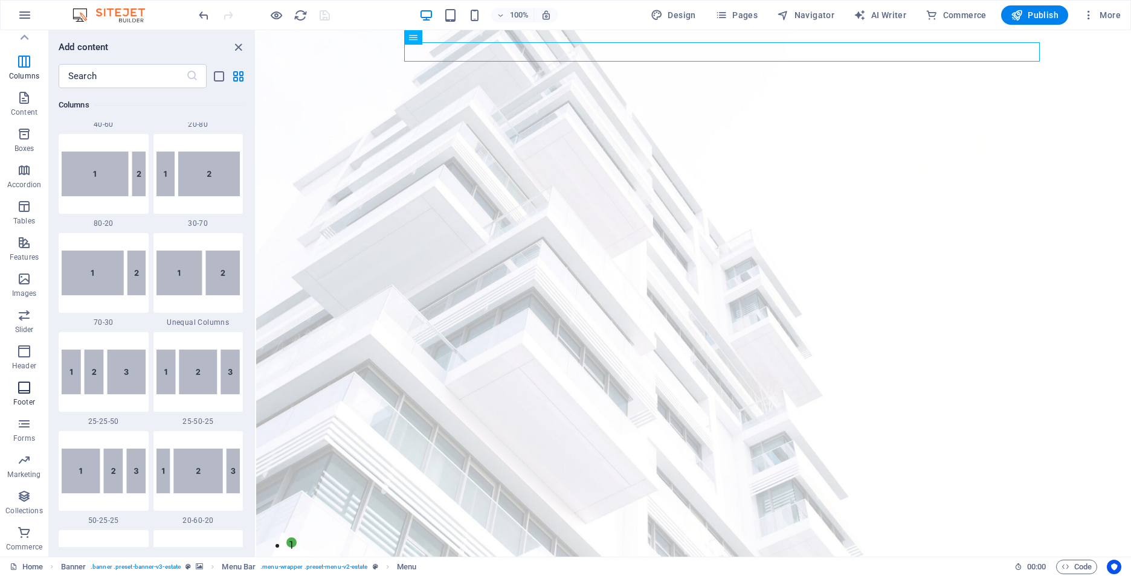
scroll to position [0, 0]
click at [23, 7] on button "button" at bounding box center [24, 15] width 29 height 29
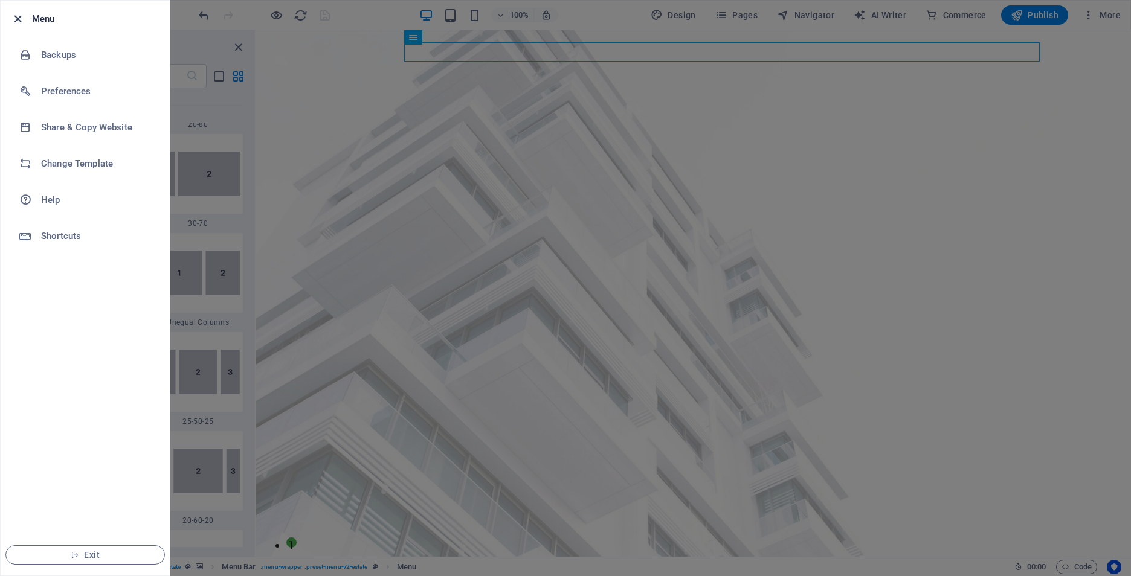
click at [11, 17] on icon "button" at bounding box center [18, 19] width 14 height 14
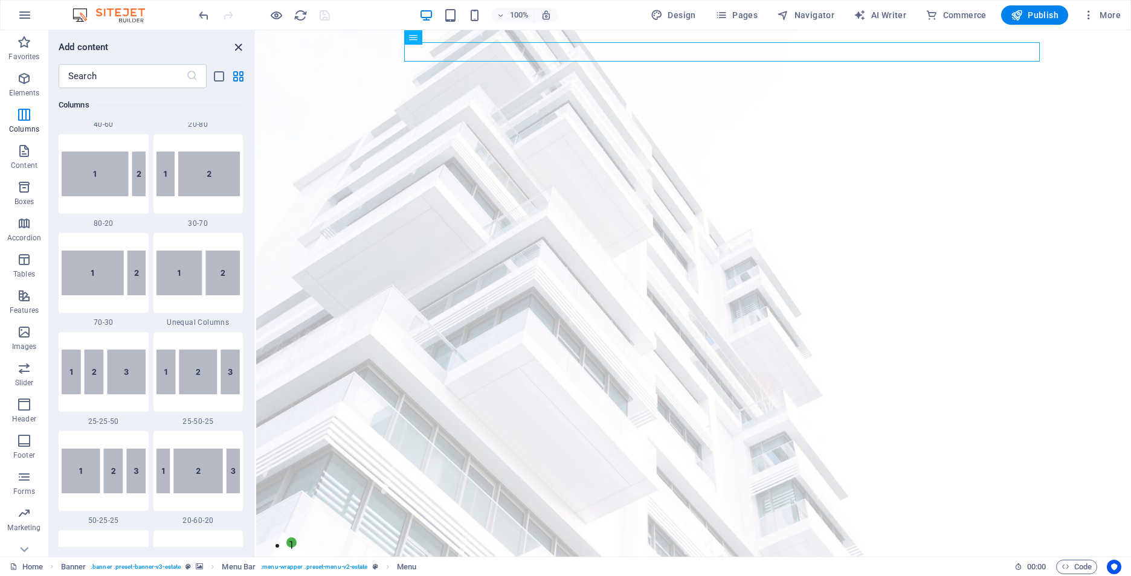
drag, startPoint x: 195, startPoint y: 13, endPoint x: 243, endPoint y: 43, distance: 56.5
click at [243, 43] on icon "close panel" at bounding box center [238, 47] width 14 height 14
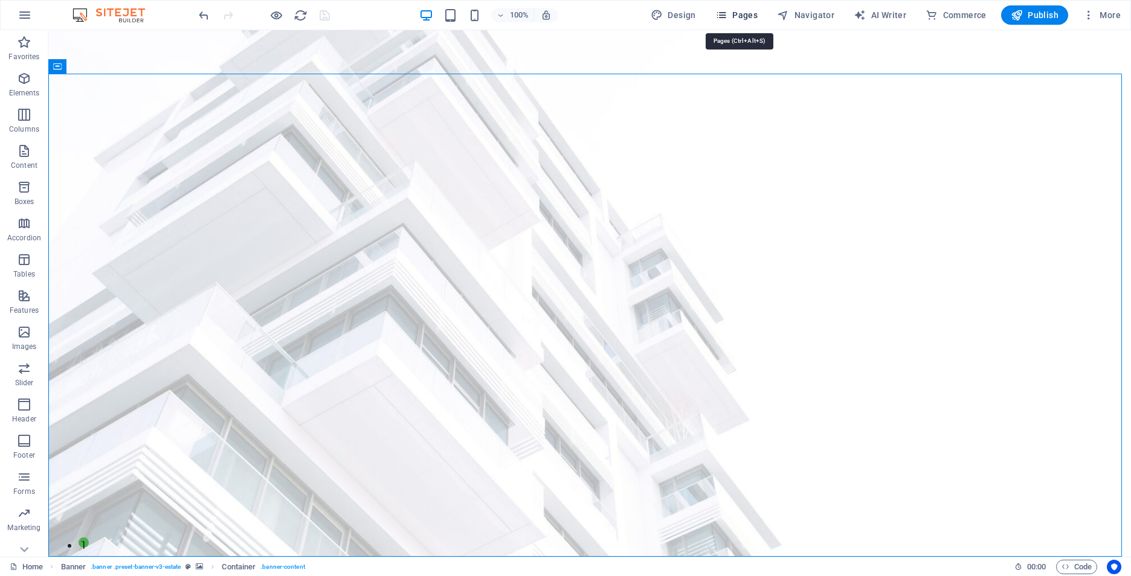
click at [735, 19] on span "Pages" at bounding box center [736, 15] width 42 height 12
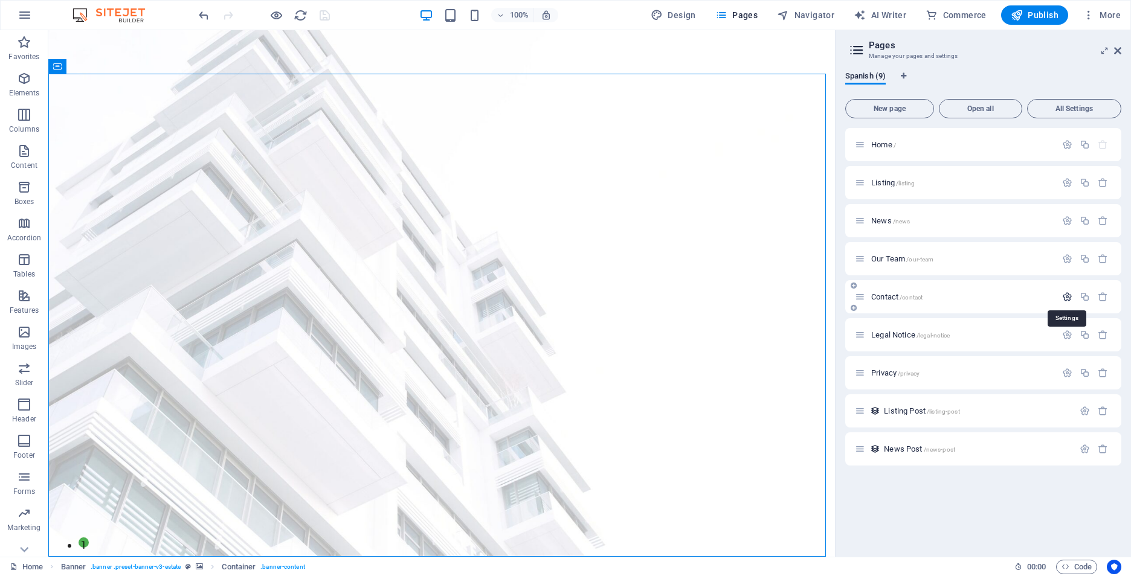
click at [1067, 298] on icon "button" at bounding box center [1067, 297] width 10 height 10
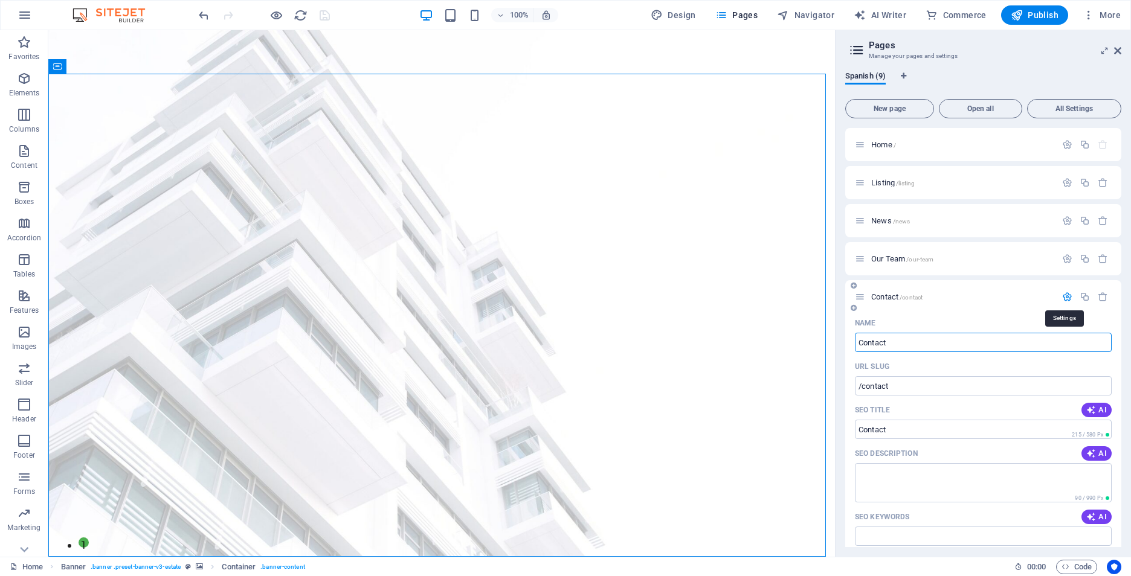
click at [1067, 298] on icon "button" at bounding box center [1067, 297] width 10 height 10
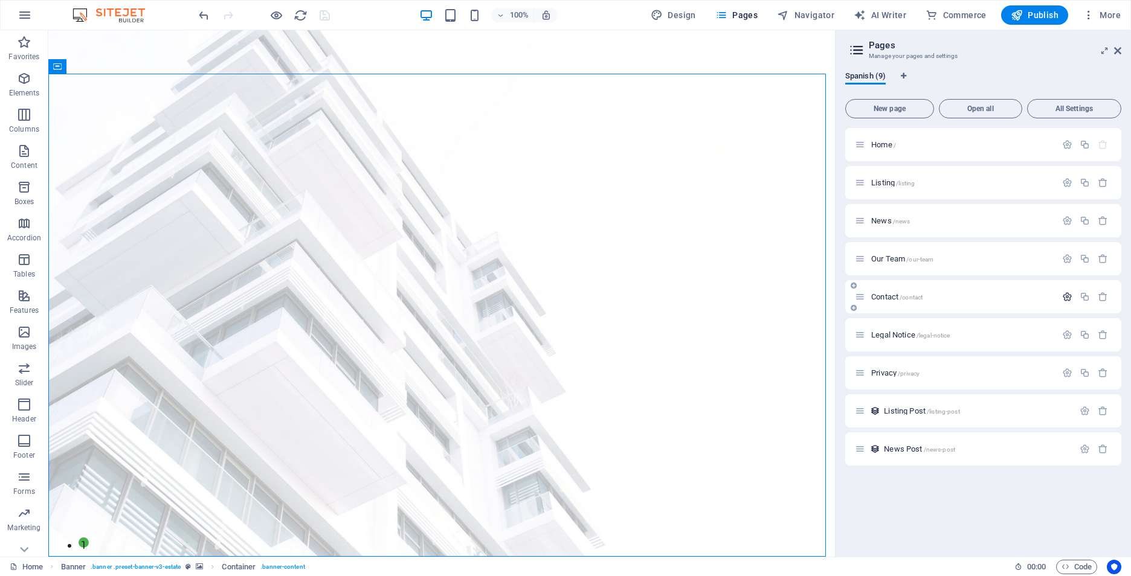
click at [1068, 298] on icon "button" at bounding box center [1067, 297] width 10 height 10
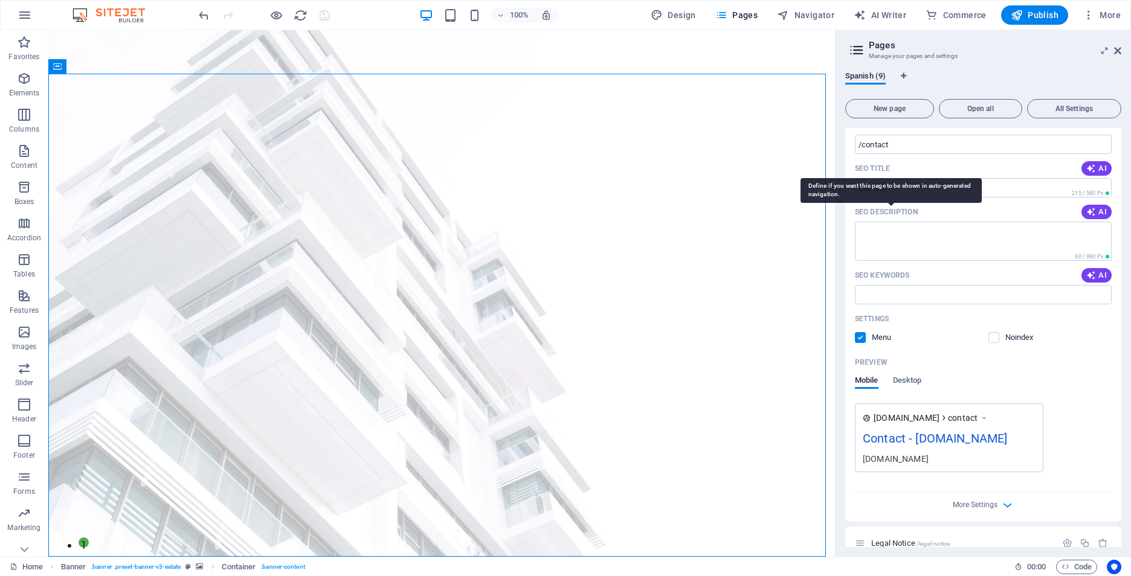
scroll to position [373, 0]
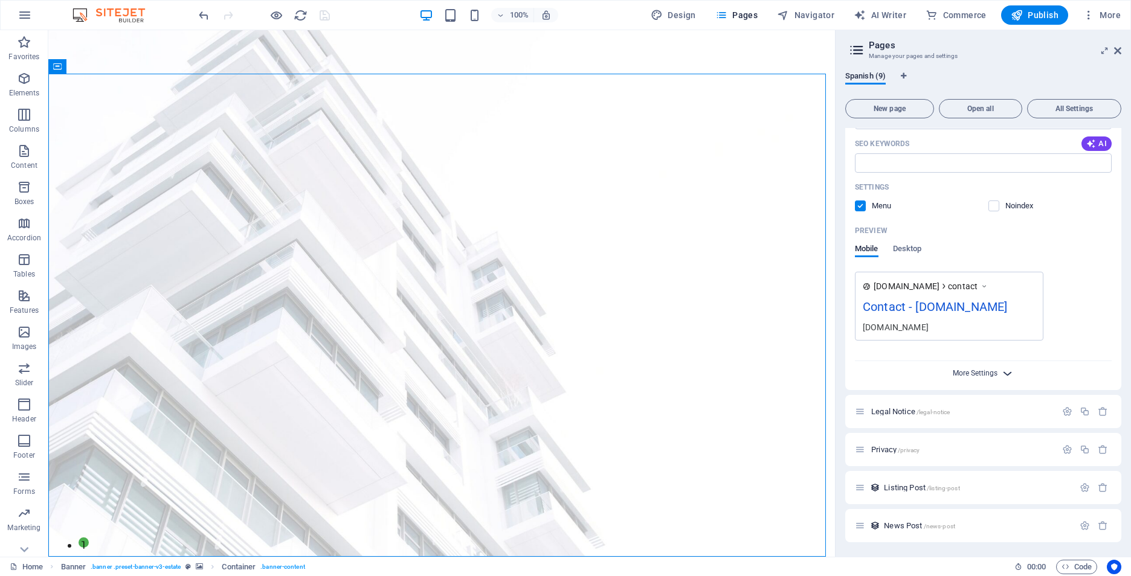
click at [977, 375] on span "More Settings" at bounding box center [975, 373] width 45 height 8
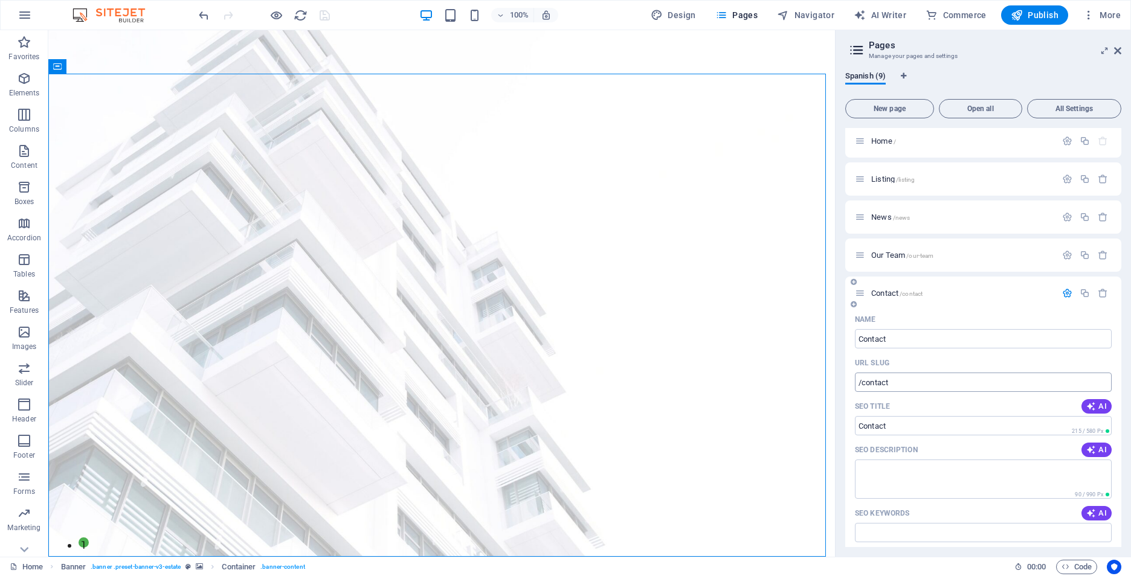
scroll to position [0, 0]
click at [1122, 48] on aside "Pages Manage your pages and settings Spanish (9) New page Open all All Settings…" at bounding box center [983, 293] width 296 height 527
click at [1115, 48] on icon at bounding box center [1117, 51] width 7 height 10
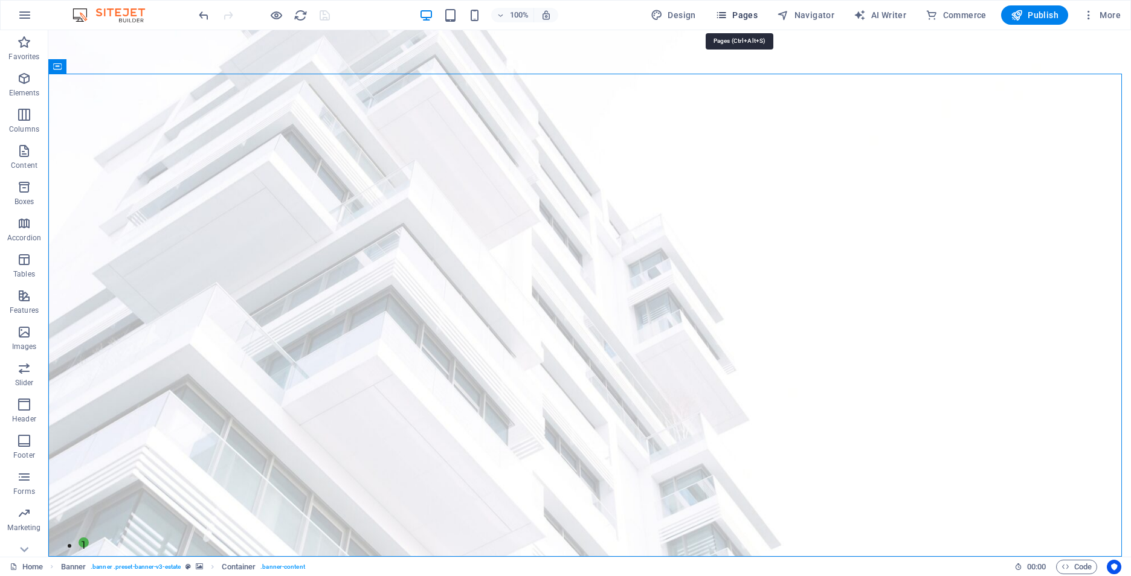
click at [738, 13] on span "Pages" at bounding box center [736, 15] width 42 height 12
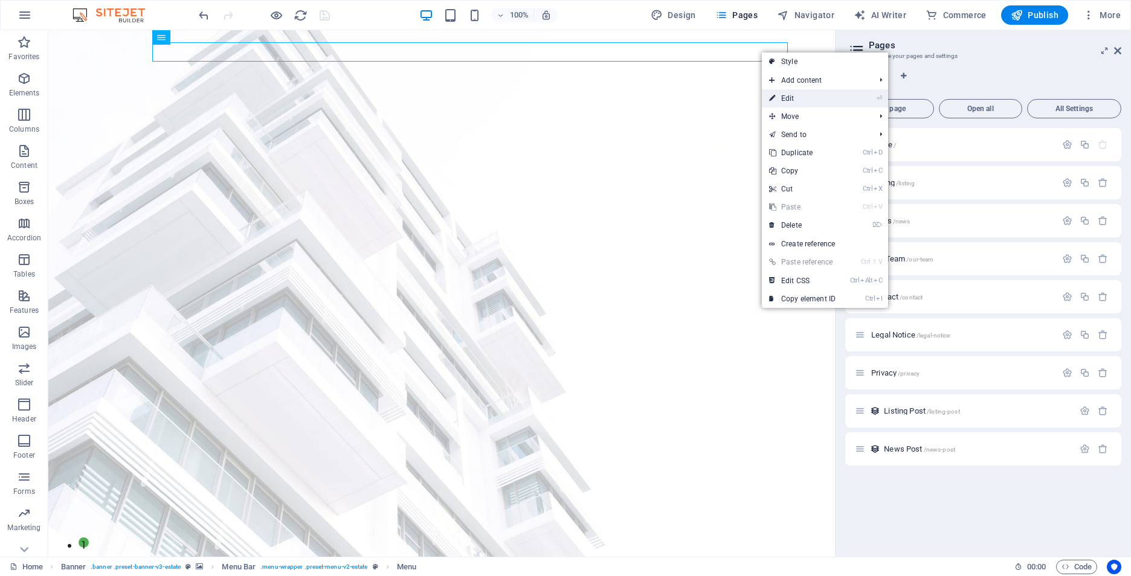
click at [801, 100] on link "⏎ Edit" at bounding box center [802, 98] width 81 height 18
select select
select select "1"
select select
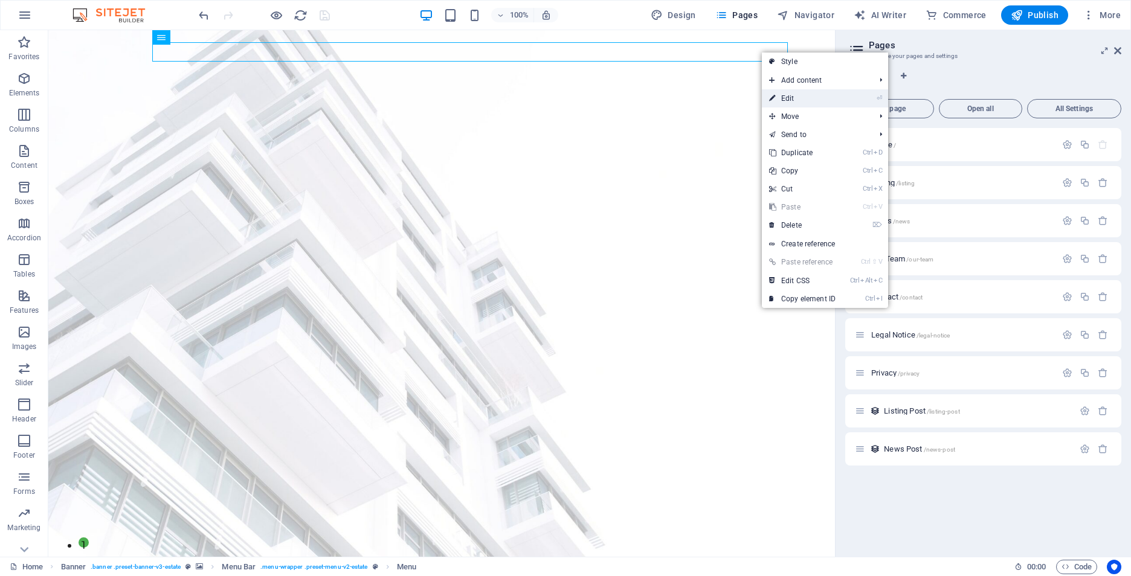
select select
select select "4"
select select
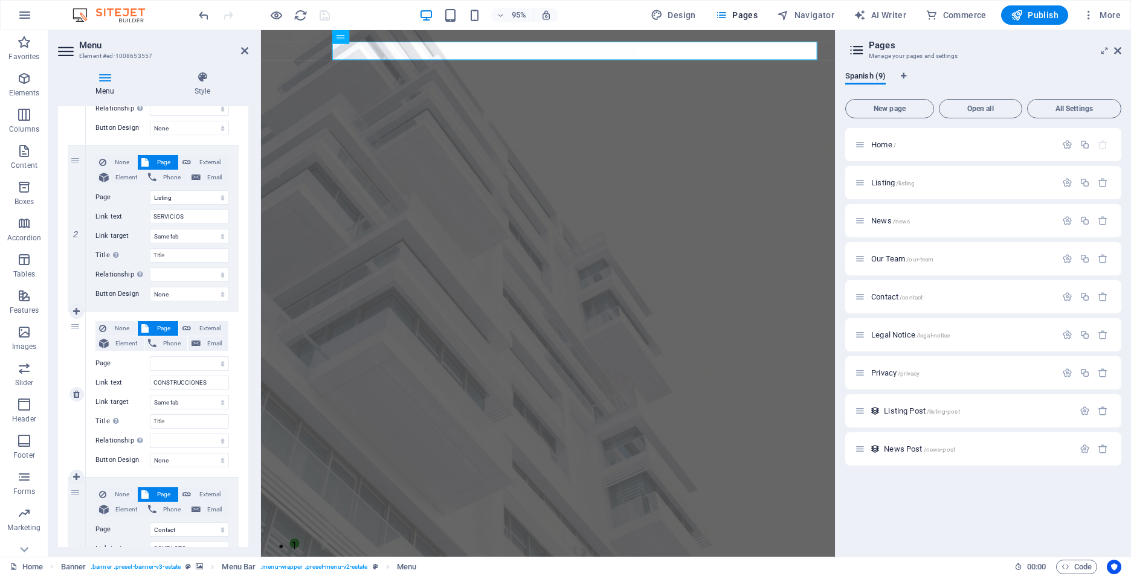
scroll to position [372, 0]
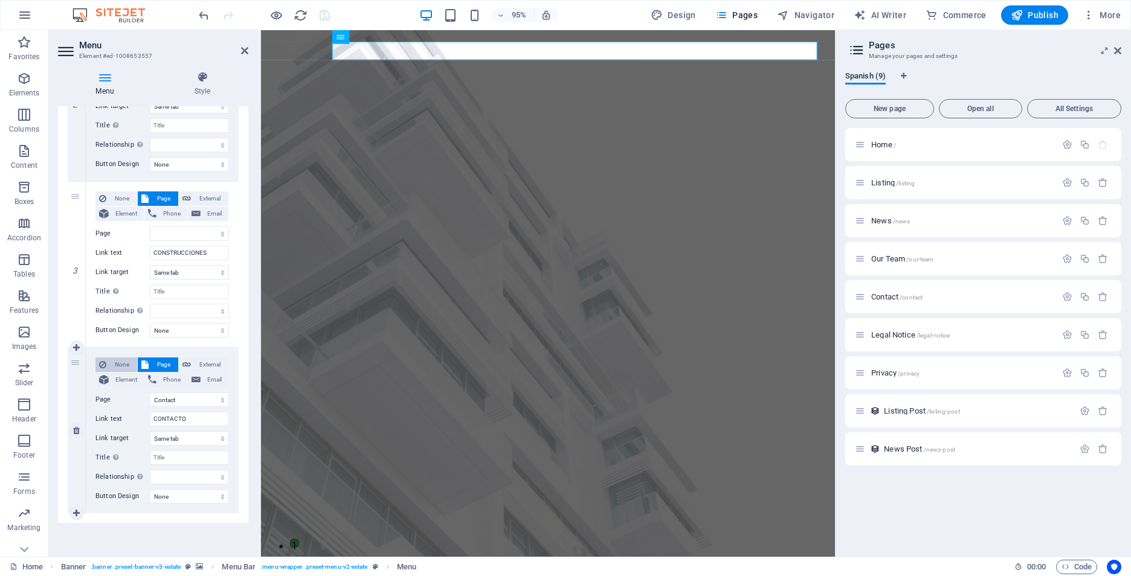
click at [123, 367] on span "None" at bounding box center [122, 365] width 24 height 15
select select
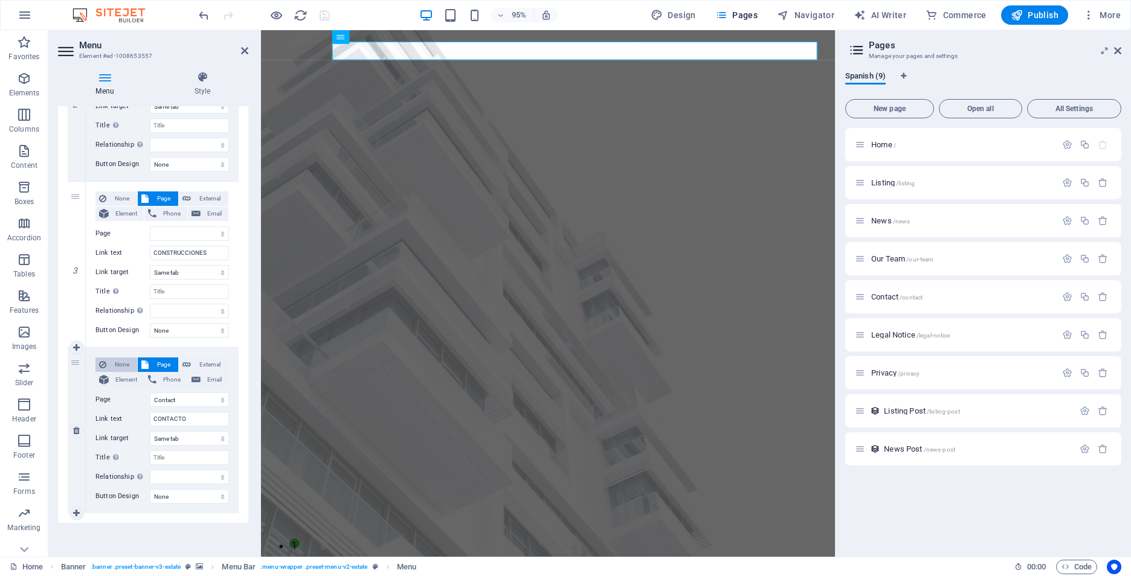
select select
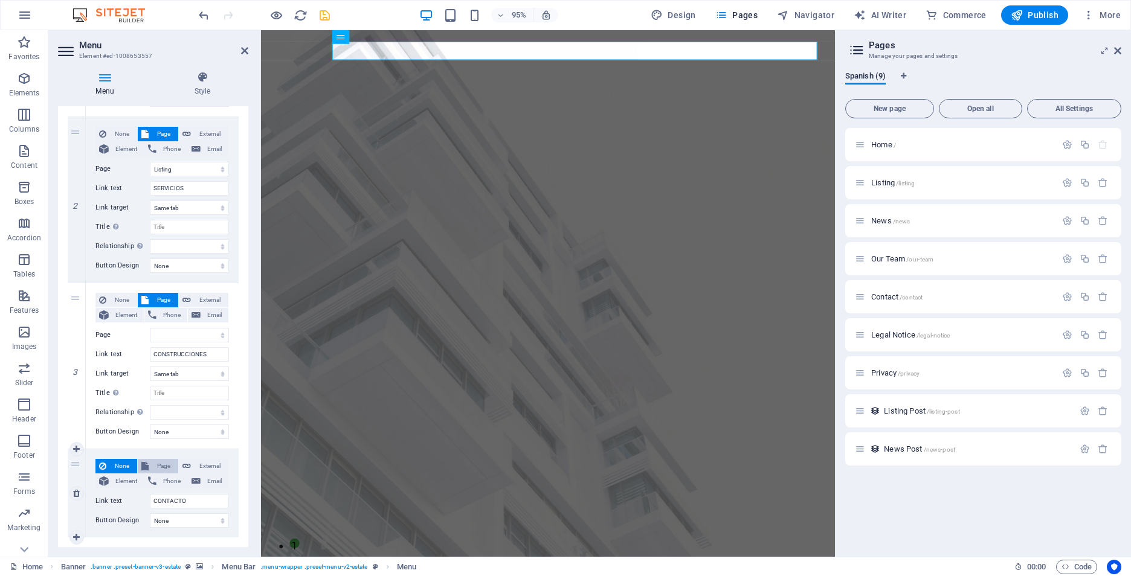
click at [161, 462] on span "Page" at bounding box center [163, 466] width 22 height 15
select select
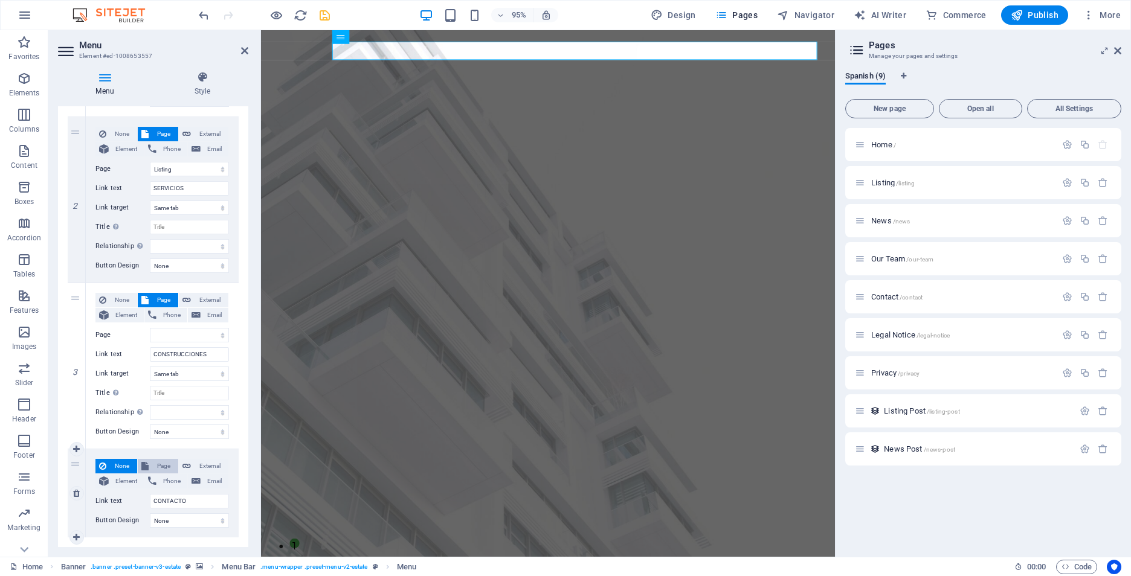
select select
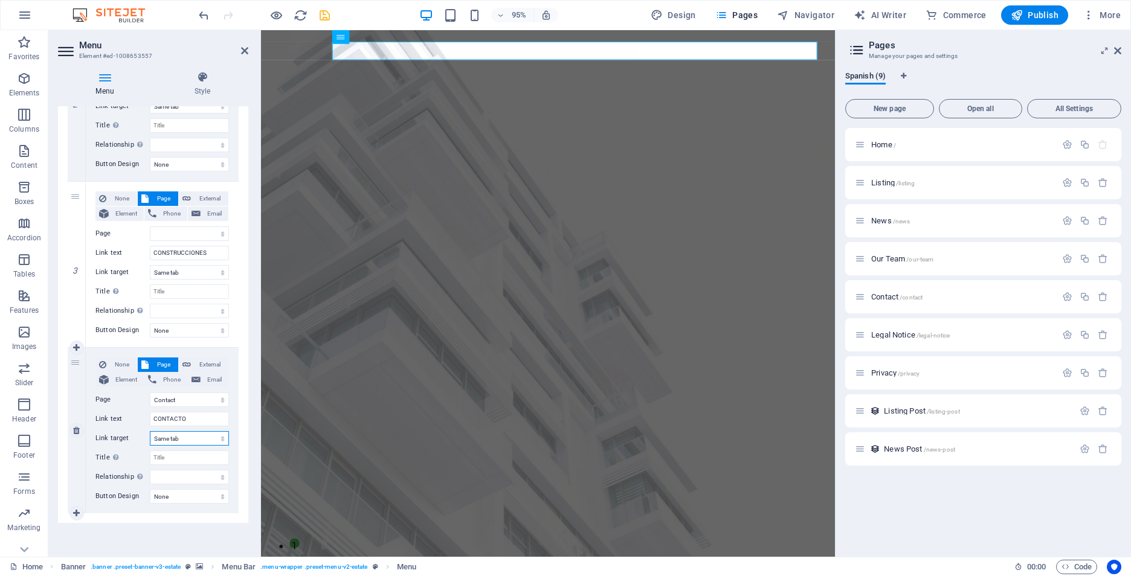
click at [208, 440] on select "New tab Same tab Overlay" at bounding box center [189, 438] width 79 height 15
click at [213, 463] on input "Title Additional link description, should not be the same as the link text. The…" at bounding box center [189, 458] width 79 height 15
type input "Con"
select select
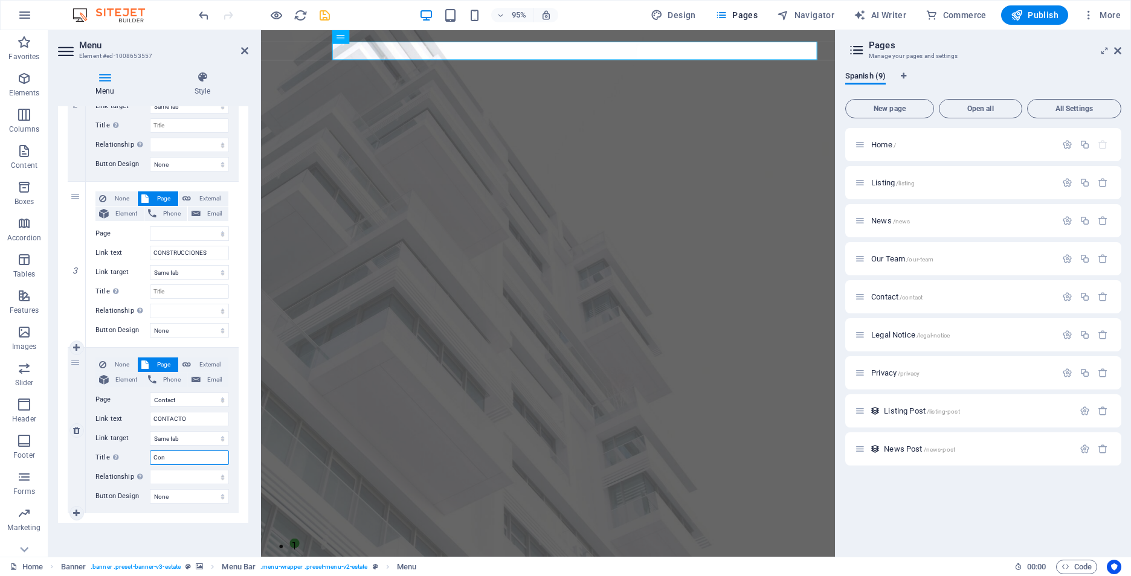
select select
type input "Contact"
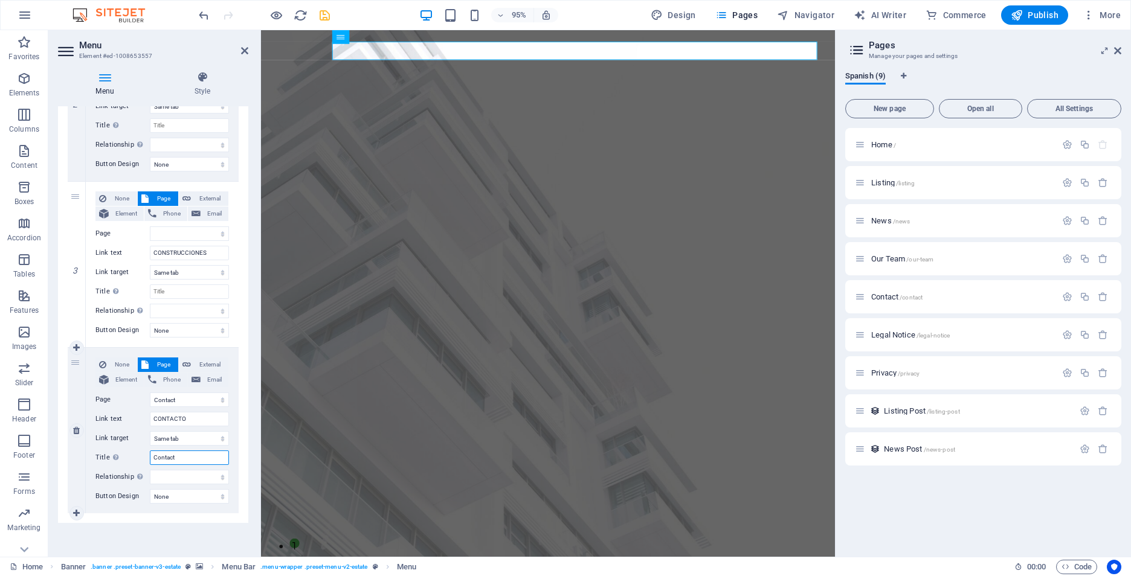
select select
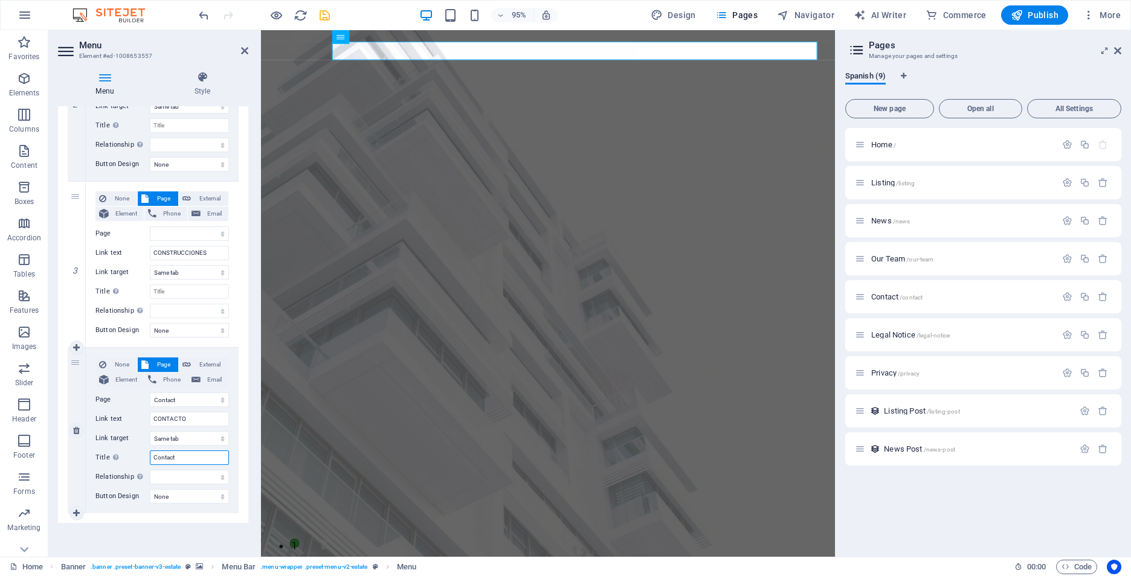
type input "Contacto"
select select
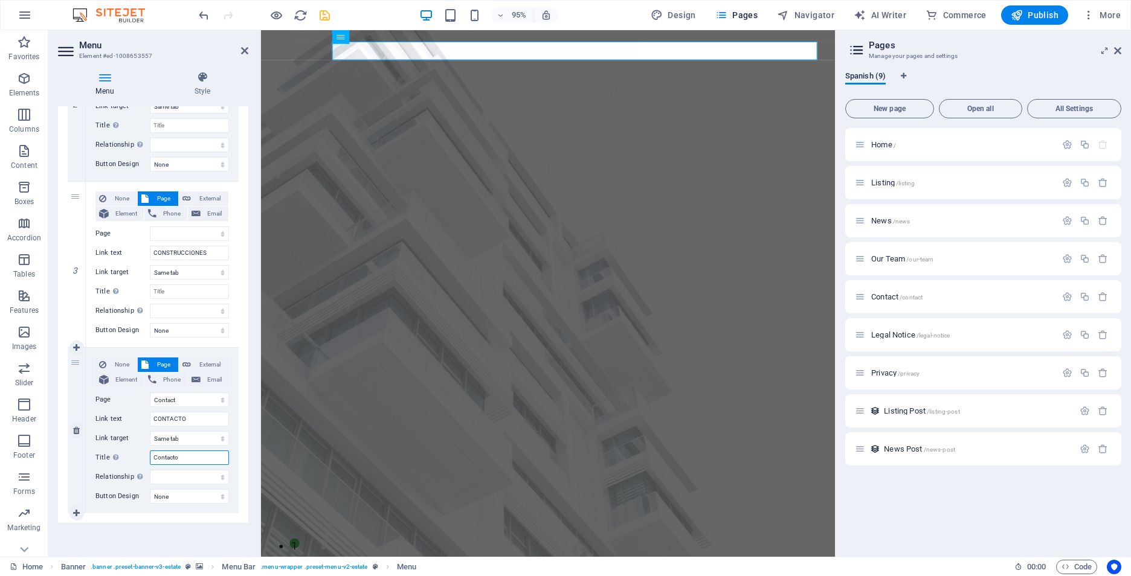
select select
type input "Contacto"
click at [184, 473] on select "alternate author bookmark external help license next nofollow noreferrer noopen…" at bounding box center [189, 477] width 79 height 15
click at [194, 474] on select "alternate author bookmark external help license next nofollow noreferrer noopen…" at bounding box center [189, 477] width 79 height 15
click at [187, 534] on div "Menu Auto Custom Create custom menu items for this menu. Recommended for one-pa…" at bounding box center [153, 326] width 190 height 441
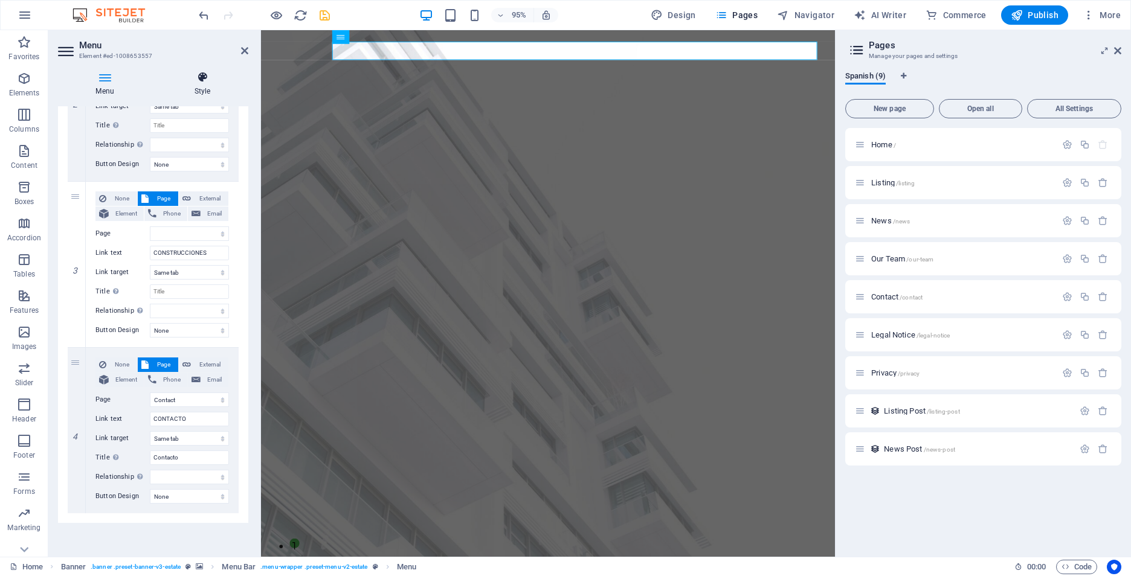
click at [205, 80] on icon at bounding box center [202, 77] width 92 height 12
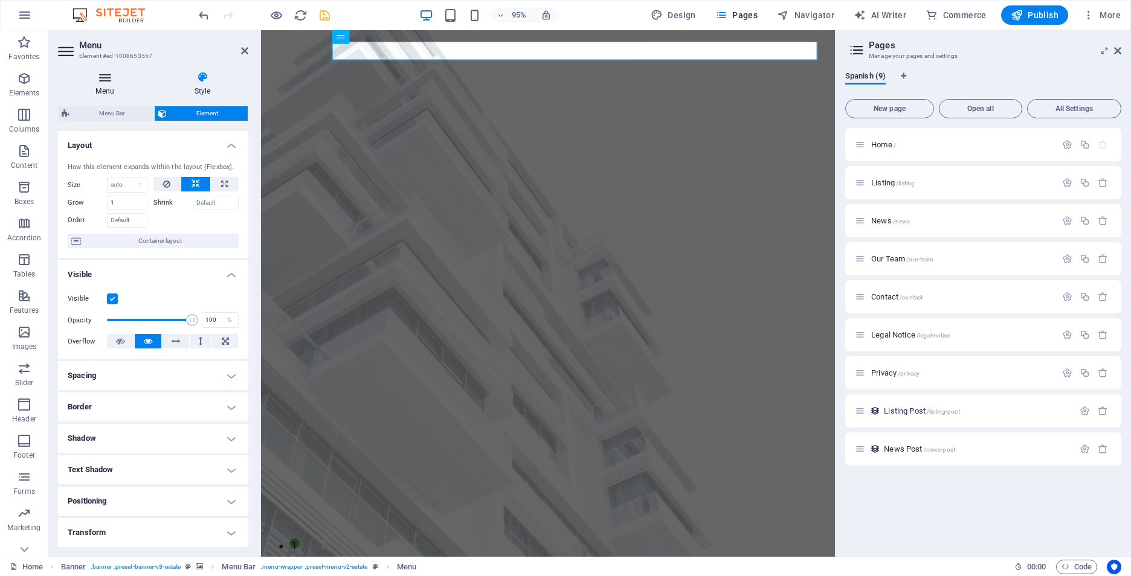
click at [124, 82] on icon at bounding box center [105, 77] width 94 height 12
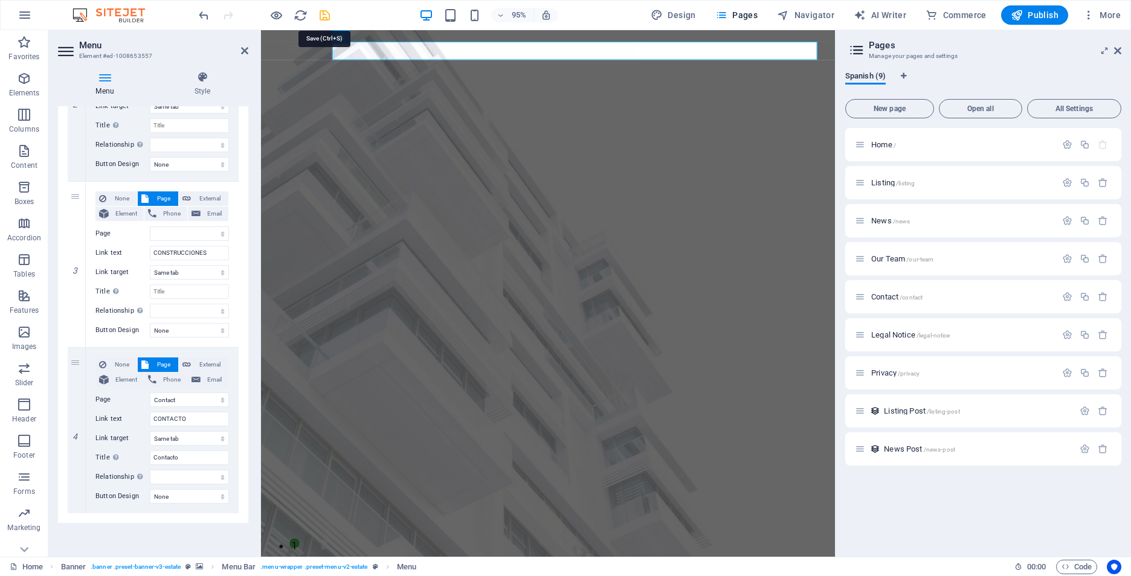
click at [322, 14] on icon "save" at bounding box center [325, 15] width 14 height 14
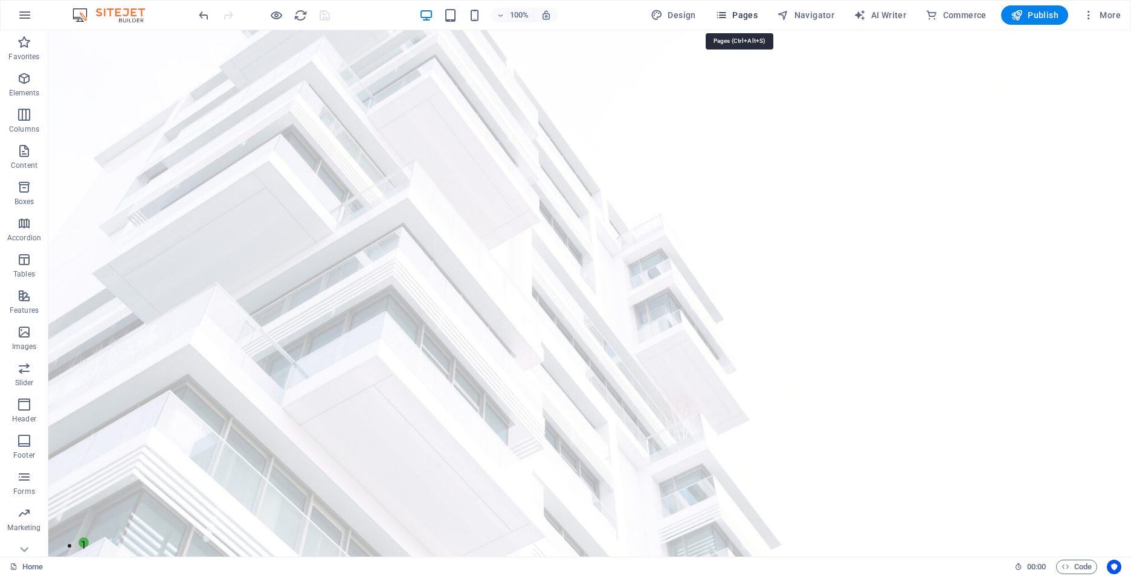
click at [744, 13] on span "Pages" at bounding box center [736, 15] width 42 height 12
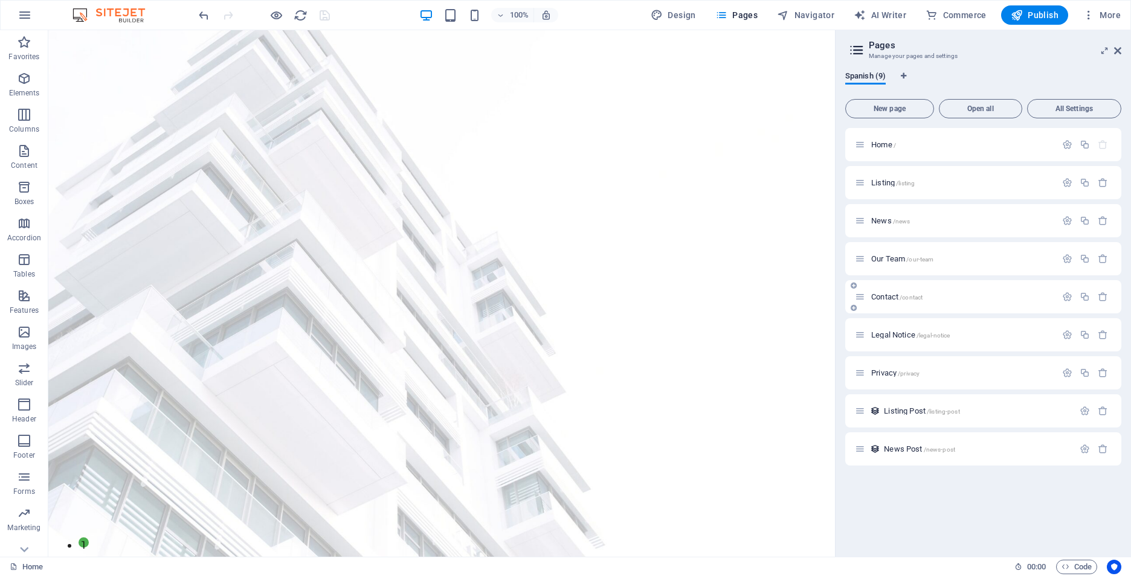
click at [874, 294] on span "Contact /contact" at bounding box center [896, 296] width 51 height 9
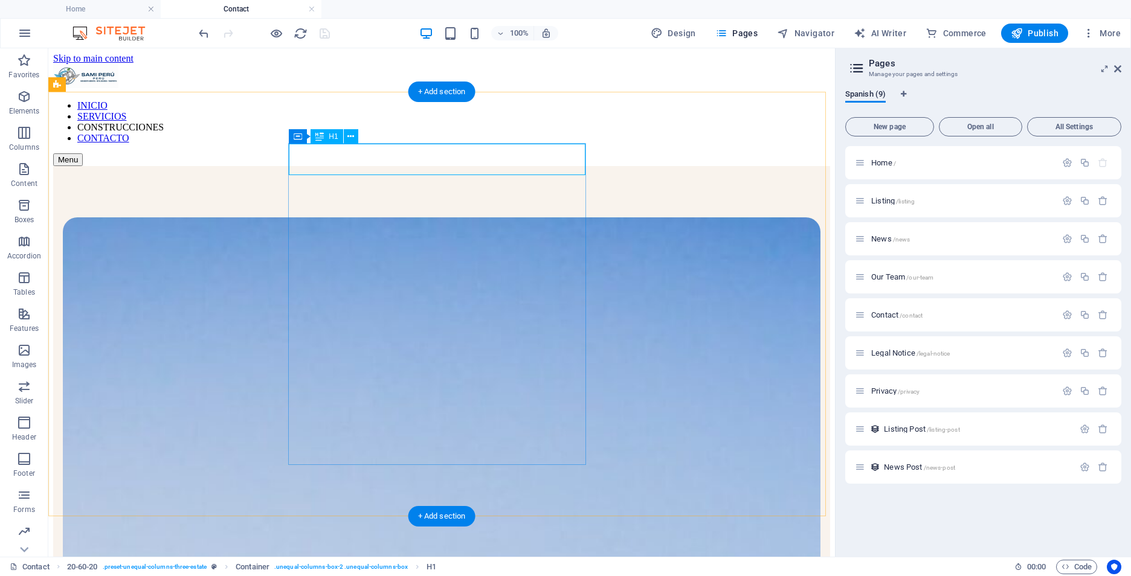
scroll to position [0, 0]
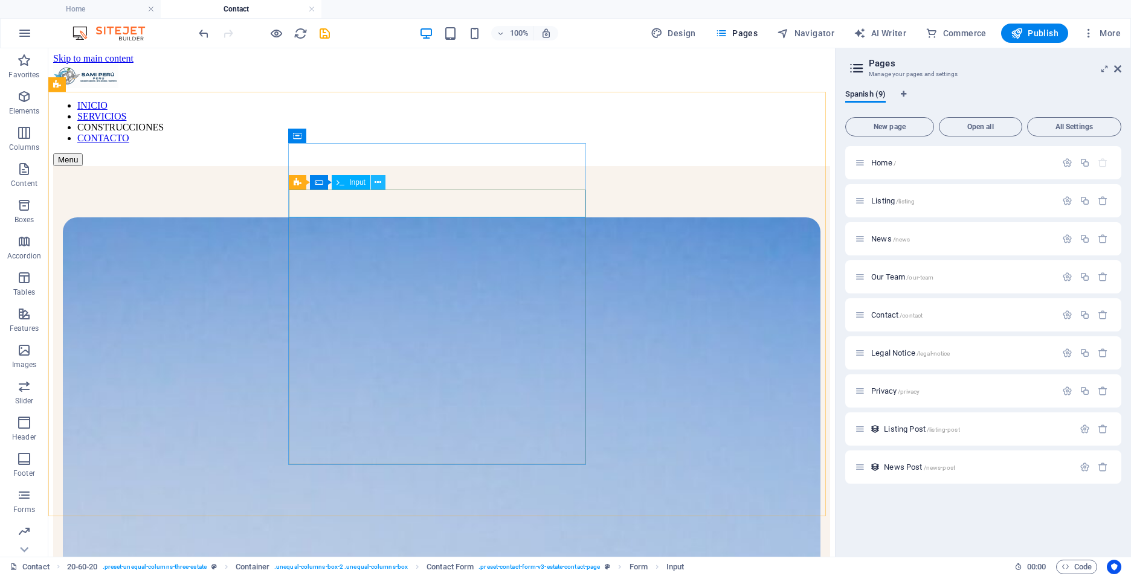
click at [378, 182] on icon at bounding box center [378, 182] width 7 height 13
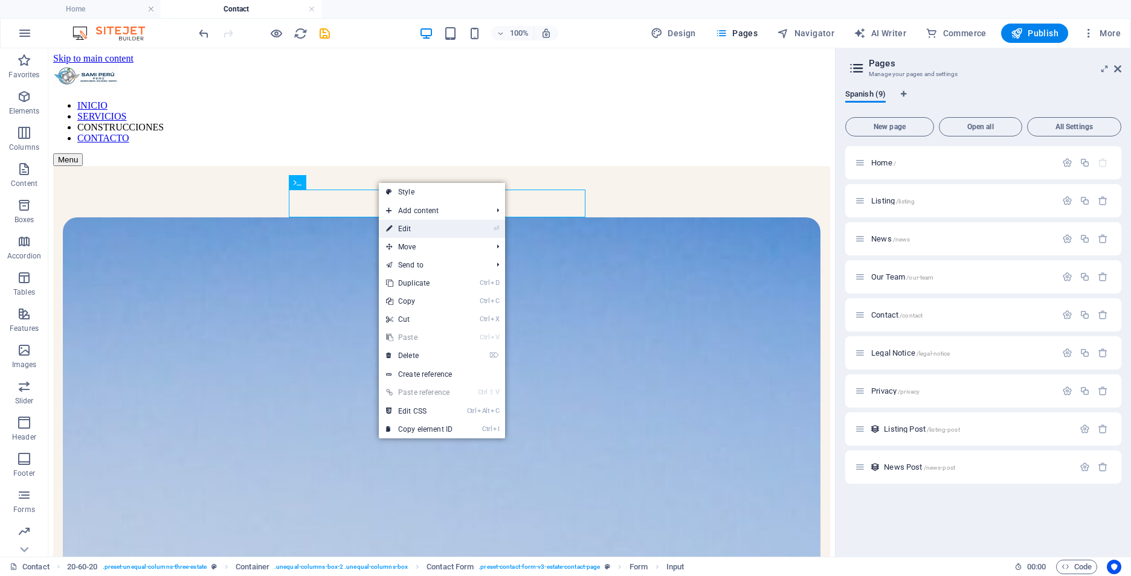
click at [410, 223] on link "⏎ Edit" at bounding box center [419, 229] width 81 height 18
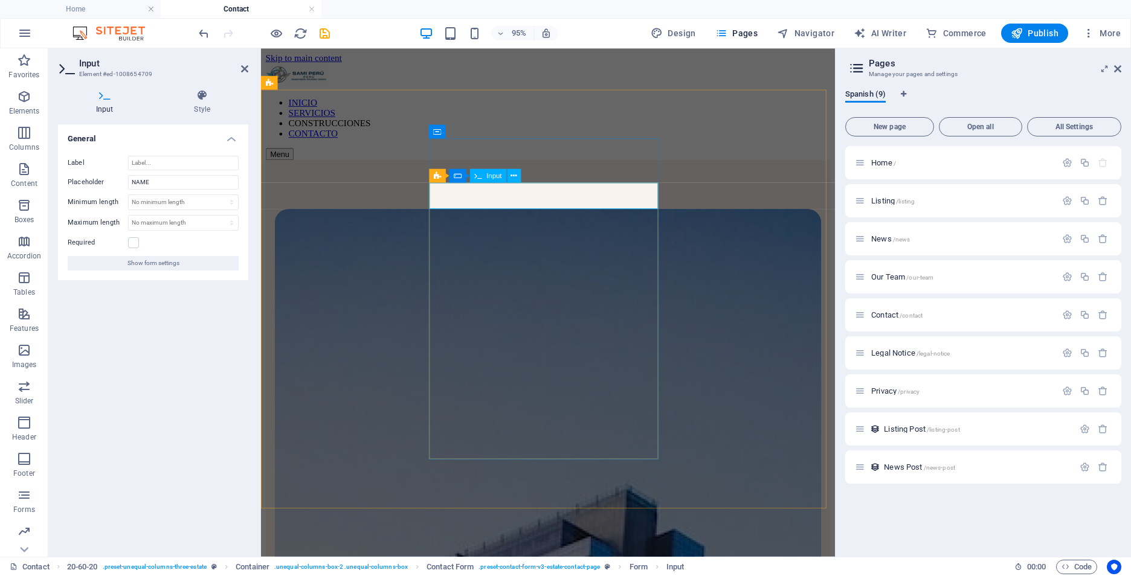
click at [486, 175] on div "Input" at bounding box center [488, 176] width 37 height 14
click at [508, 176] on button at bounding box center [514, 176] width 14 height 14
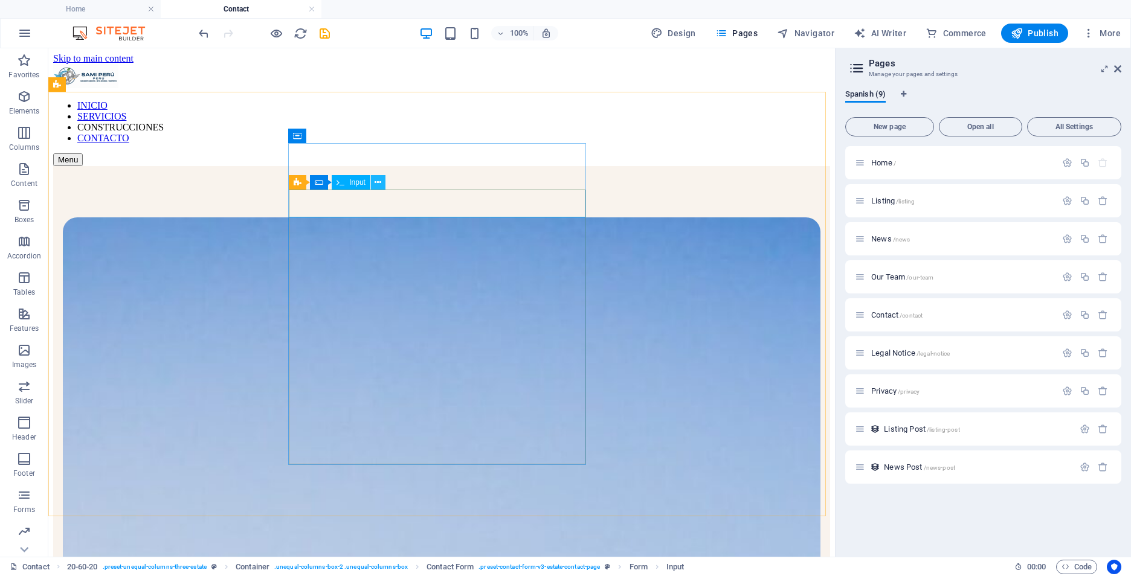
click at [378, 181] on icon at bounding box center [378, 182] width 7 height 13
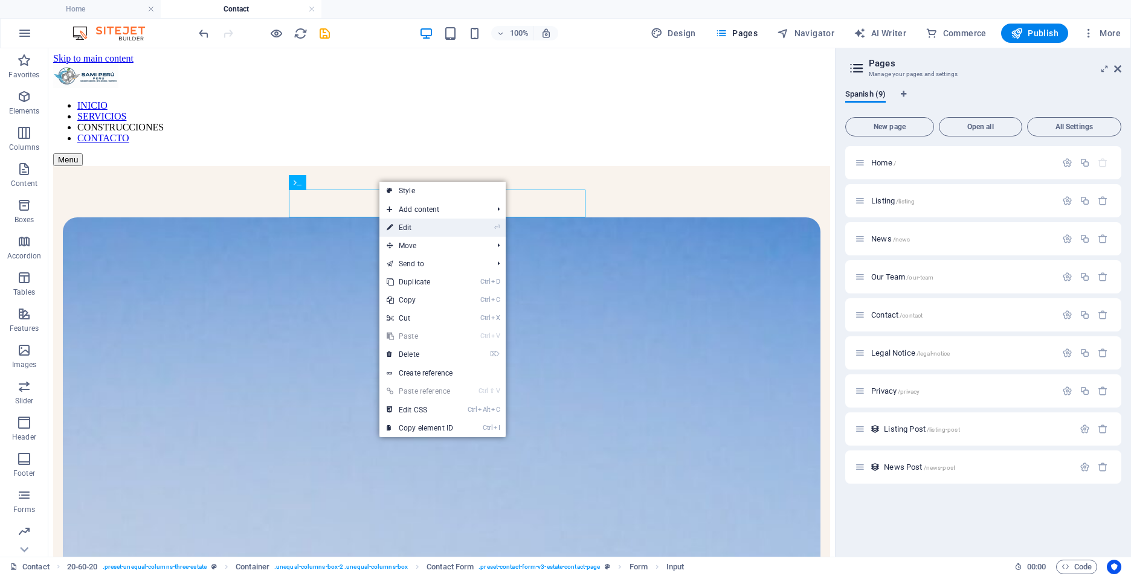
click at [446, 230] on link "⏎ Edit" at bounding box center [419, 228] width 81 height 18
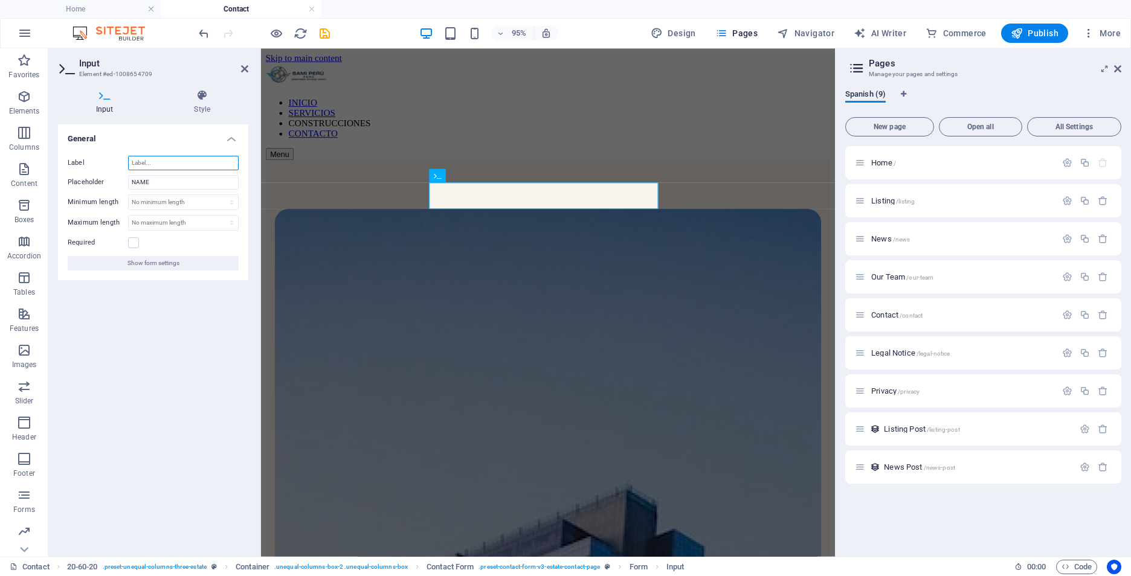
click at [196, 165] on input "Label" at bounding box center [183, 163] width 111 height 15
click at [196, 180] on input "NAME" at bounding box center [183, 182] width 111 height 15
drag, startPoint x: 199, startPoint y: 180, endPoint x: 97, endPoint y: 179, distance: 102.1
click at [97, 179] on div "Placeholder NAME" at bounding box center [153, 182] width 171 height 15
type input "Nombre"
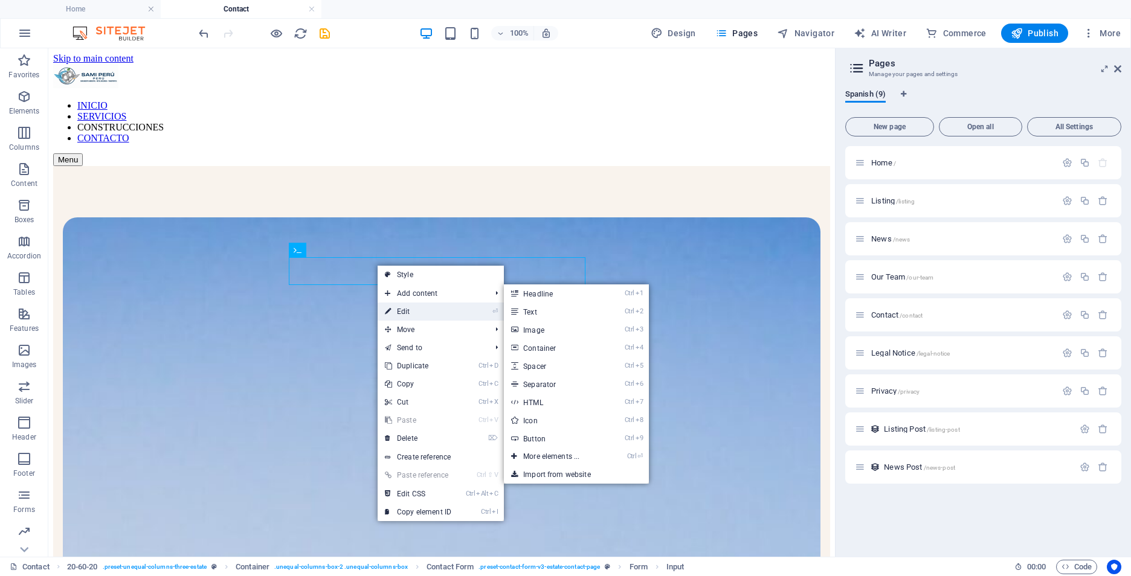
click at [432, 313] on link "⏎ Edit" at bounding box center [418, 312] width 81 height 18
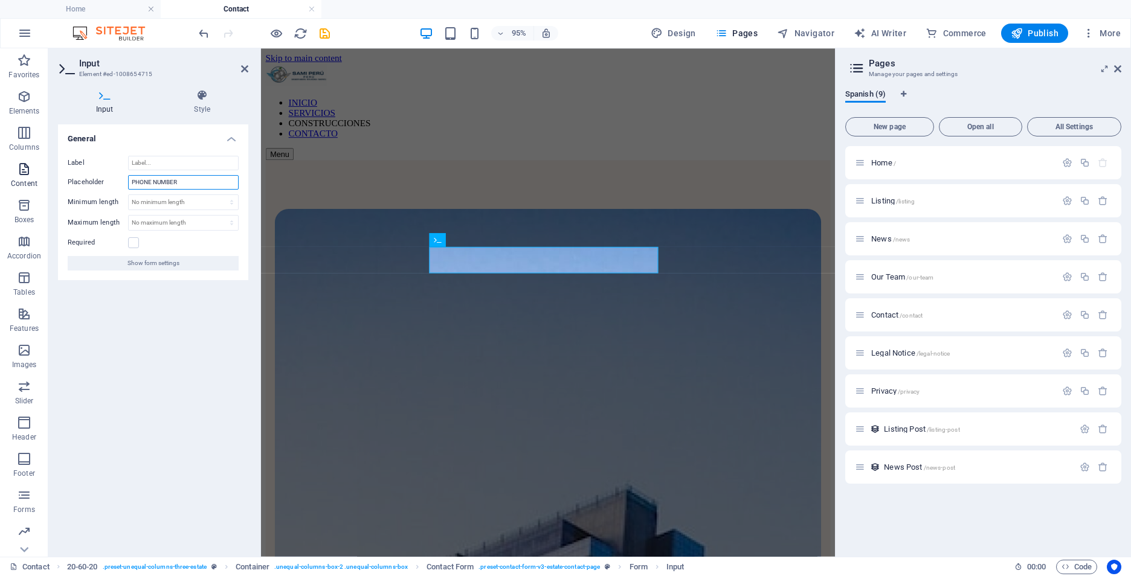
drag, startPoint x: 202, startPoint y: 184, endPoint x: 10, endPoint y: 174, distance: 193.0
click at [10, 174] on section "Favorites Elements Columns Content Boxes Accordion Tables Features Images Slide…" at bounding box center [417, 302] width 835 height 509
type input "Celular"
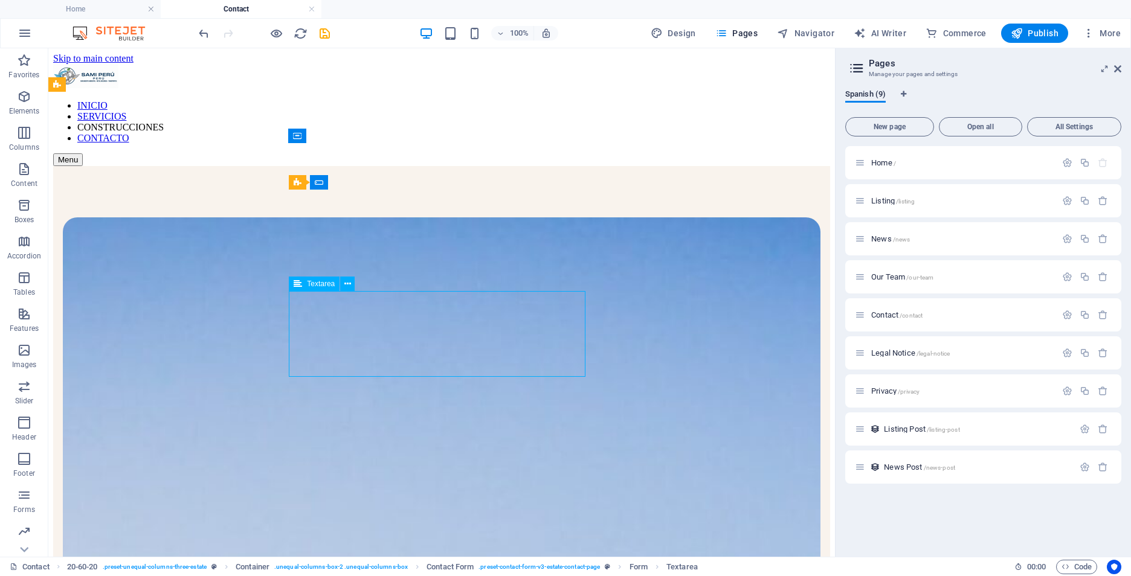
click at [338, 251] on icon at bounding box center [335, 250] width 7 height 13
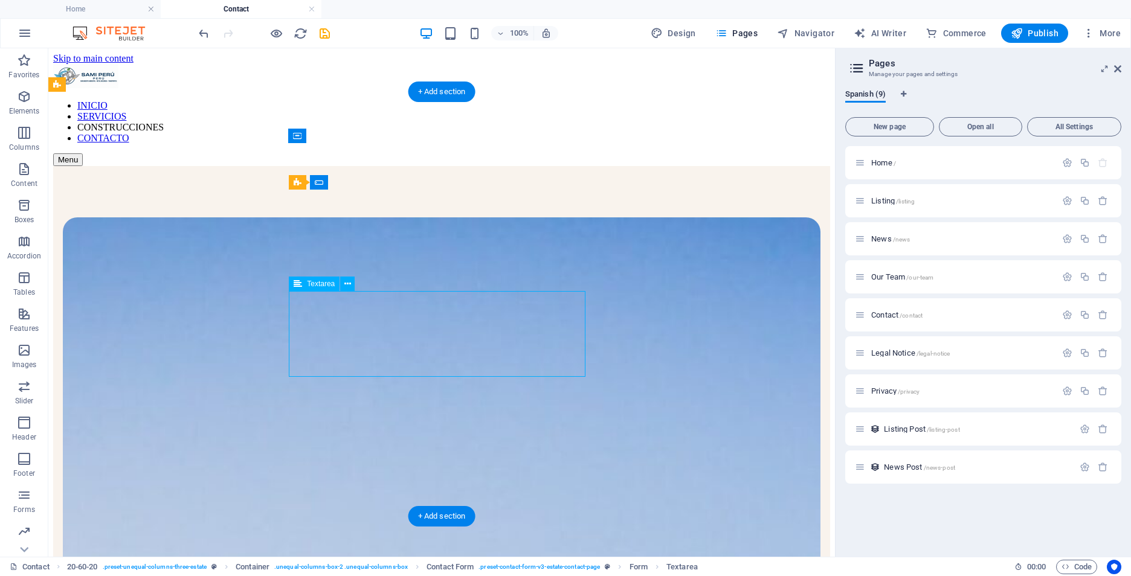
click at [349, 285] on icon at bounding box center [347, 284] width 7 height 13
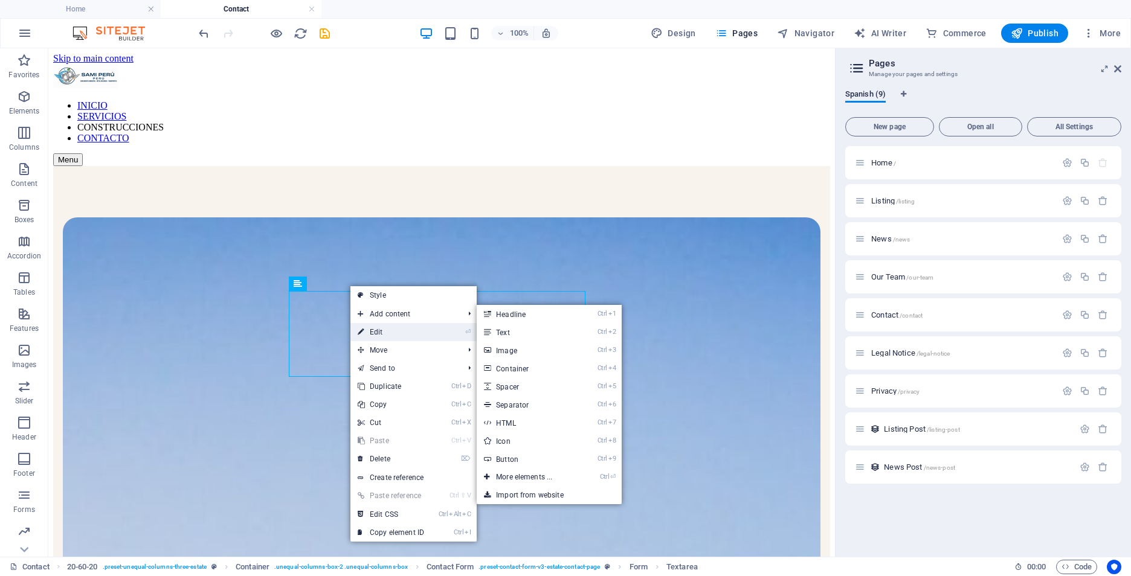
click at [377, 327] on link "⏎ Edit" at bounding box center [390, 332] width 81 height 18
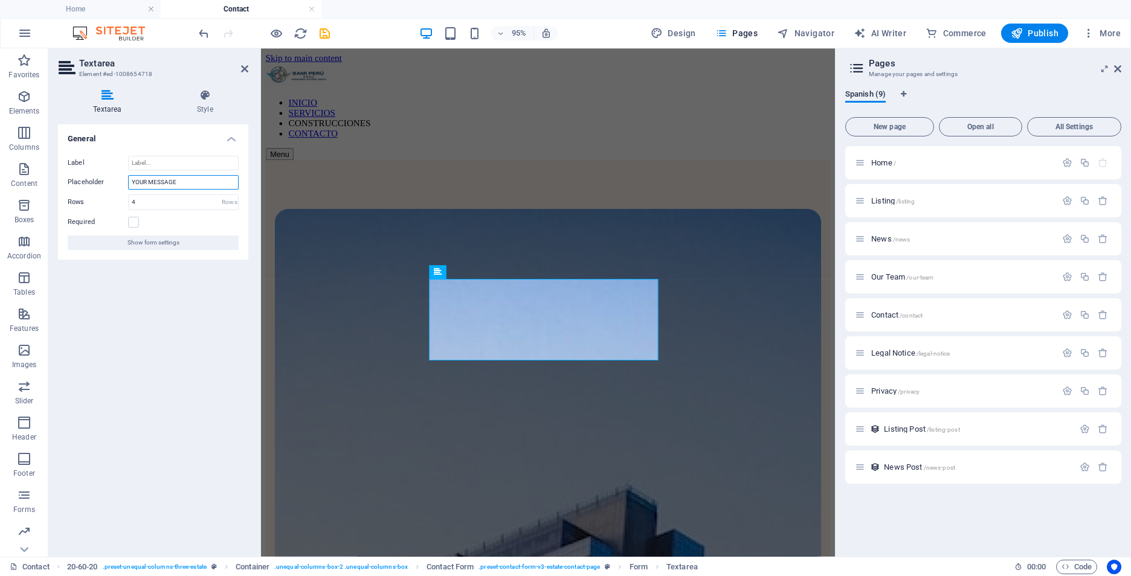
drag, startPoint x: 201, startPoint y: 188, endPoint x: -2, endPoint y: 187, distance: 203.6
click at [0, 187] on html "[DOMAIN_NAME] Home Contact Favorites Elements Columns Content Boxes Accordion T…" at bounding box center [565, 288] width 1131 height 576
type input "Mensaje"
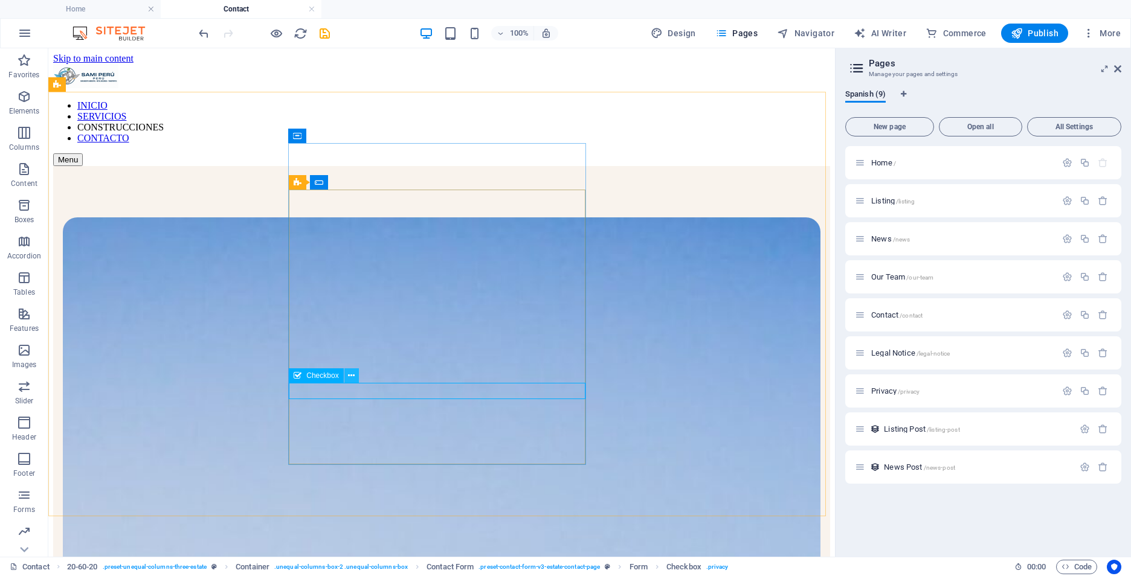
click at [355, 375] on icon at bounding box center [351, 376] width 7 height 13
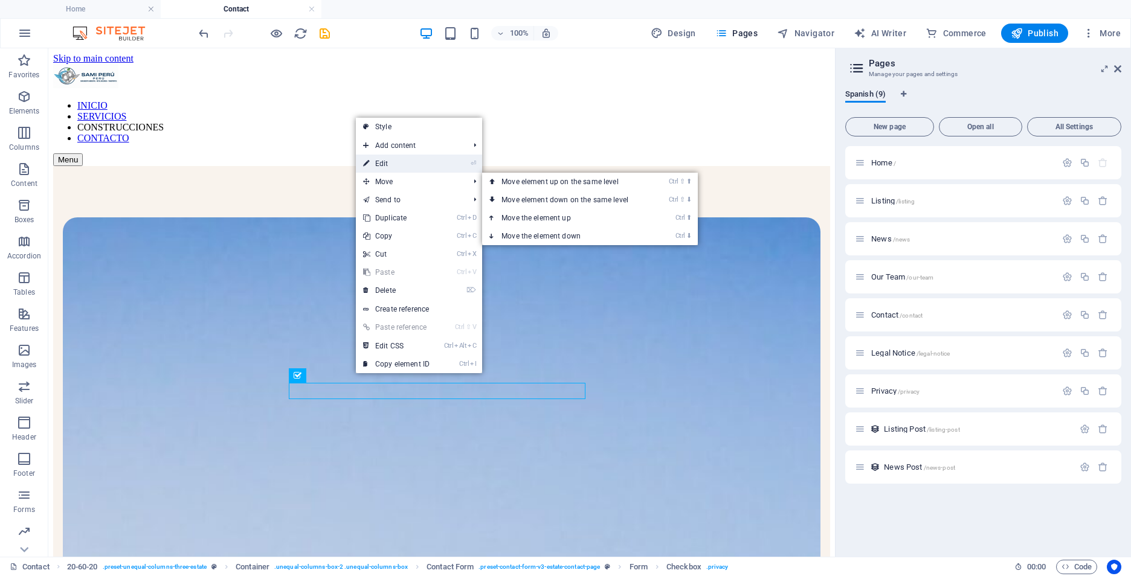
click at [425, 166] on link "⏎ Edit" at bounding box center [396, 164] width 81 height 18
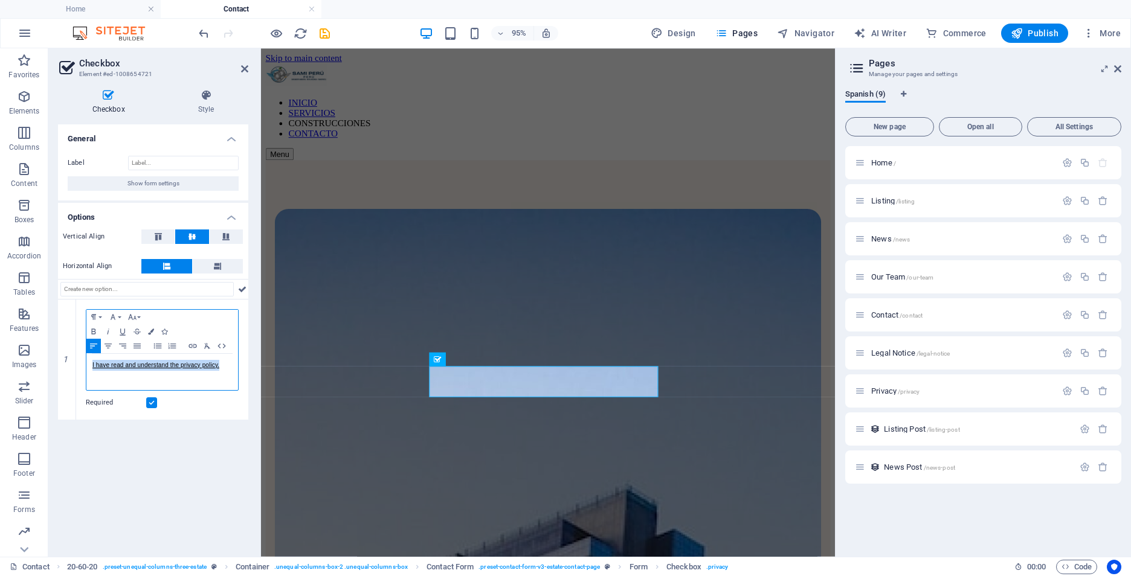
drag, startPoint x: 233, startPoint y: 367, endPoint x: -2, endPoint y: 361, distance: 235.1
click at [0, 361] on html "[DOMAIN_NAME] Home Contact Favorites Elements Columns Content Boxes Accordion T…" at bounding box center [565, 288] width 1131 height 576
copy link "I have read and understand the privacy policy."
click at [221, 372] on div "I have read and understand the privacy policy." at bounding box center [162, 372] width 152 height 36
click at [221, 369] on p "I have read and understand the privacy policy." at bounding box center [162, 365] width 140 height 11
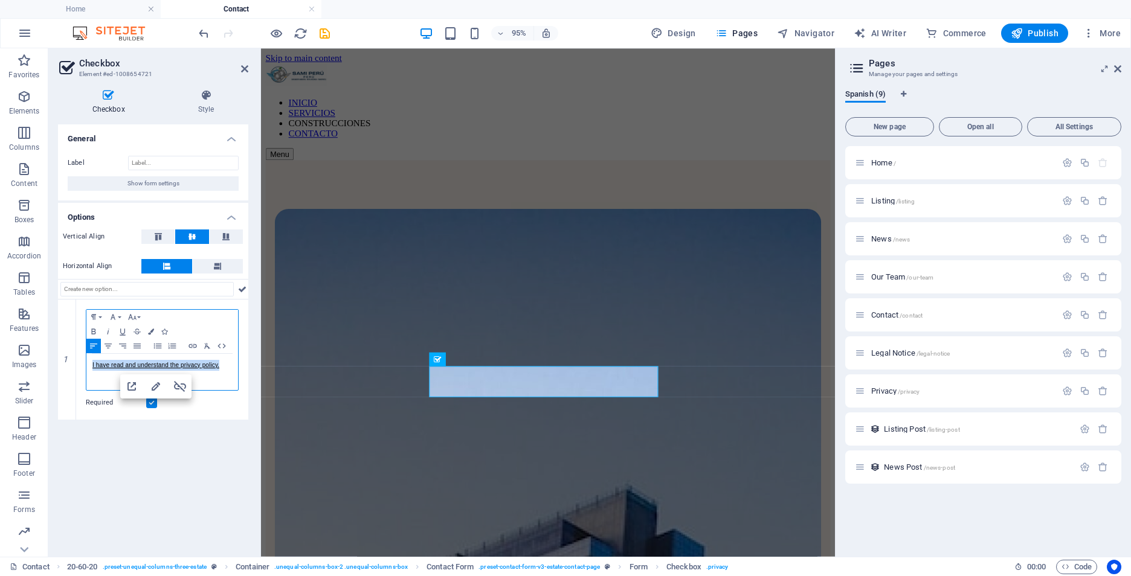
drag, startPoint x: 224, startPoint y: 366, endPoint x: -2, endPoint y: 353, distance: 226.9
click at [0, 353] on html "[DOMAIN_NAME] Home Contact Favorites Elements Columns Content Boxes Accordion T…" at bounding box center [565, 288] width 1131 height 576
click at [208, 468] on div "General Label Show form settings Options Vertical Align Horizontal Align 1 Para…" at bounding box center [153, 335] width 190 height 423
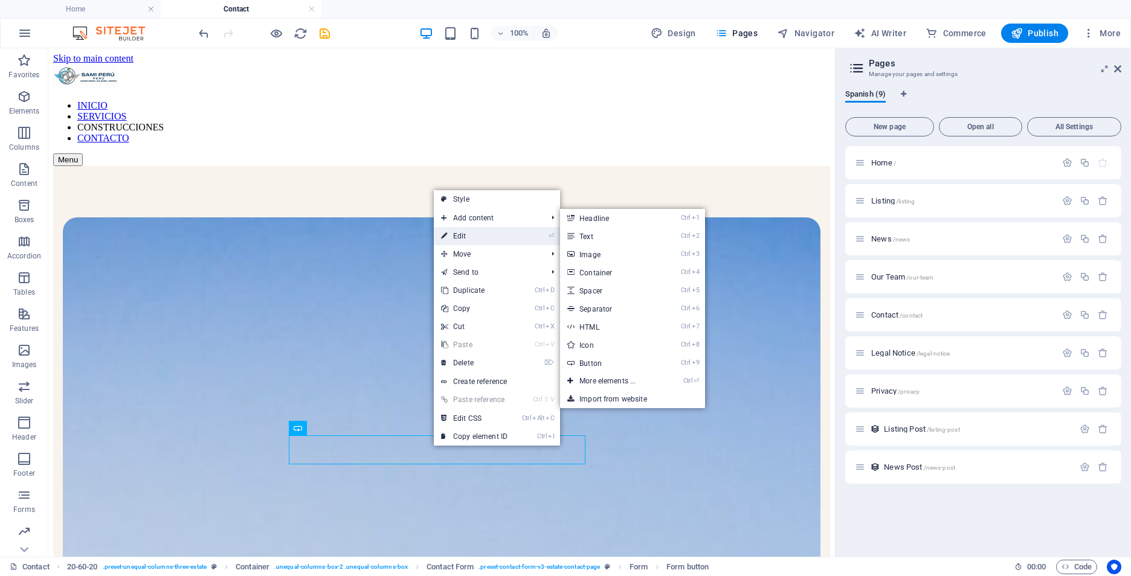
click at [469, 231] on link "⏎ Edit" at bounding box center [474, 236] width 81 height 18
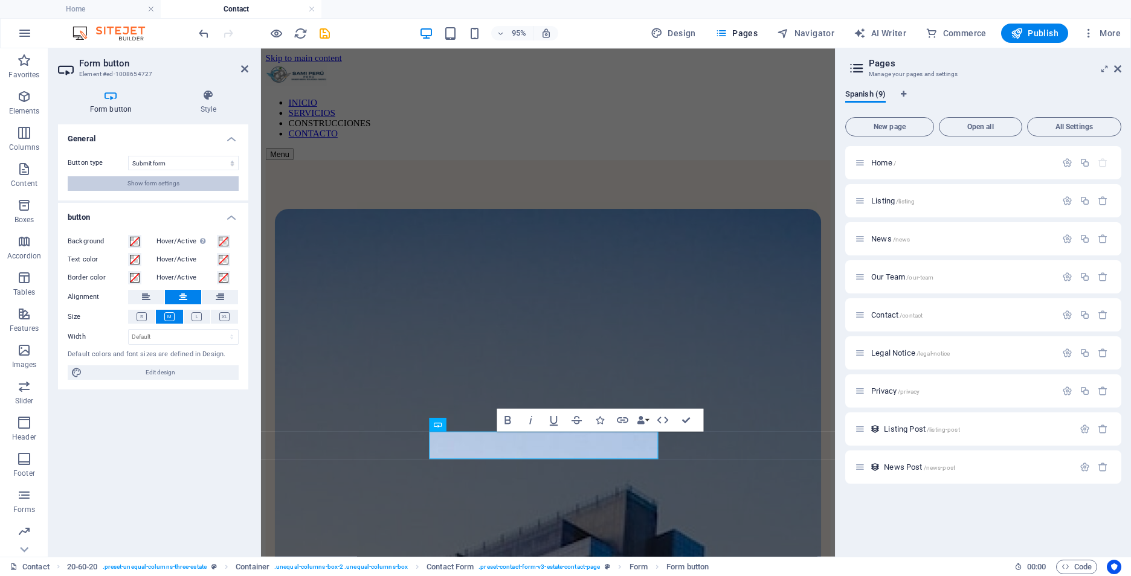
click at [184, 182] on button "Show form settings" at bounding box center [153, 183] width 171 height 15
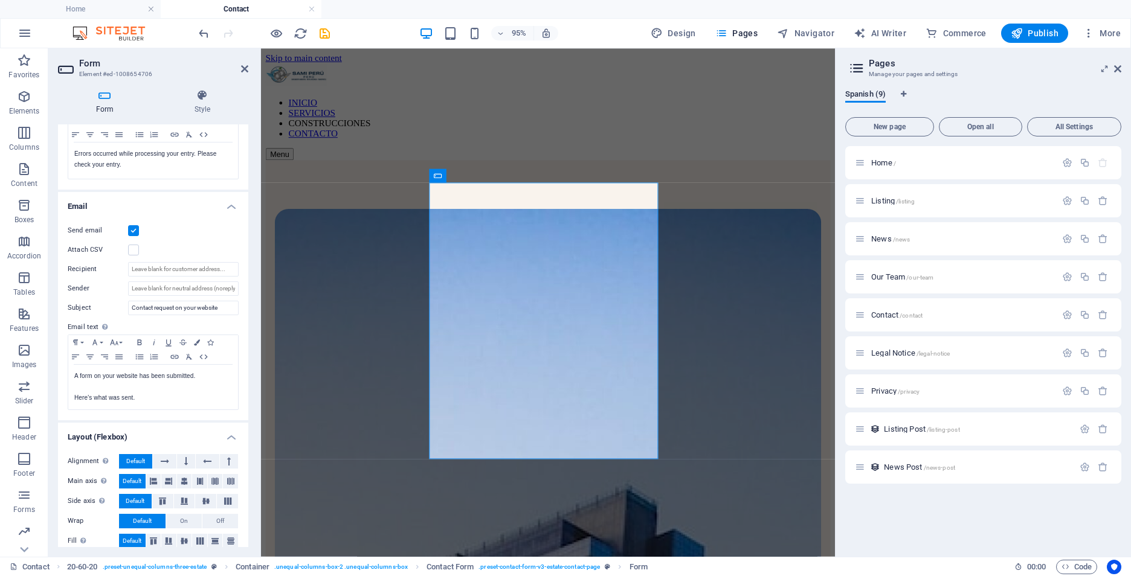
scroll to position [253, 0]
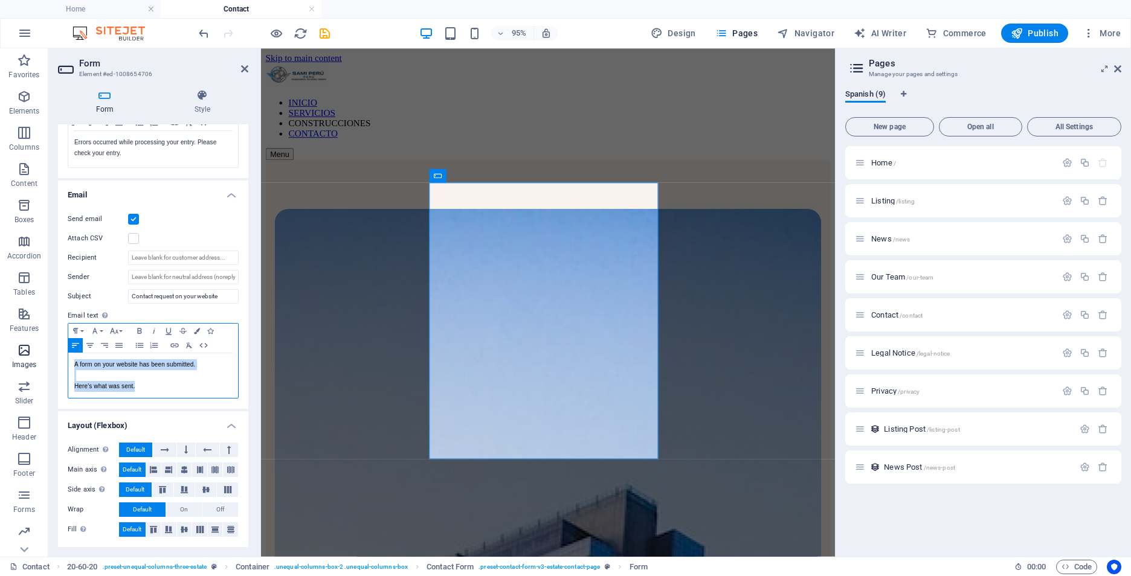
drag, startPoint x: 176, startPoint y: 390, endPoint x: 43, endPoint y: 353, distance: 137.9
click at [43, 353] on section "Favorites Elements Columns Content Boxes Accordion Tables Features Images Slide…" at bounding box center [417, 302] width 835 height 509
copy div "A form on your website has been submitted. Here's what was sent."
click at [169, 381] on p "Here's what was sent." at bounding box center [153, 386] width 158 height 11
drag, startPoint x: 164, startPoint y: 385, endPoint x: 69, endPoint y: 369, distance: 95.8
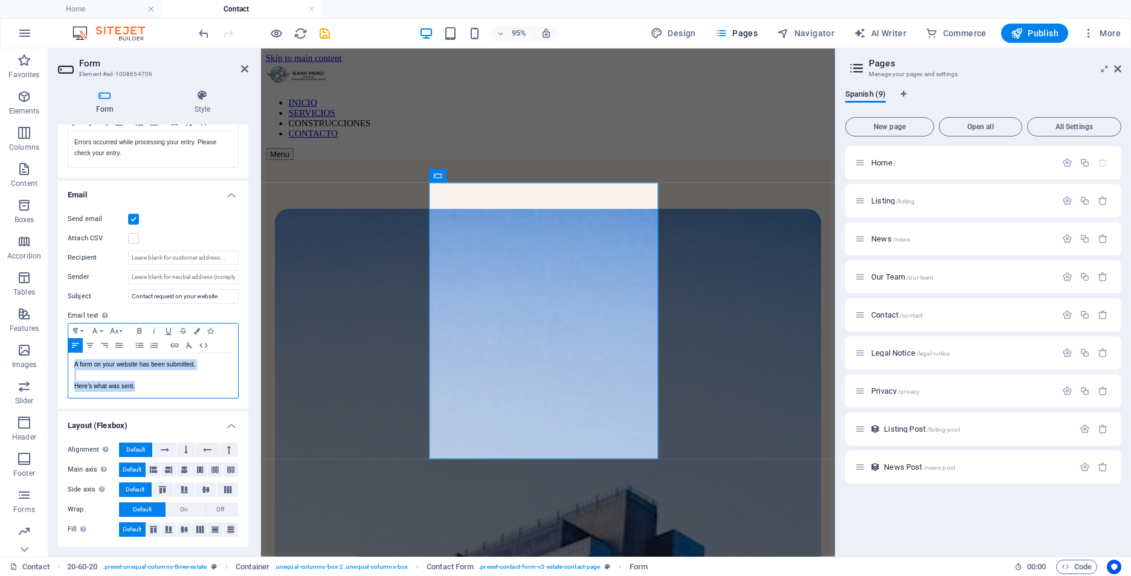
click at [69, 369] on div "A form on your website has been submitted. Here's what was sent." at bounding box center [153, 375] width 170 height 45
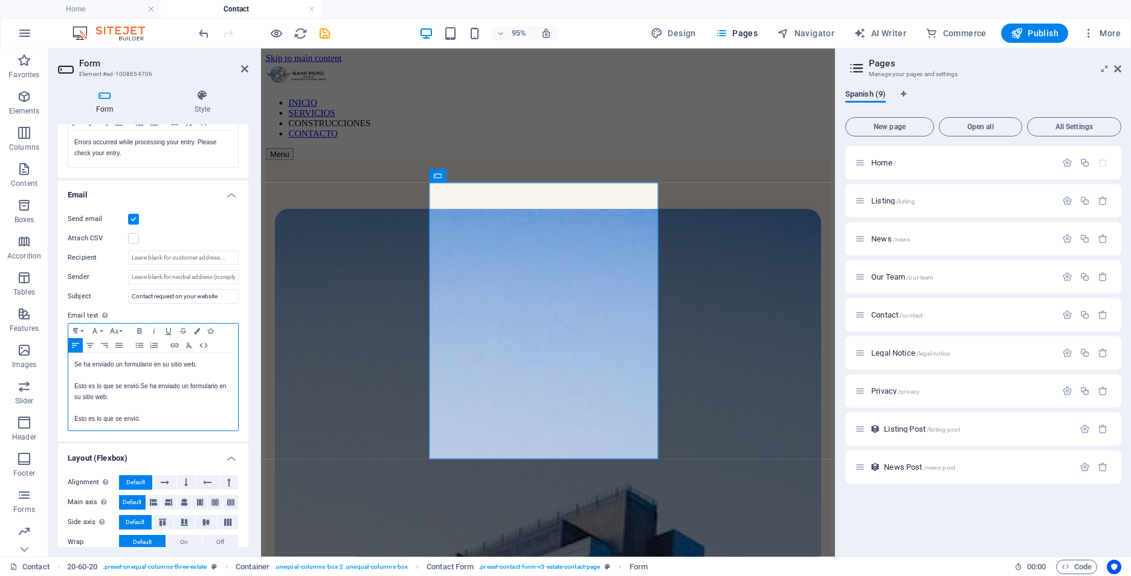
scroll to position [370, 1]
drag, startPoint x: 166, startPoint y: 406, endPoint x: 145, endPoint y: 402, distance: 21.5
click at [145, 403] on p at bounding box center [153, 408] width 158 height 11
click at [161, 403] on p at bounding box center [153, 408] width 158 height 11
click at [147, 399] on p "Esto es lo que se envió. Se ha enviado un formulario en su sitio web." at bounding box center [153, 392] width 158 height 22
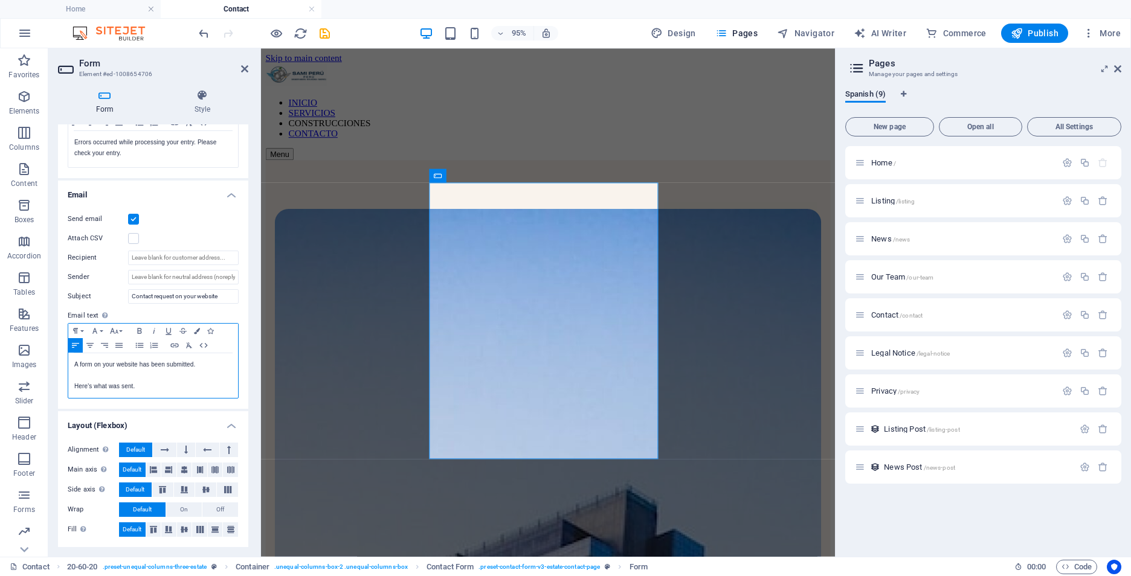
click at [172, 385] on p "Here's what was sent." at bounding box center [153, 386] width 158 height 11
click at [207, 389] on p "Esto es lo que se envió." at bounding box center [153, 386] width 158 height 11
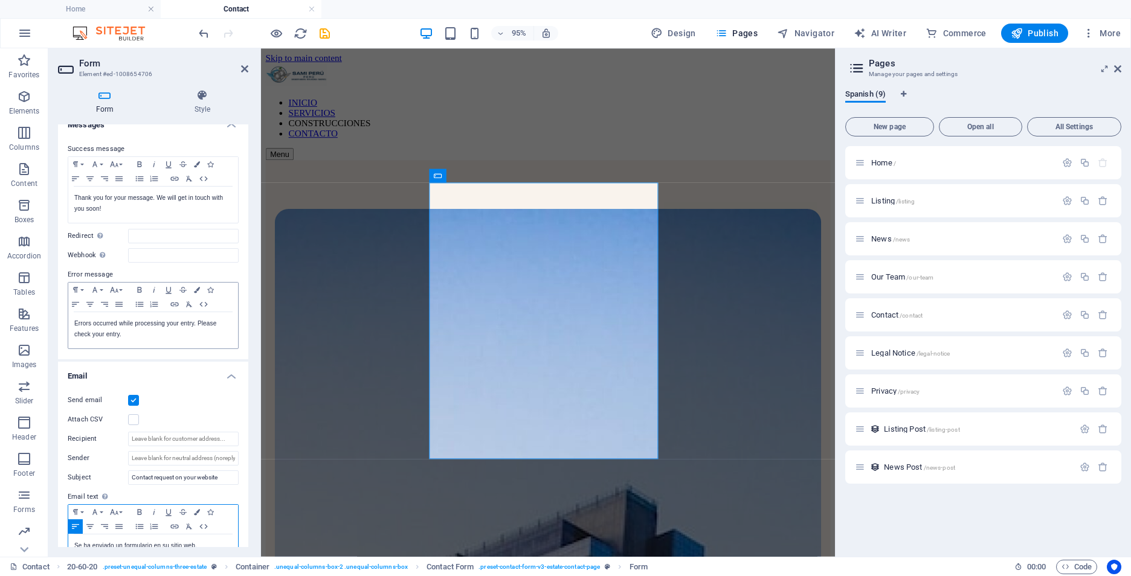
scroll to position [0, 0]
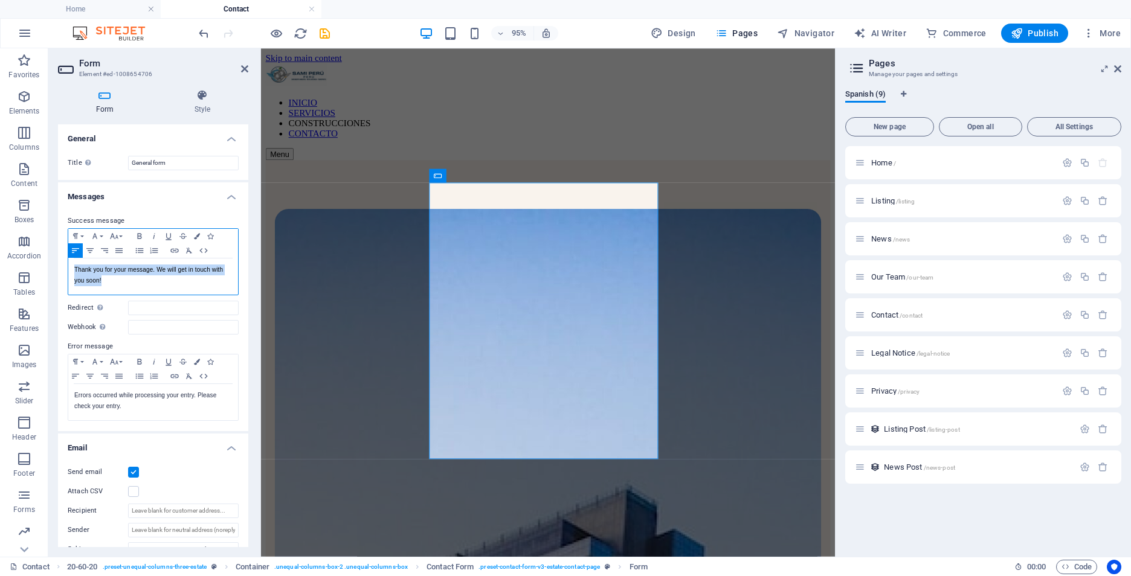
drag, startPoint x: 108, startPoint y: 277, endPoint x: 66, endPoint y: 271, distance: 42.0
click at [59, 269] on div "Success message Paragraph Format Normal Heading 1 Heading 2 Heading 3 Heading 4…" at bounding box center [153, 317] width 190 height 227
copy p "Thank you for your message. We will get in touch with you soon!"
drag, startPoint x: 214, startPoint y: 282, endPoint x: 201, endPoint y: 288, distance: 15.2
click at [214, 282] on p "Thank you for your message. We will get in touch with you soon!" at bounding box center [153, 276] width 158 height 22
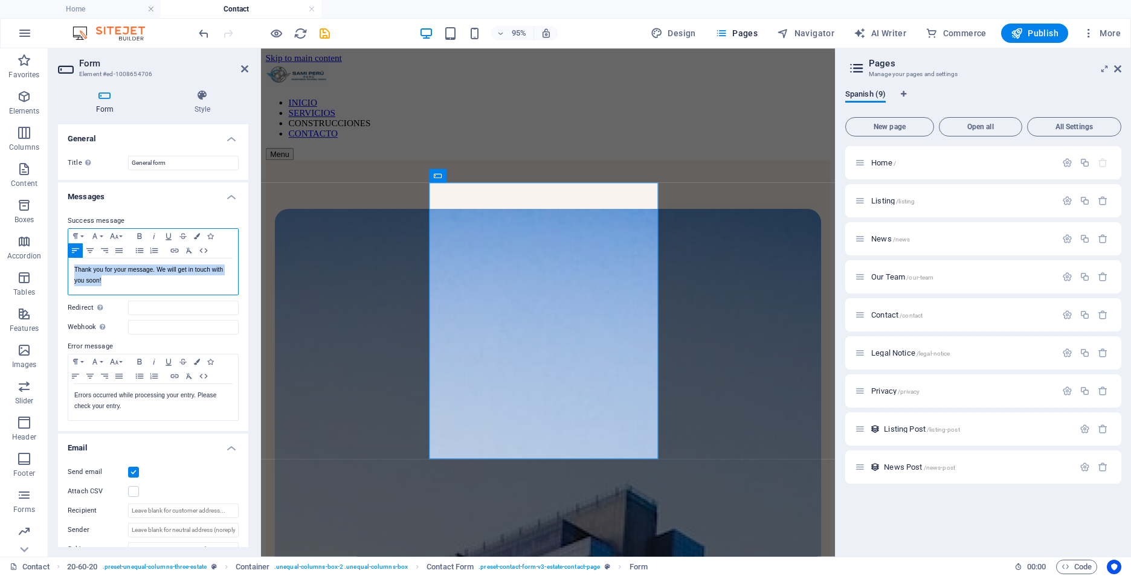
click at [197, 288] on div "Thank you for your message. We will get in touch with you soon!" at bounding box center [153, 277] width 170 height 36
drag, startPoint x: 196, startPoint y: 288, endPoint x: 76, endPoint y: 273, distance: 121.1
click at [75, 272] on div "Thank you for your message. We will get in touch with you soon!" at bounding box center [153, 277] width 170 height 36
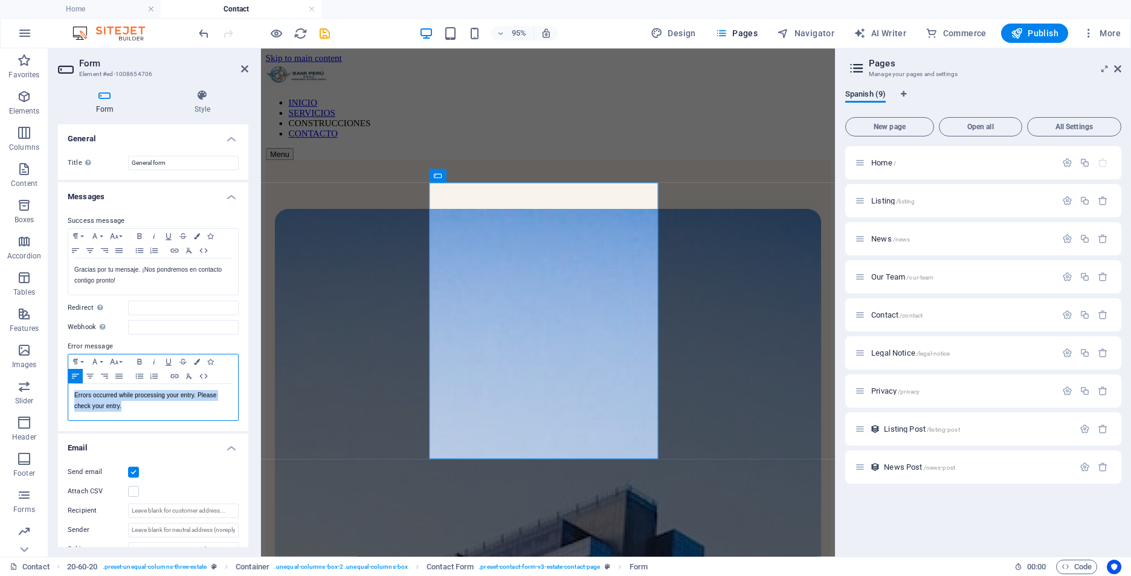
drag, startPoint x: 174, startPoint y: 414, endPoint x: 63, endPoint y: 399, distance: 111.7
click at [63, 399] on div "Success message Paragraph Format Normal Heading 1 Heading 2 Heading 3 Heading 4…" at bounding box center [153, 317] width 190 height 227
copy p "Errors occurred while processing your entry. Please check your entry."
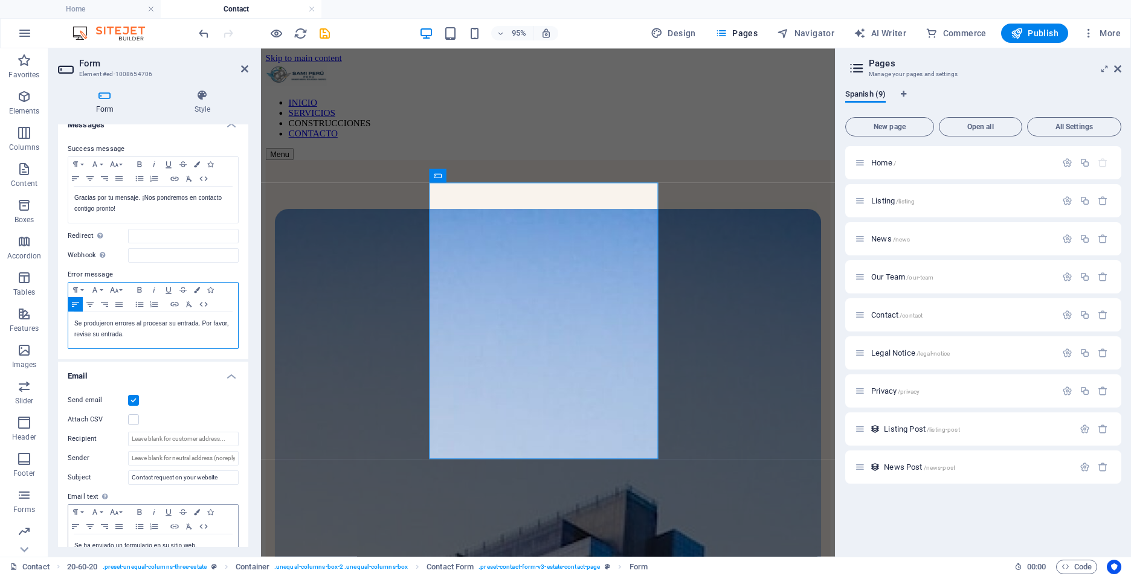
scroll to position [0, 0]
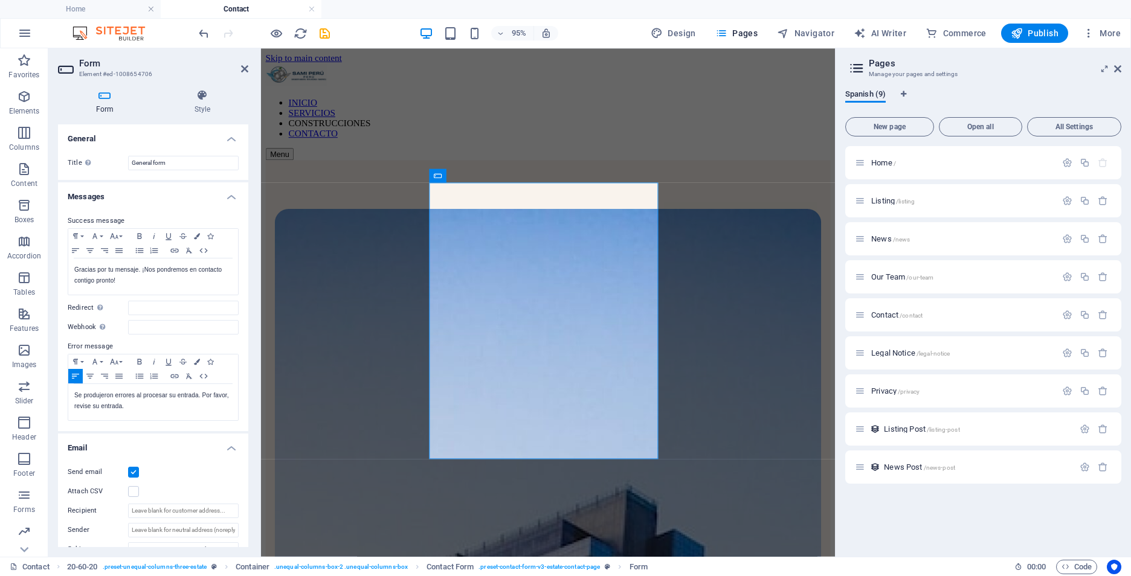
click at [100, 103] on h4 "Form" at bounding box center [107, 101] width 98 height 25
click at [199, 94] on icon at bounding box center [202, 95] width 92 height 12
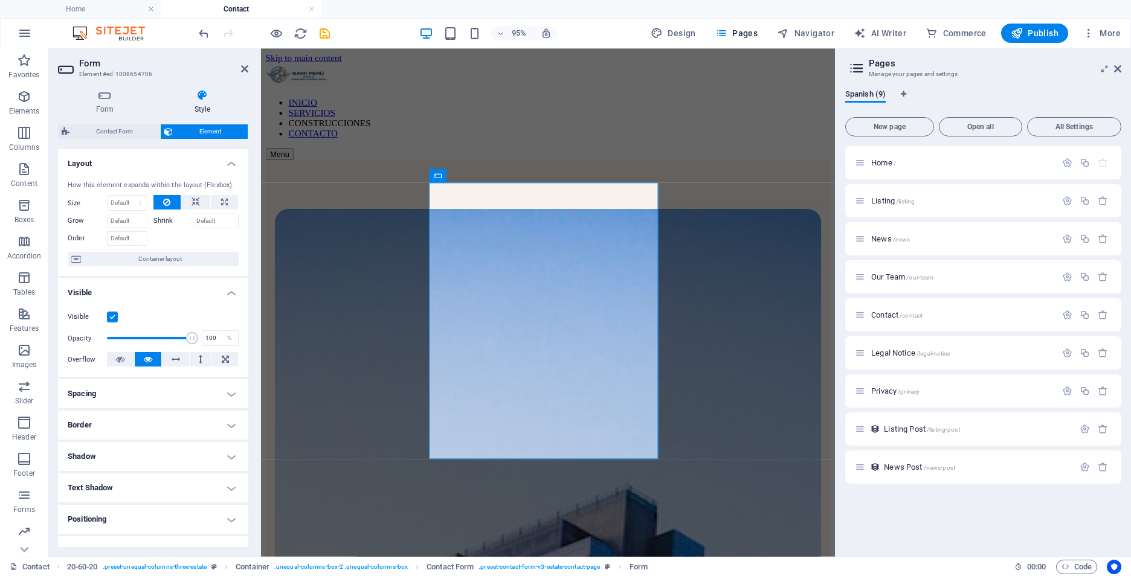
scroll to position [112, 0]
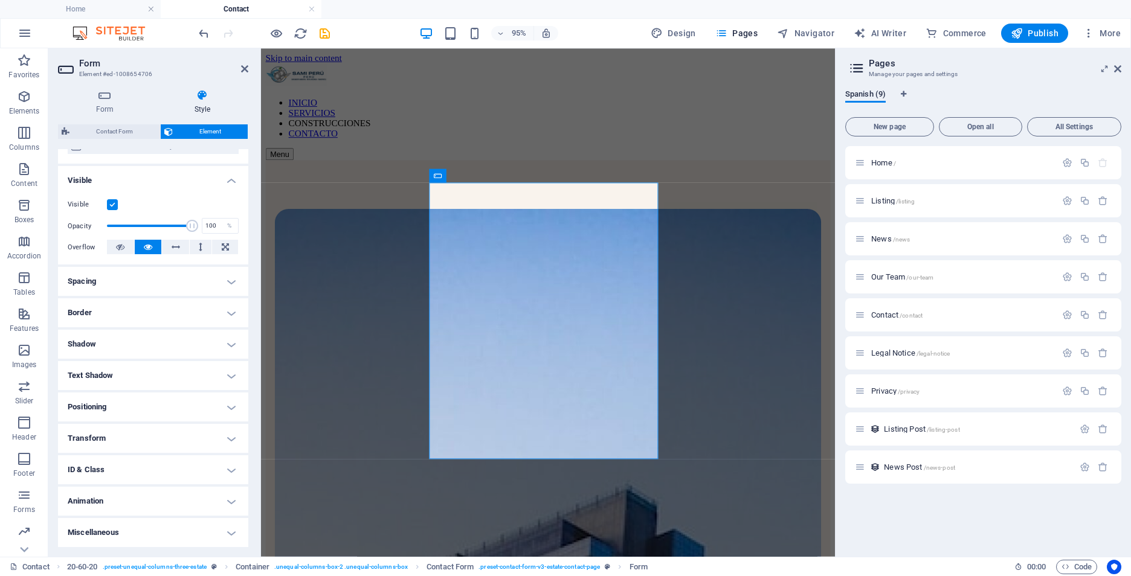
click at [230, 375] on h4 "Text Shadow" at bounding box center [153, 375] width 190 height 29
click at [229, 370] on h4 "Text Shadow" at bounding box center [153, 372] width 190 height 22
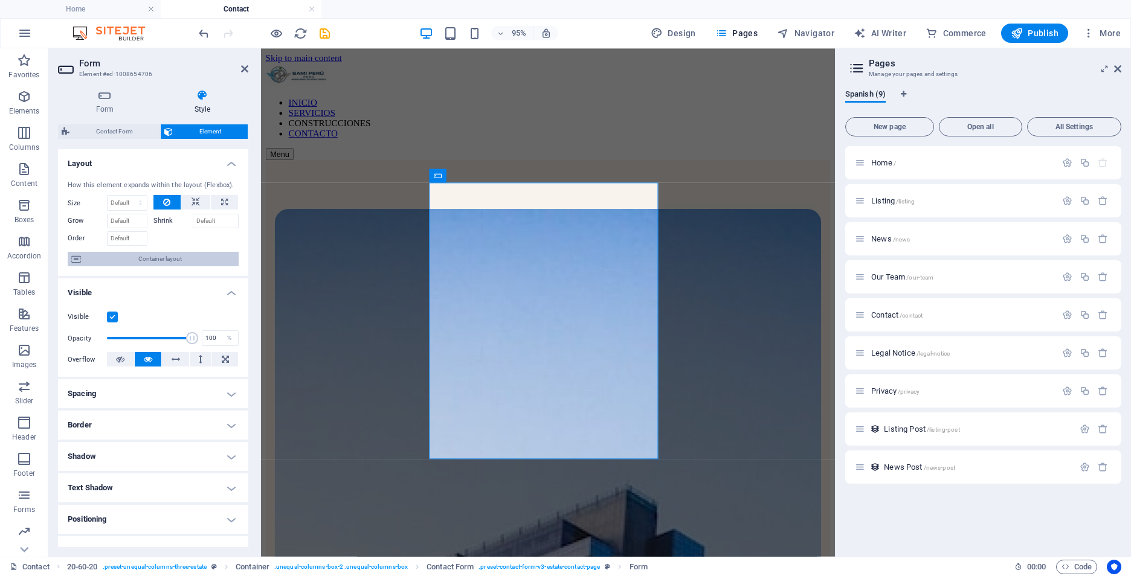
click at [136, 253] on span "Container layout" at bounding box center [160, 259] width 150 height 15
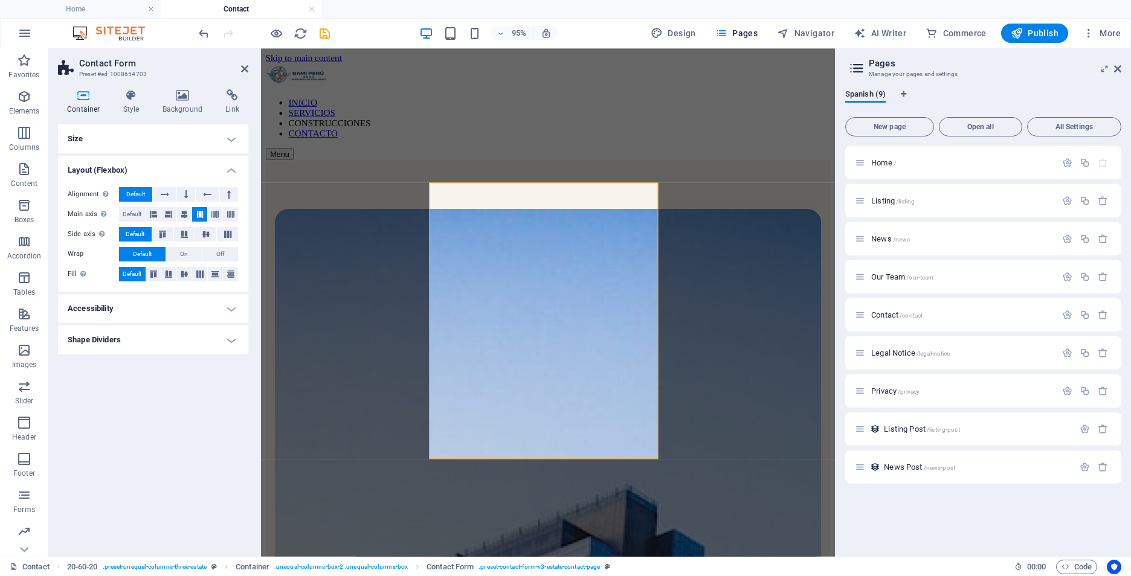
click at [86, 93] on icon at bounding box center [83, 95] width 51 height 12
click at [240, 70] on header "Contact Form Preset #ed-1008654703" at bounding box center [153, 63] width 190 height 31
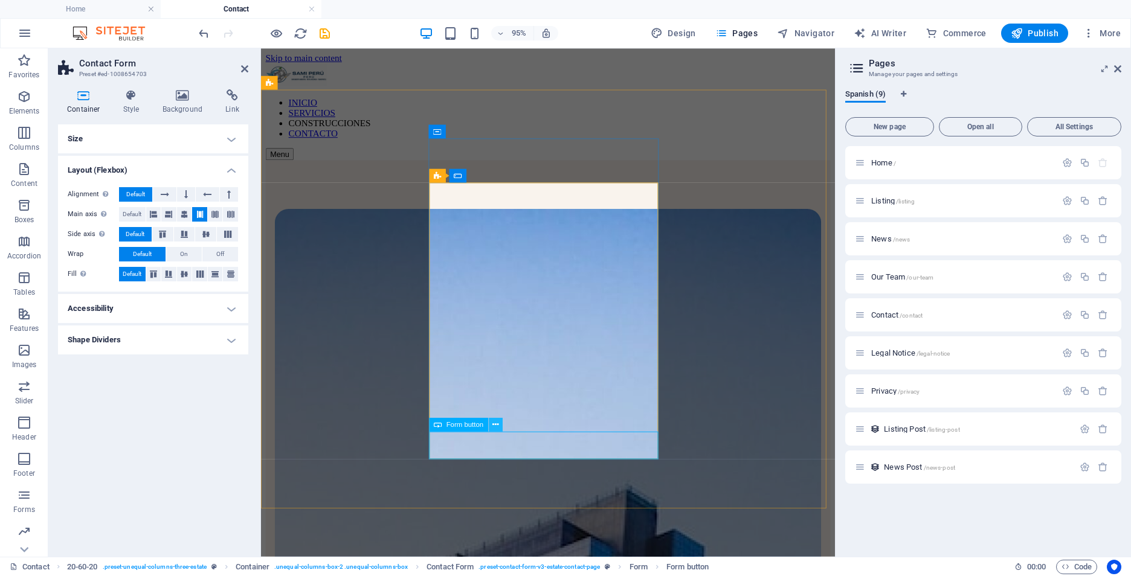
click at [493, 425] on icon at bounding box center [495, 425] width 6 height 12
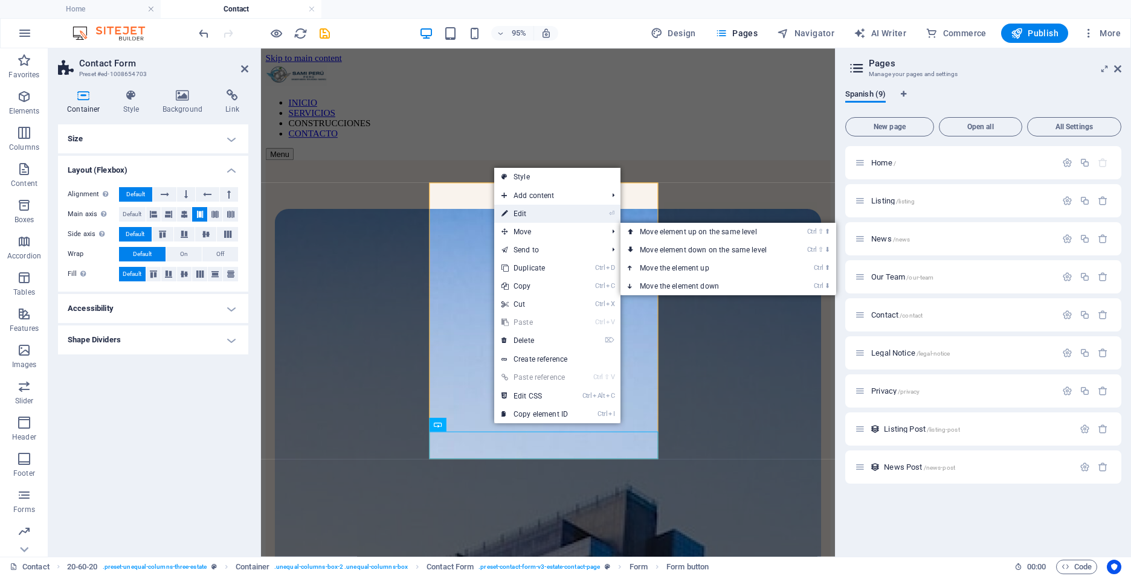
click at [523, 213] on link "⏎ Edit" at bounding box center [534, 214] width 81 height 18
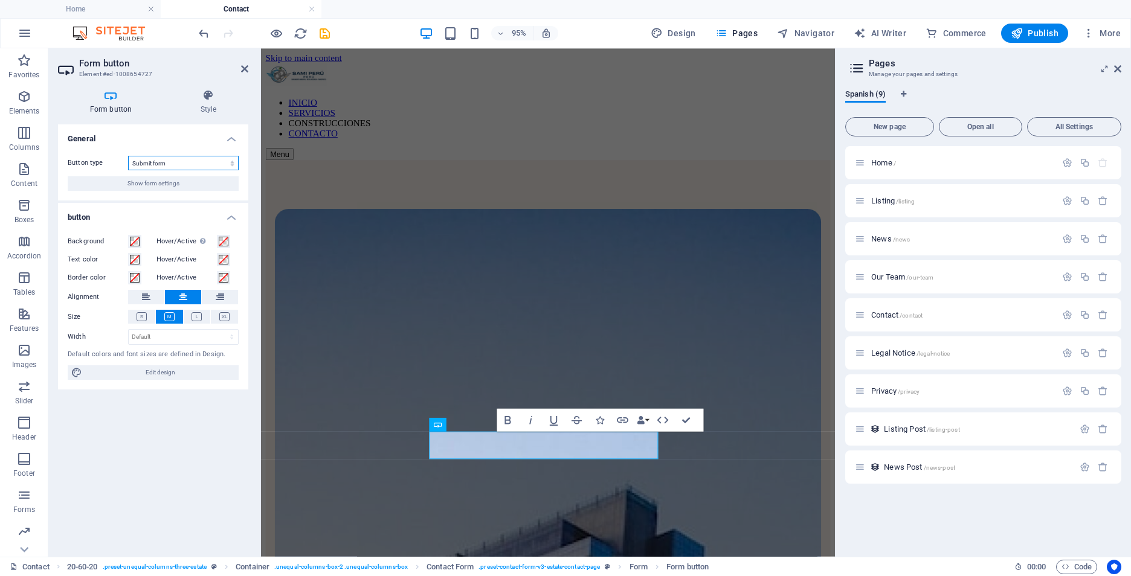
click at [224, 158] on select "Submit form Reset form No action" at bounding box center [183, 163] width 111 height 15
click at [203, 369] on span "Edit design" at bounding box center [160, 373] width 149 height 15
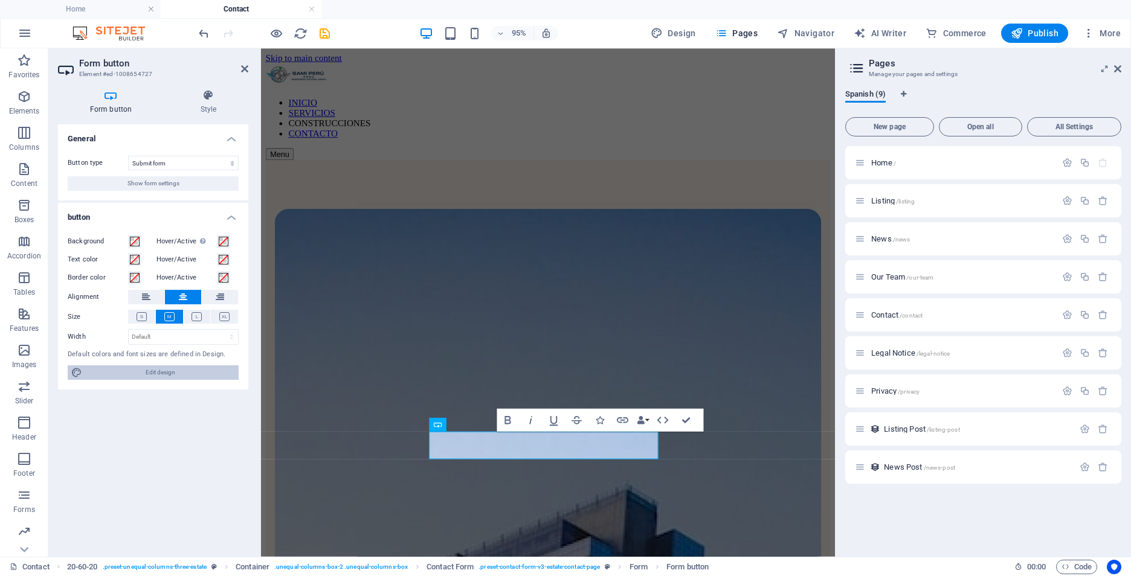
select select "px"
select select "700"
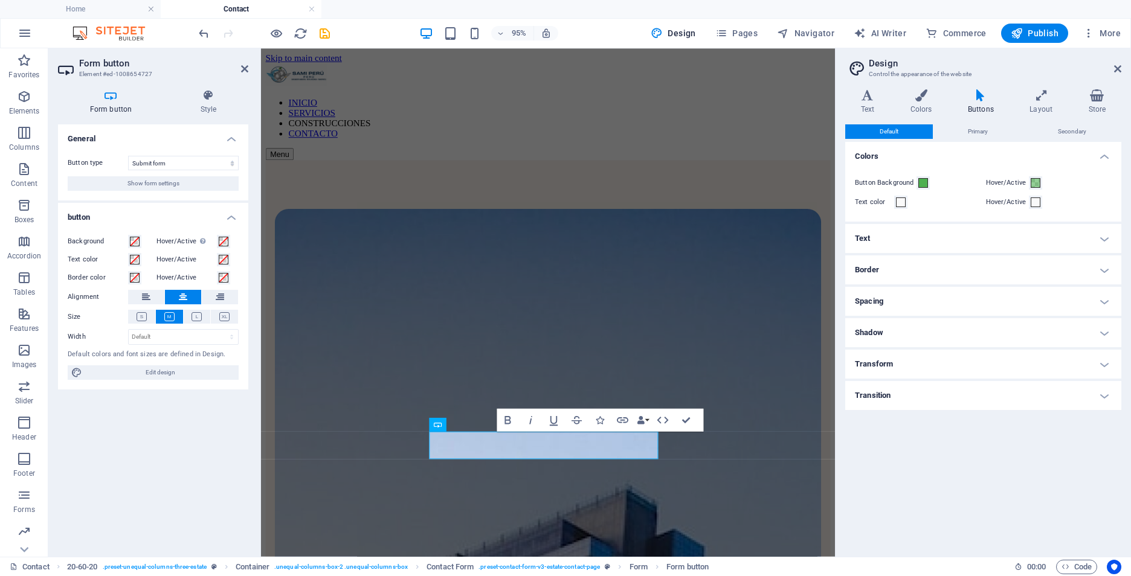
click at [1085, 239] on h4 "Text" at bounding box center [983, 238] width 276 height 29
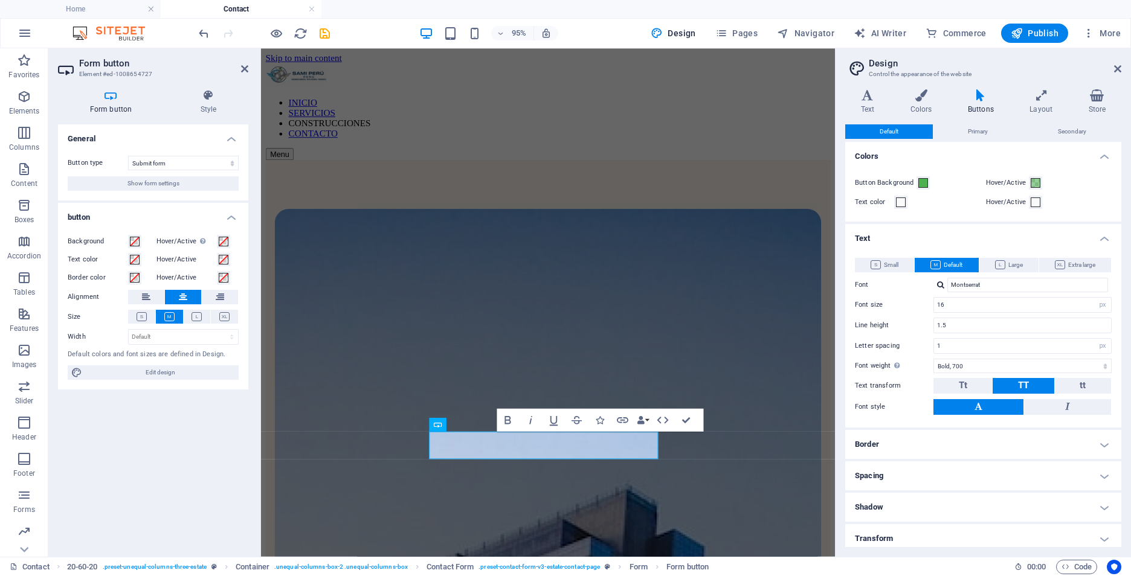
scroll to position [37, 0]
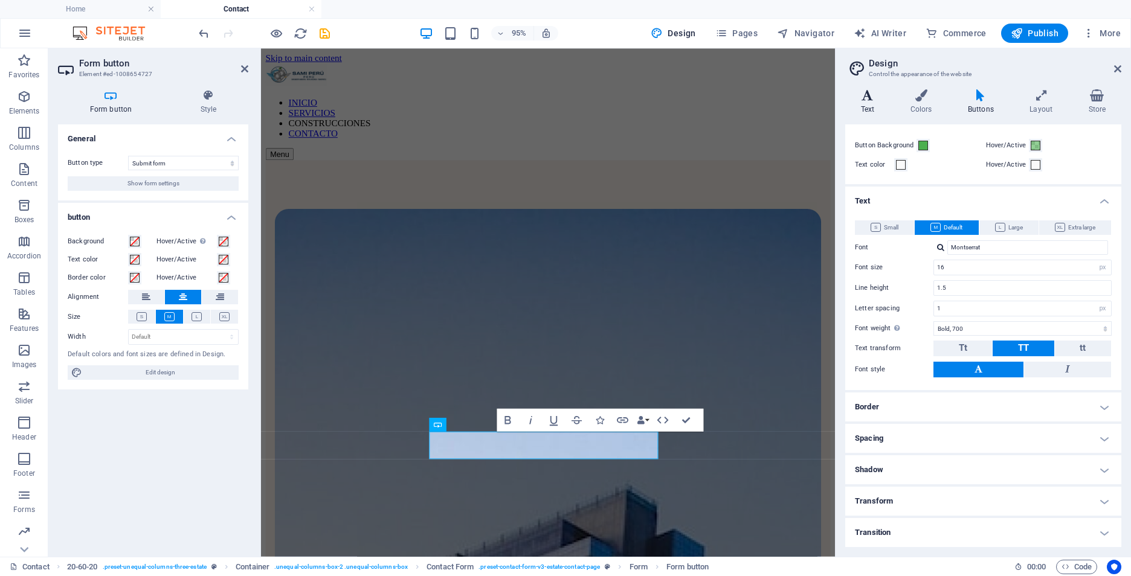
click at [863, 105] on h4 "Text" at bounding box center [870, 101] width 50 height 25
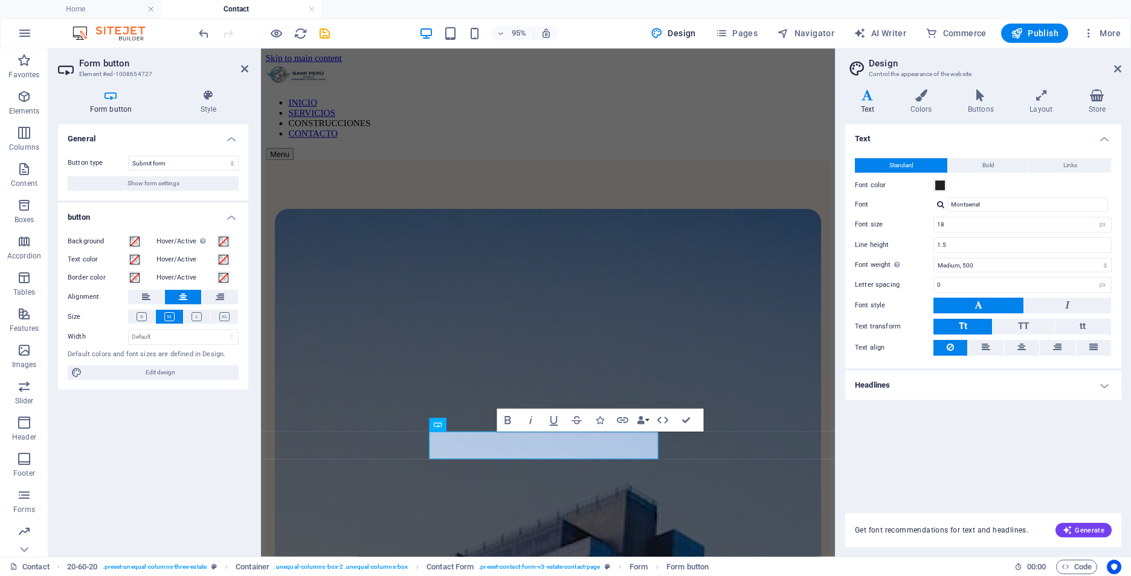
click at [1102, 385] on h4 "Headlines" at bounding box center [983, 385] width 276 height 29
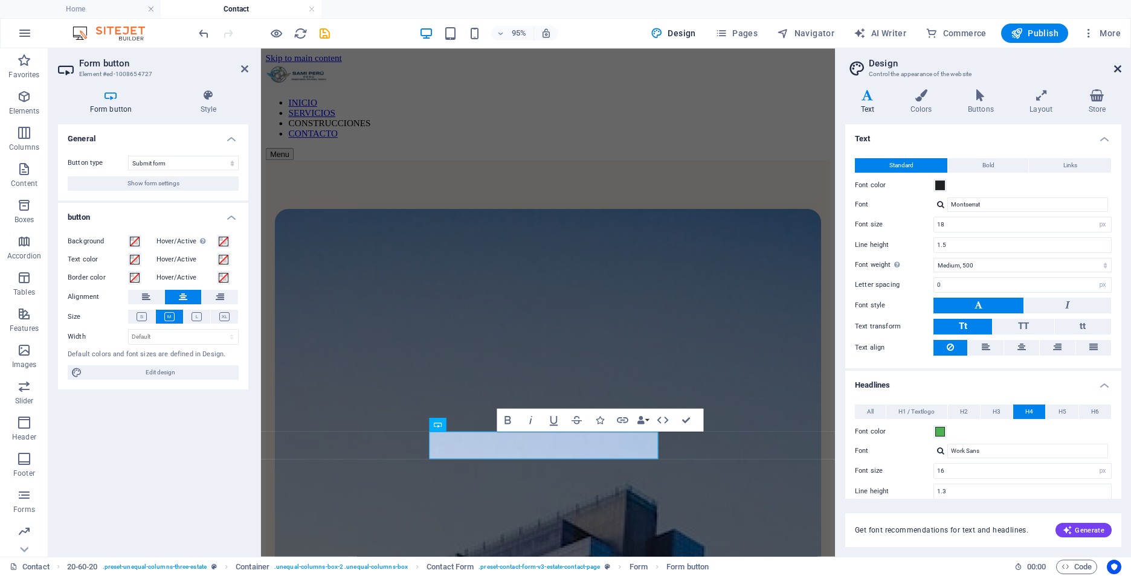
click at [1118, 70] on icon at bounding box center [1117, 69] width 7 height 10
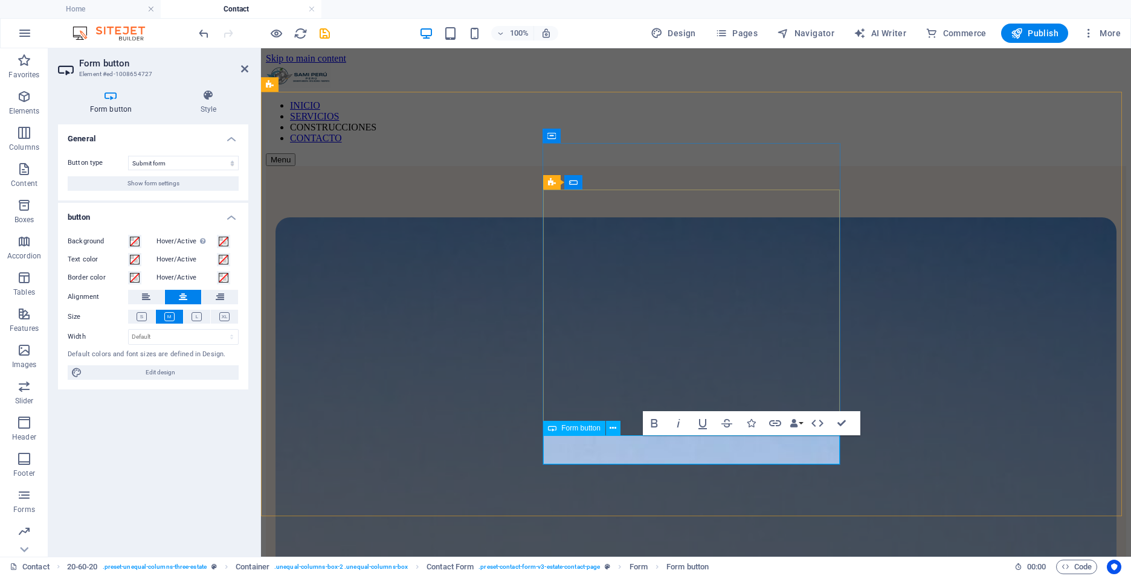
type button "Submit"
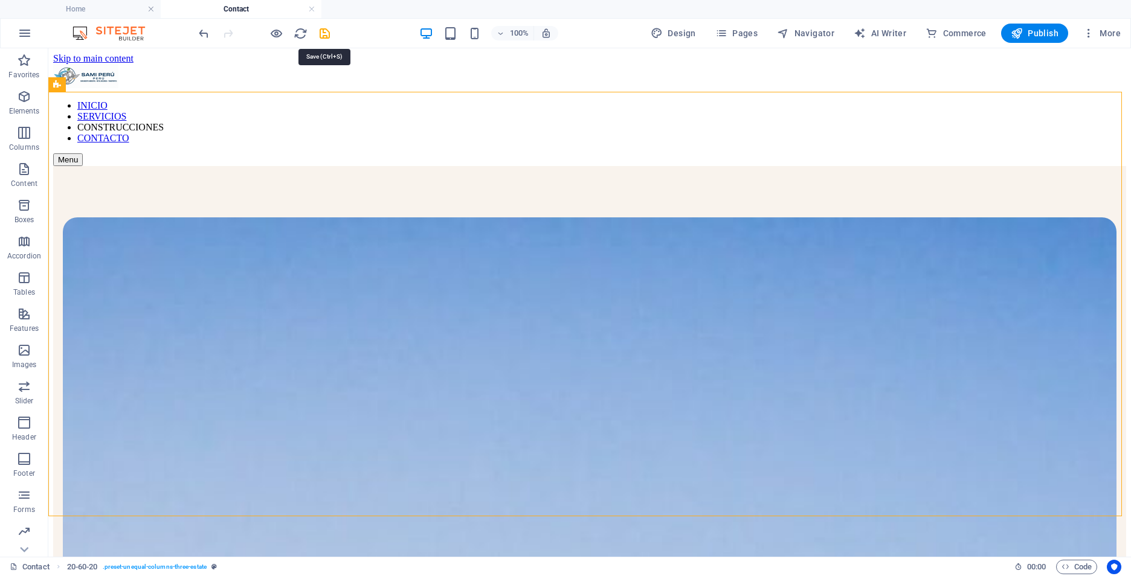
click at [325, 30] on icon "save" at bounding box center [325, 34] width 14 height 14
checkbox input "false"
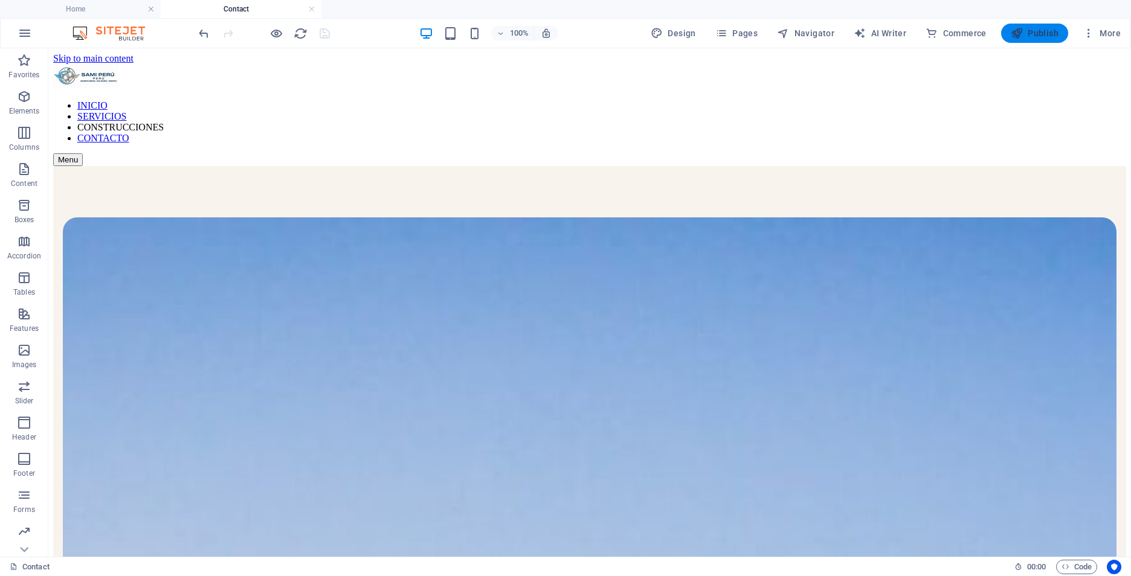
click at [1044, 34] on span "Publish" at bounding box center [1035, 33] width 48 height 12
